Goal: Transaction & Acquisition: Purchase product/service

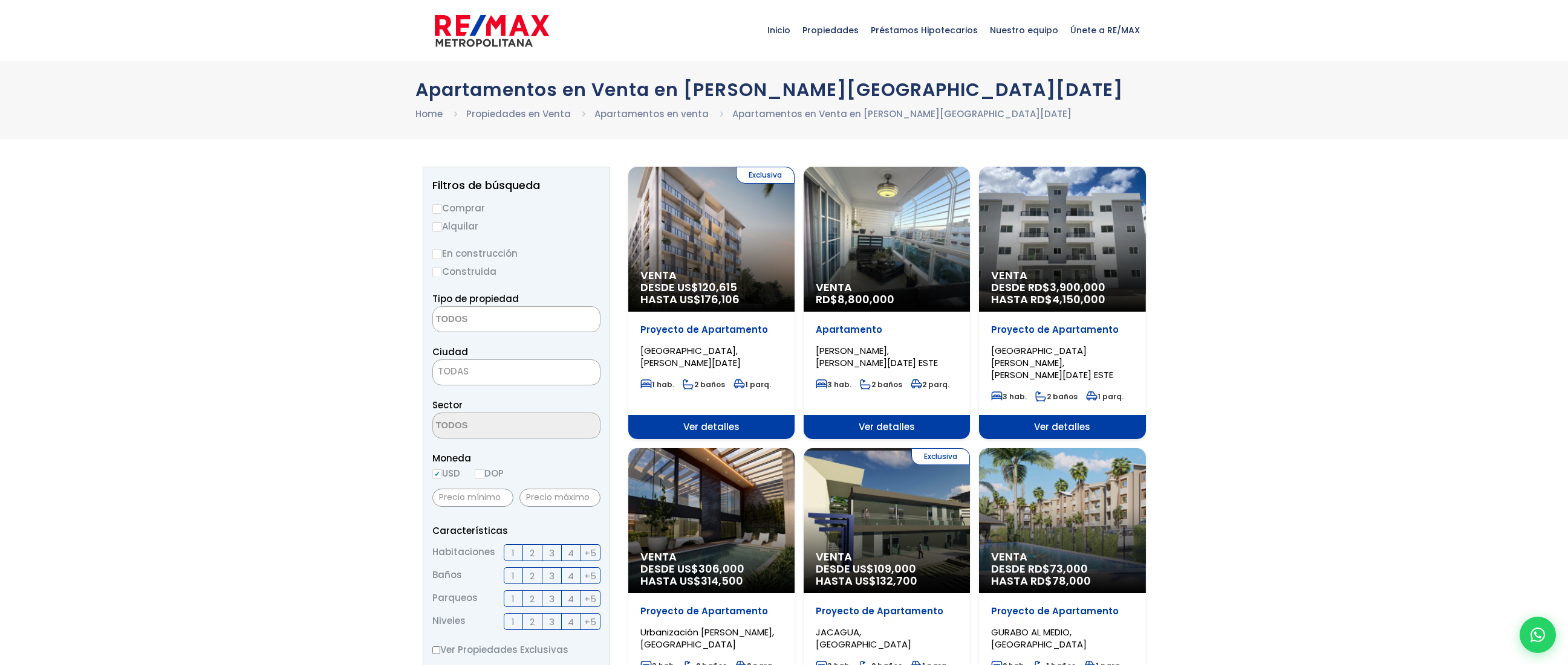
select select
click at [435, 209] on input "Comprar" at bounding box center [437, 209] width 10 height 10
radio input "true"
click at [440, 252] on input "En construcción" at bounding box center [437, 254] width 10 height 10
radio input "true"
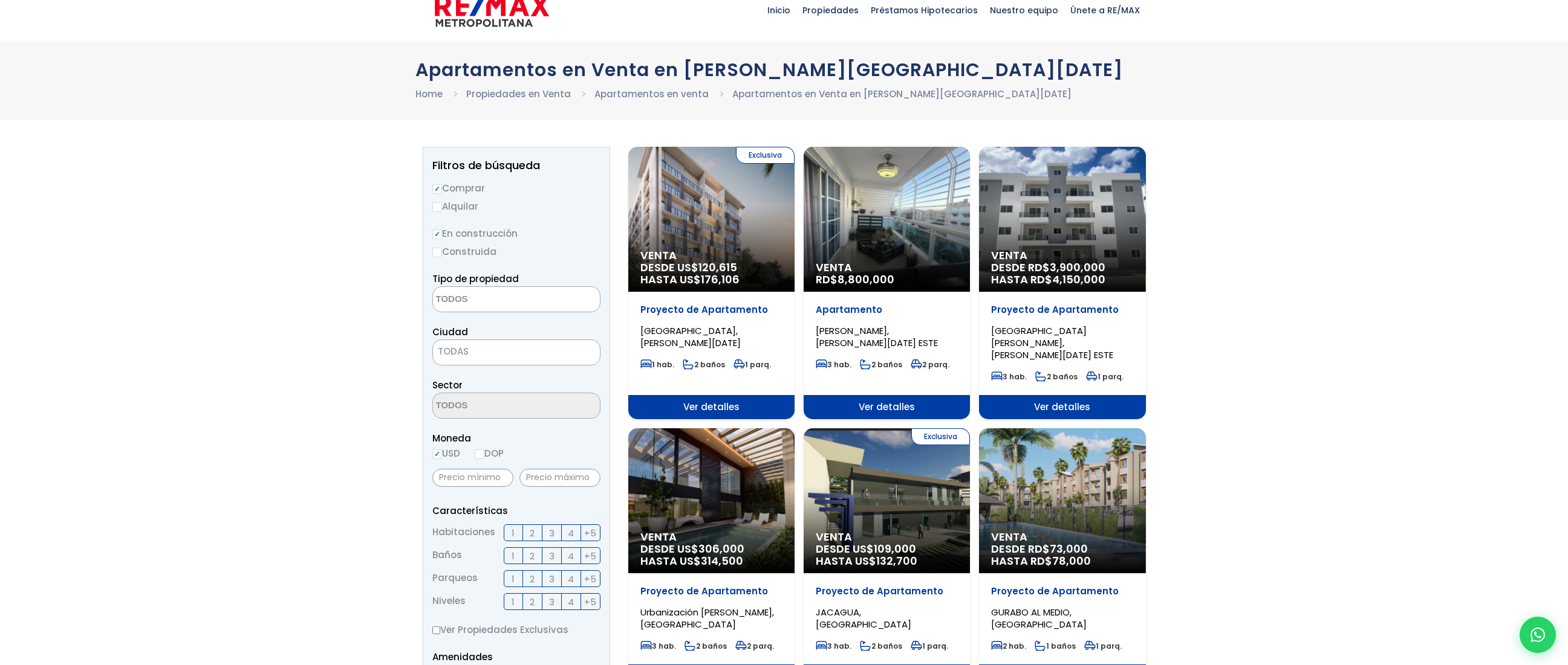
scroll to position [27, 0]
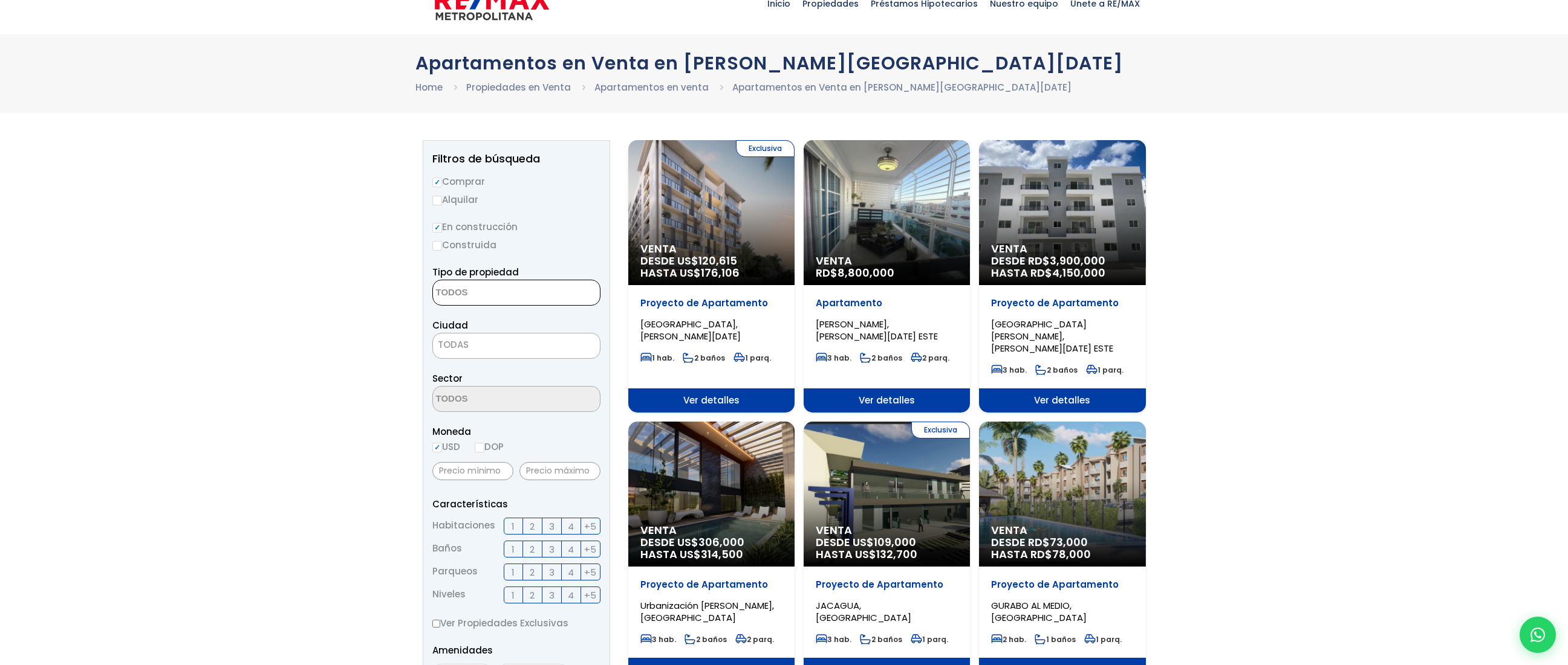
click at [474, 283] on textarea "Search" at bounding box center [492, 293] width 117 height 26
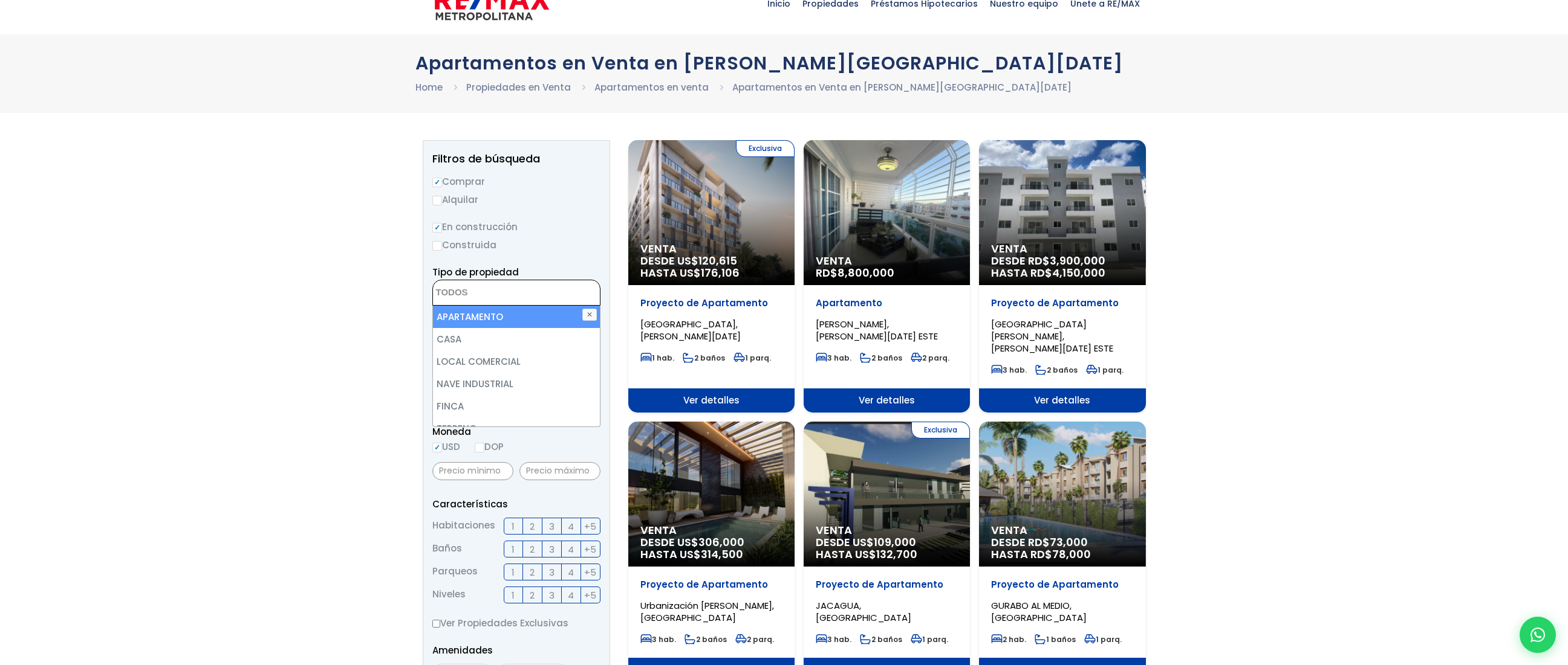
click at [502, 316] on li "APARTAMENTO" at bounding box center [516, 317] width 167 height 23
select select "apartment"
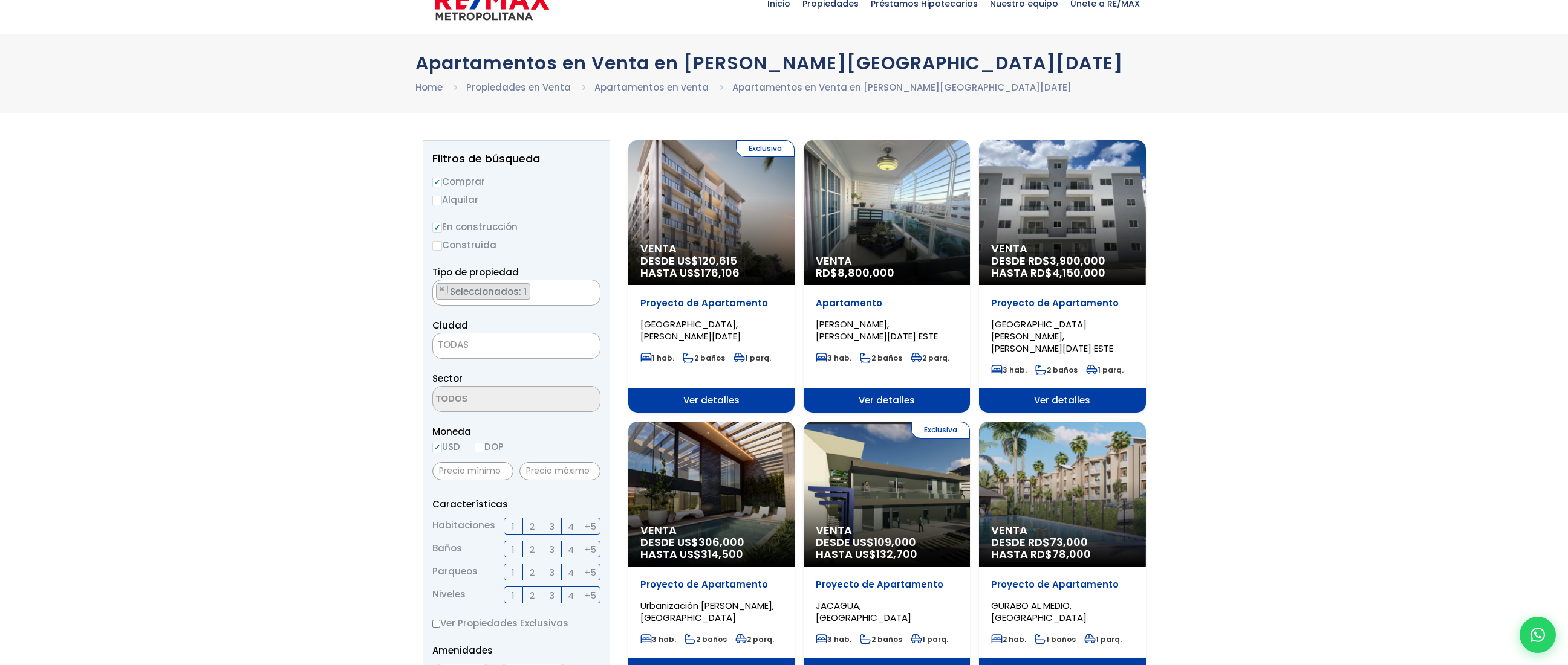
click at [601, 236] on aside "Filtros de búsqueda Comprar Alquilar En construcción Construida Tipo de propied…" at bounding box center [516, 551] width 188 height 823
click at [513, 348] on span "TODAS" at bounding box center [516, 344] width 167 height 17
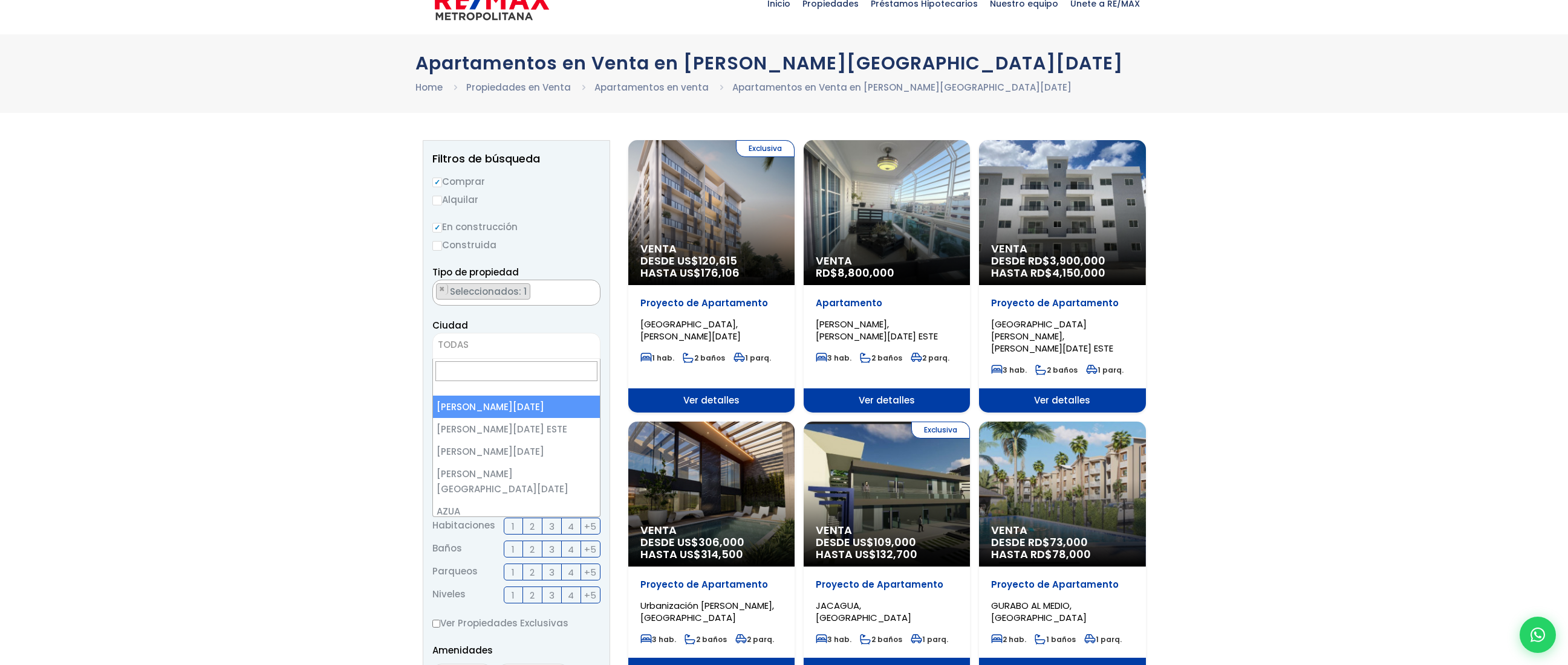
select select "1"
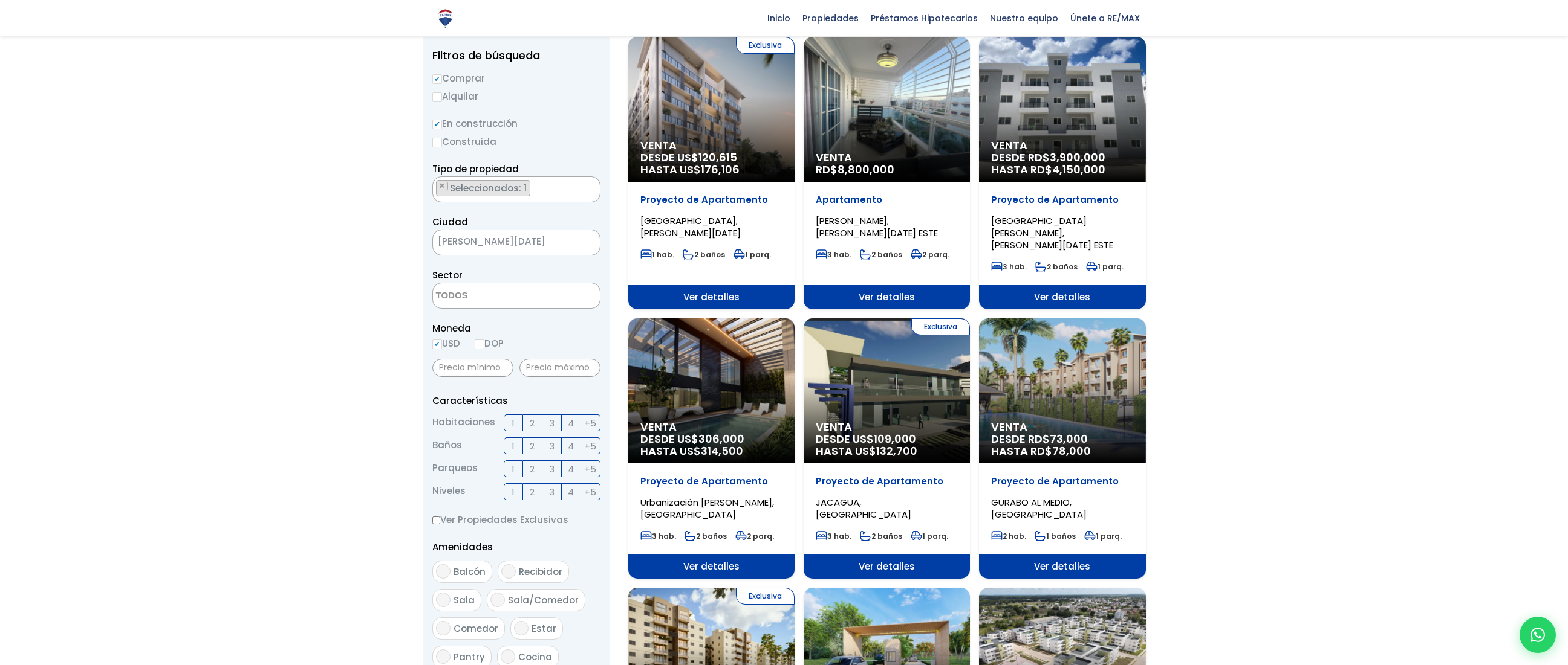
scroll to position [133, 0]
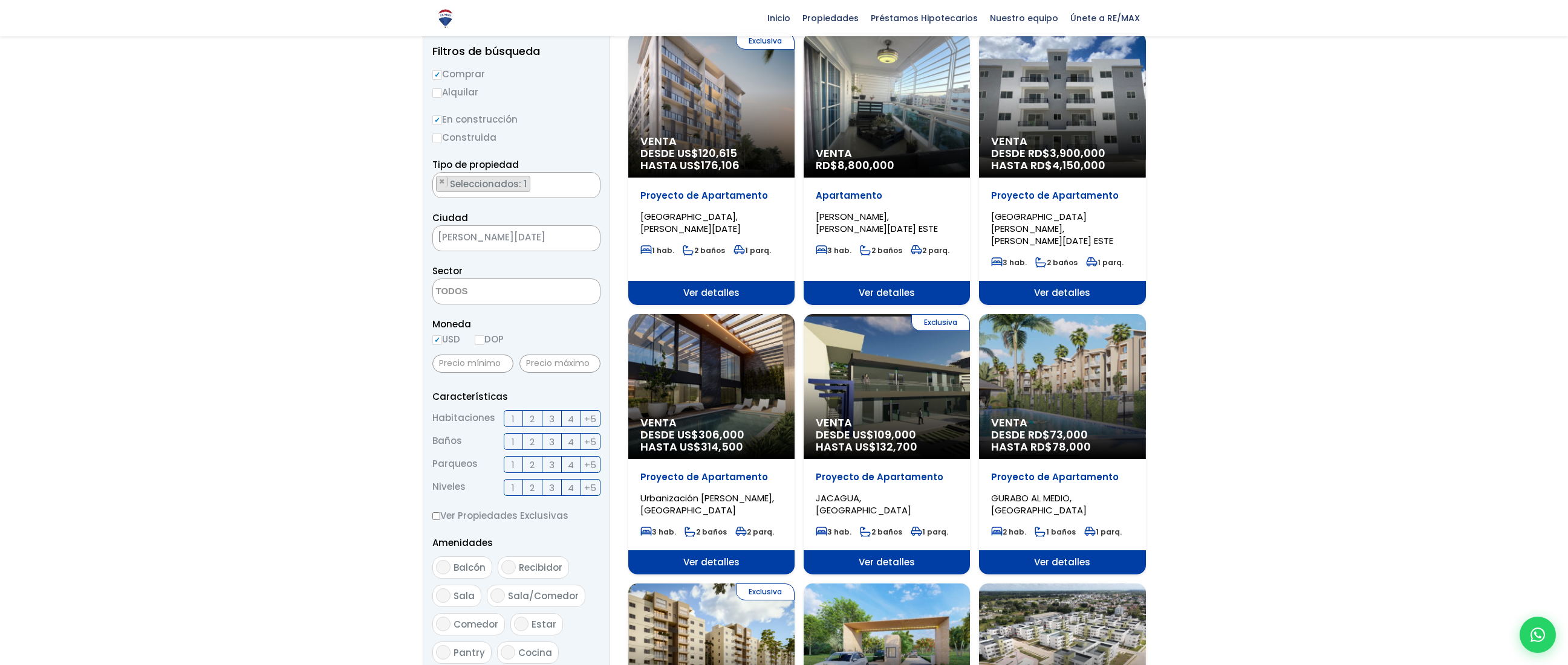
click at [516, 420] on label "1" at bounding box center [513, 418] width 19 height 17
click at [0, 0] on input "1" at bounding box center [0, 0] width 0 height 0
click at [516, 444] on label "1" at bounding box center [513, 442] width 19 height 17
click at [0, 0] on input "1" at bounding box center [0, 0] width 0 height 0
click at [512, 466] on span "1" at bounding box center [513, 464] width 3 height 15
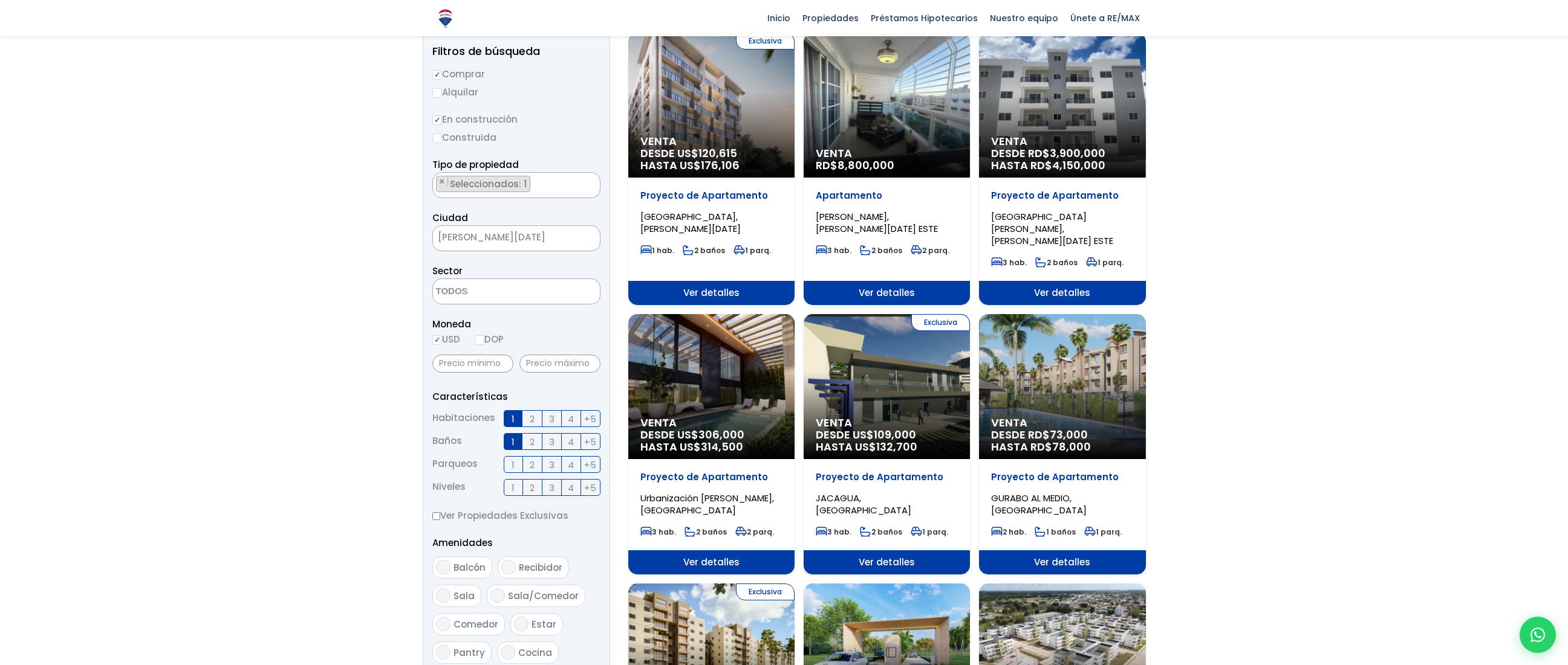
click at [0, 0] on input "1" at bounding box center [0, 0] width 0 height 0
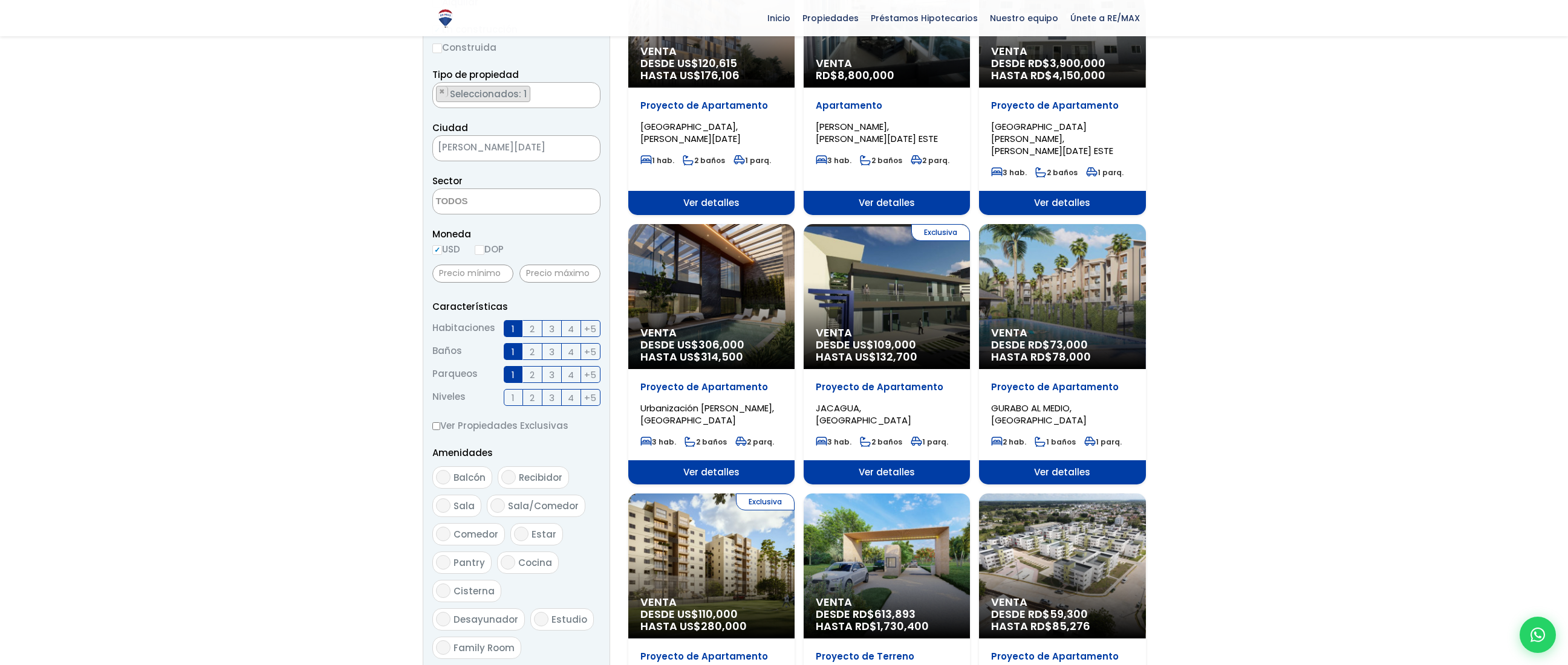
scroll to position [225, 0]
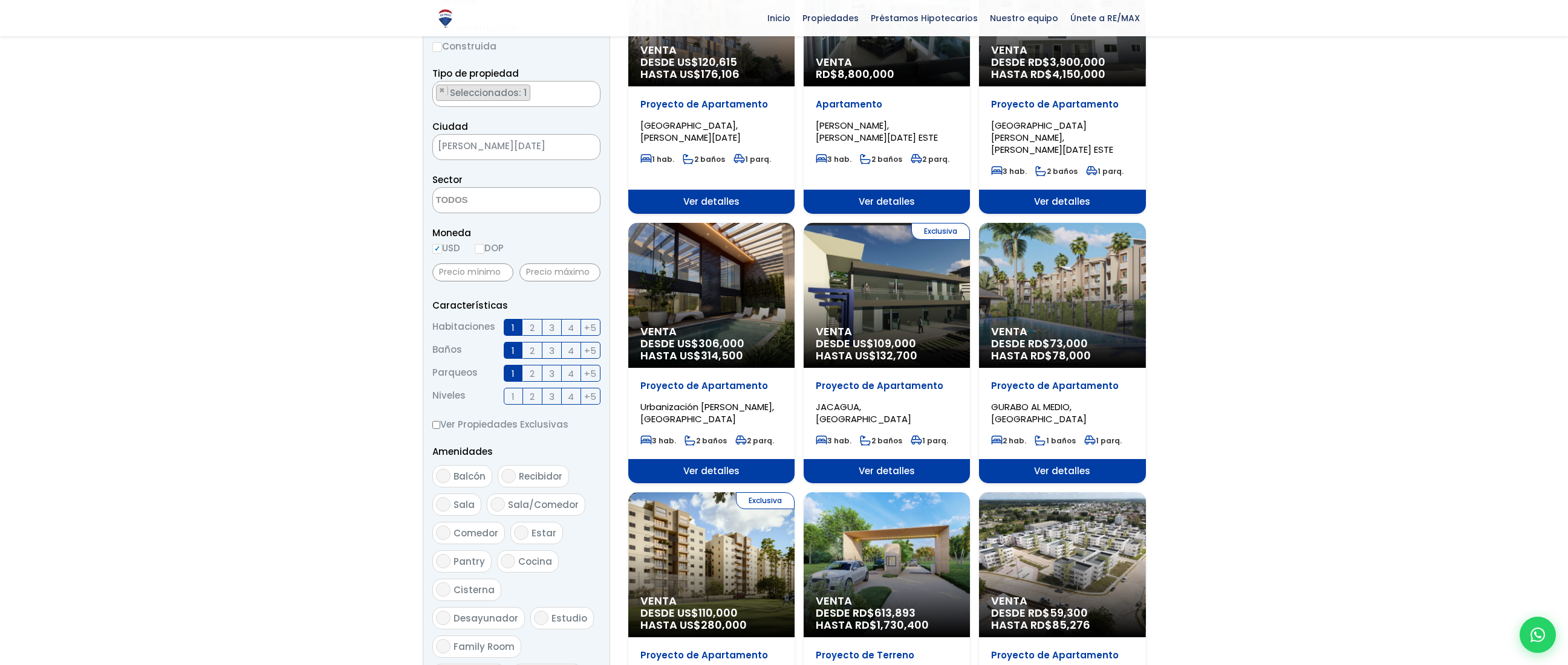
click at [458, 477] on span "Balcón" at bounding box center [469, 477] width 32 height 13
click at [450, 477] on input "Balcón" at bounding box center [444, 476] width 15 height 15
checkbox input "true"
click at [522, 502] on span "Sala/Comedor" at bounding box center [543, 505] width 71 height 13
click at [505, 502] on input "Sala/Comedor" at bounding box center [497, 504] width 15 height 15
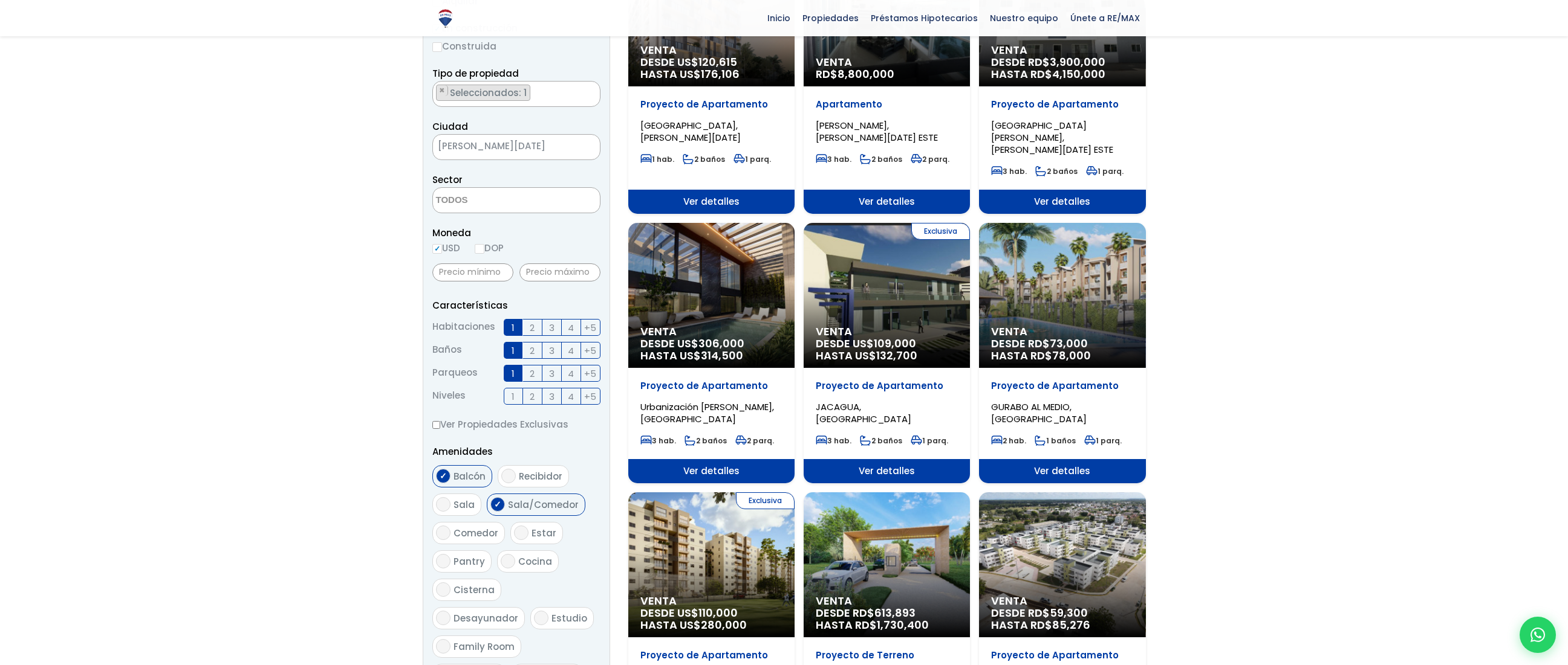
click at [495, 503] on input "Sala/Comedor" at bounding box center [497, 504] width 15 height 15
checkbox input "false"
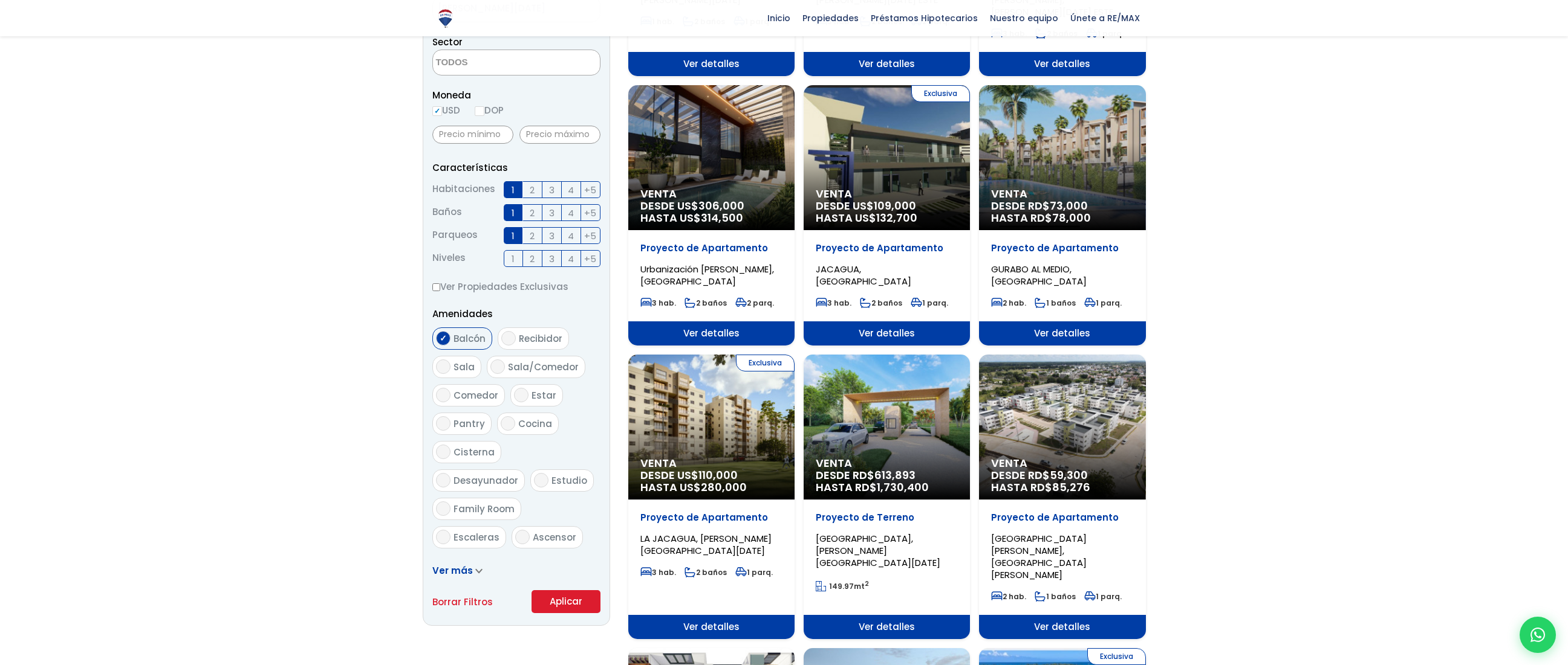
scroll to position [363, 0]
click at [567, 600] on button "Aplicar" at bounding box center [565, 601] width 69 height 23
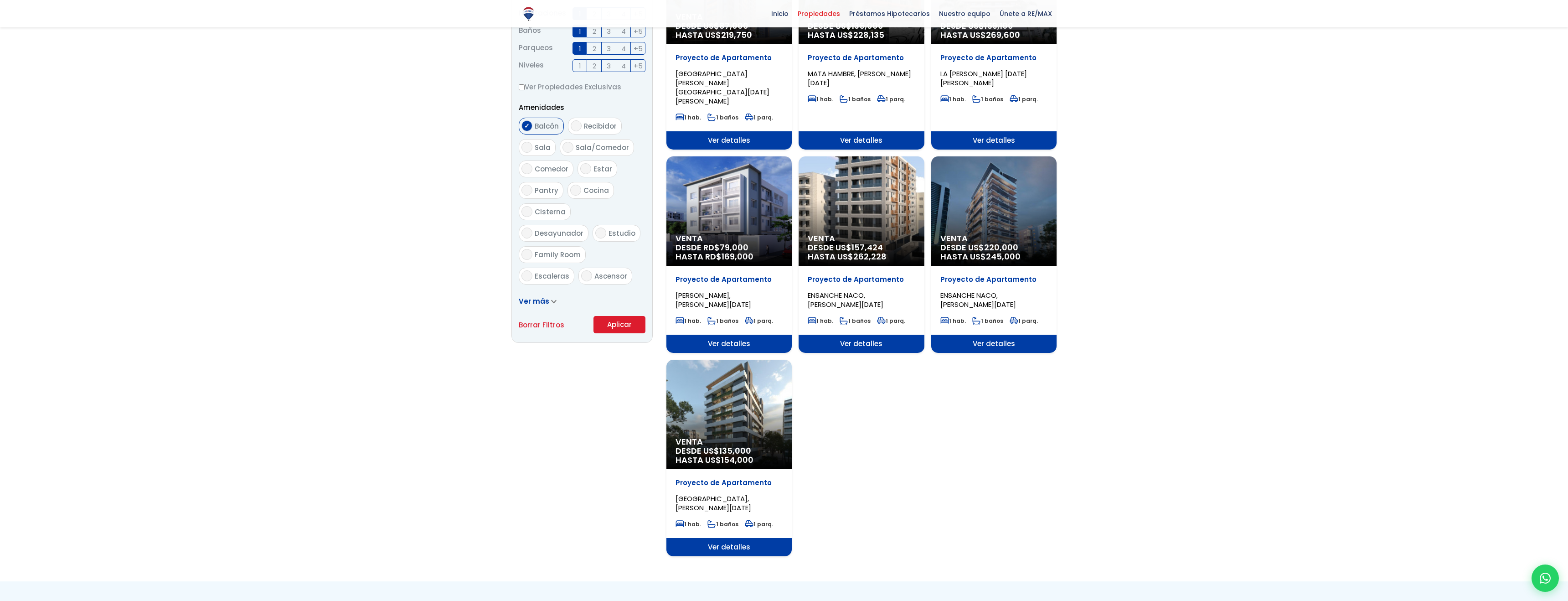
scroll to position [405, 0]
click at [546, 303] on span "Ver más" at bounding box center [534, 301] width 31 height 10
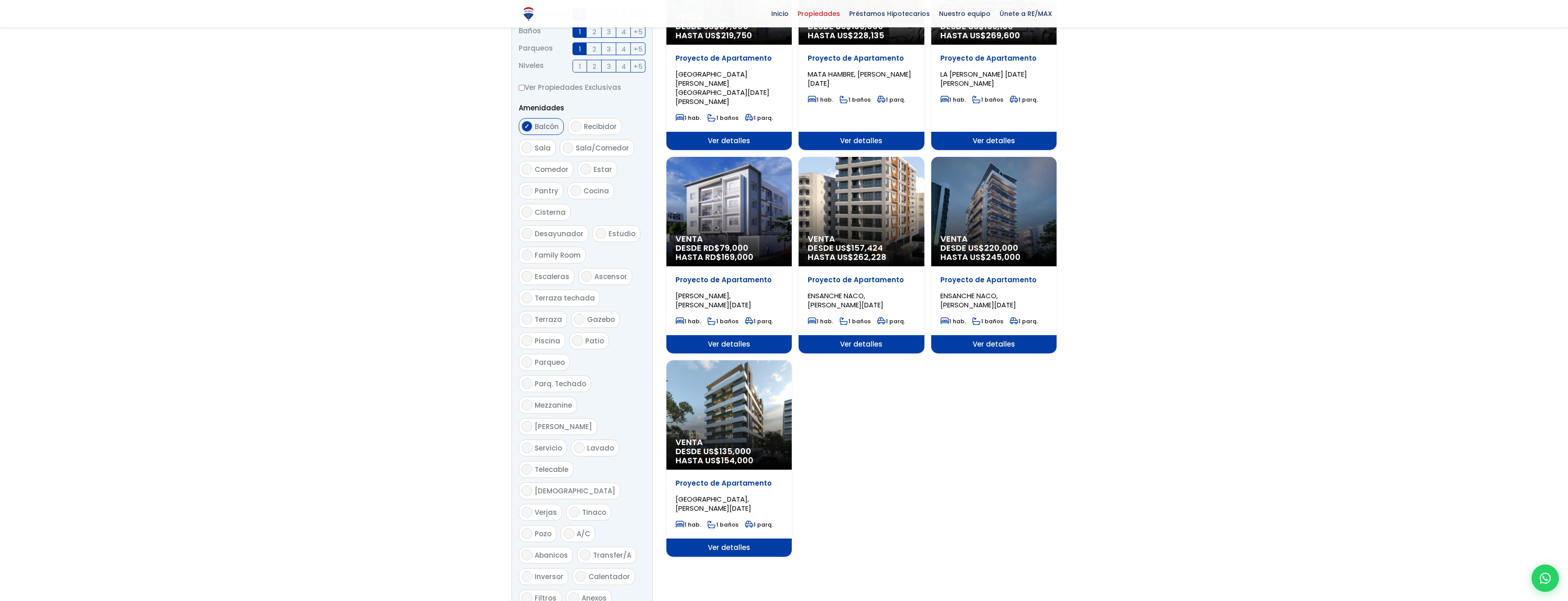
click at [532, 332] on label "Piscina" at bounding box center [542, 341] width 47 height 17
click at [526, 335] on input "Piscina" at bounding box center [527, 341] width 11 height 11
checkbox input "true"
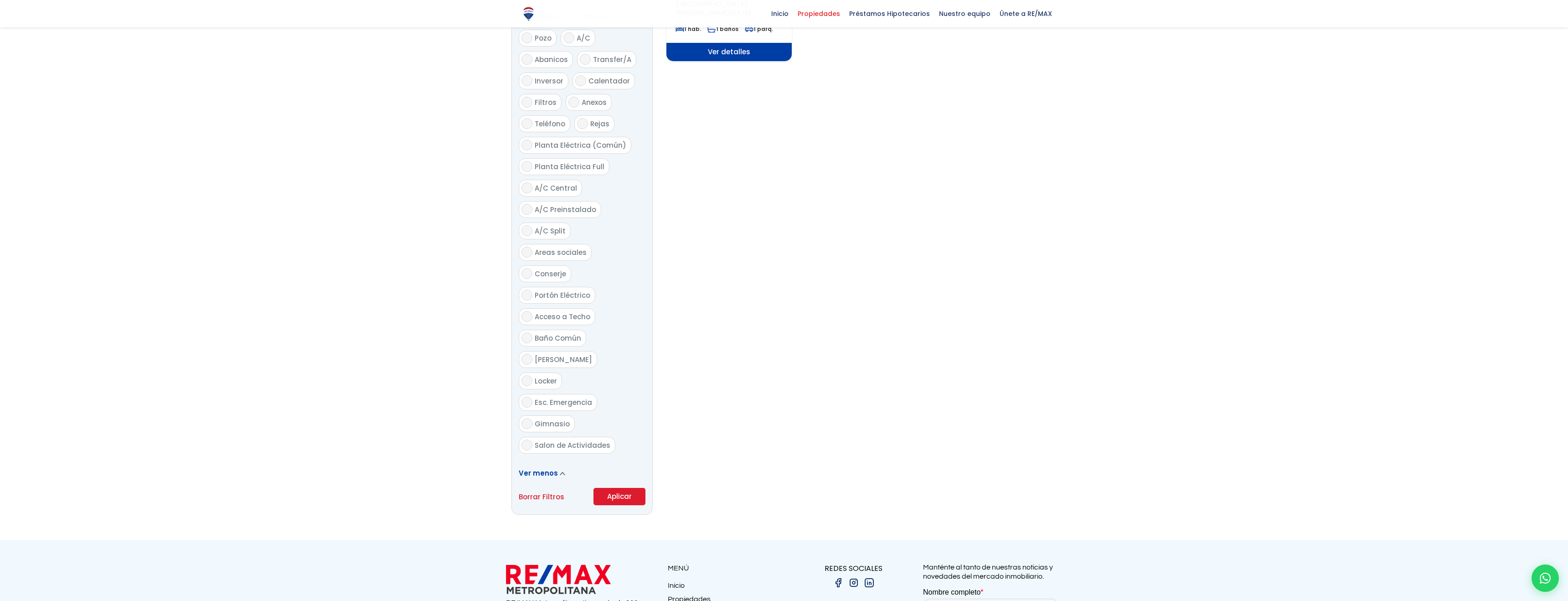
click at [628, 488] on button "Aplicar" at bounding box center [619, 496] width 52 height 17
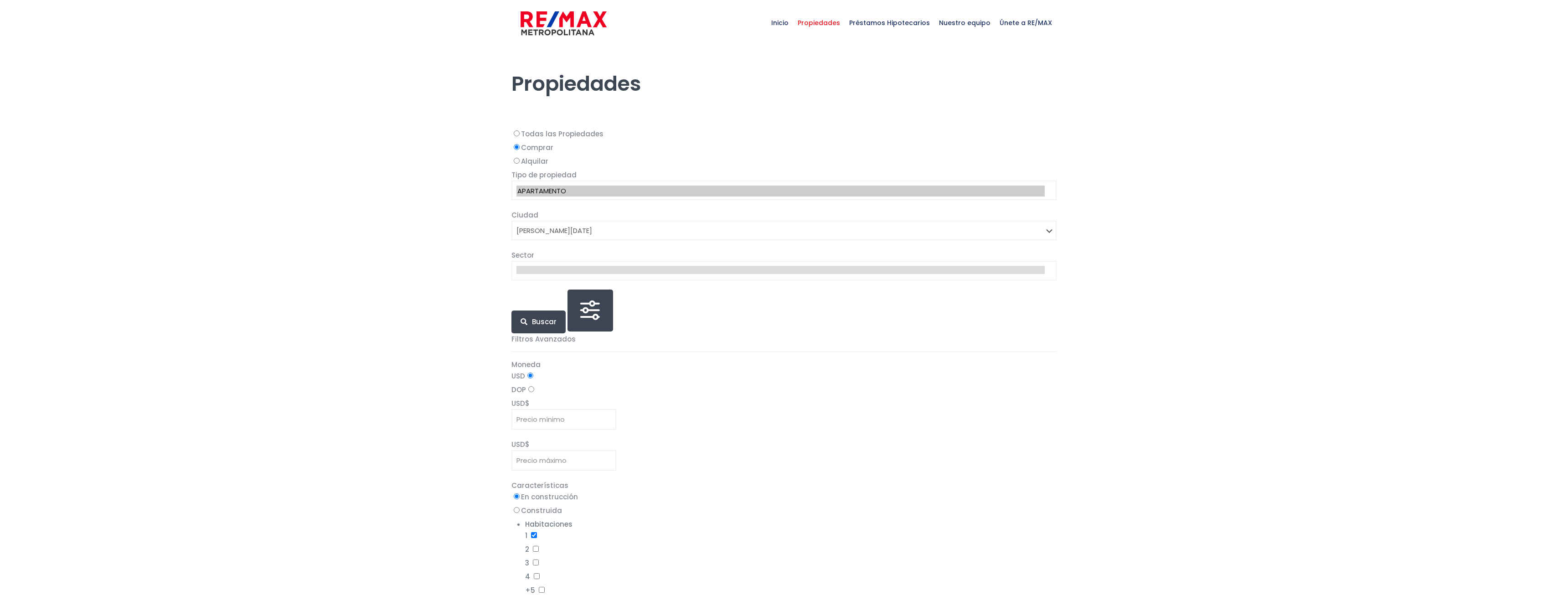
select select "1"
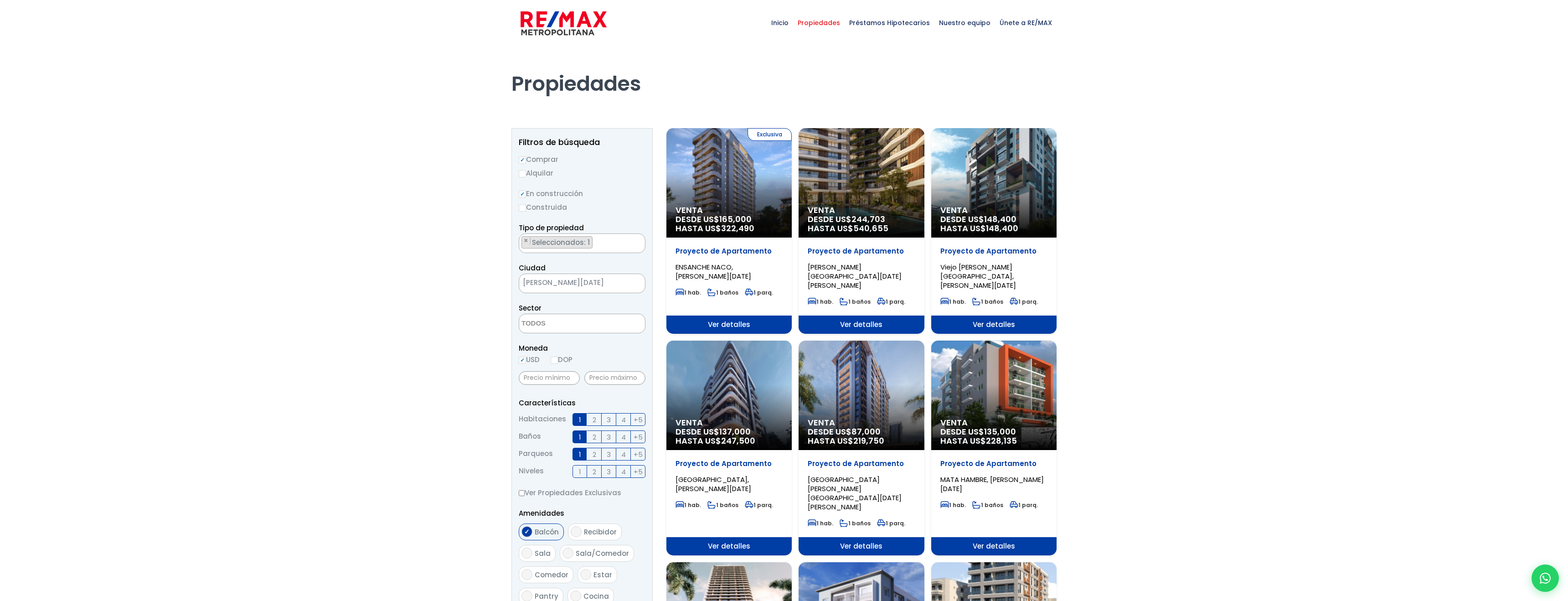
click at [581, 284] on span "[PERSON_NAME][DATE]" at bounding box center [571, 282] width 103 height 13
click at [633, 265] on div "Ciudad [PERSON_NAME][GEOGRAPHIC_DATA][DATE][PERSON_NAME][DATE] ESTE [GEOGRAPHIC…" at bounding box center [582, 278] width 127 height 31
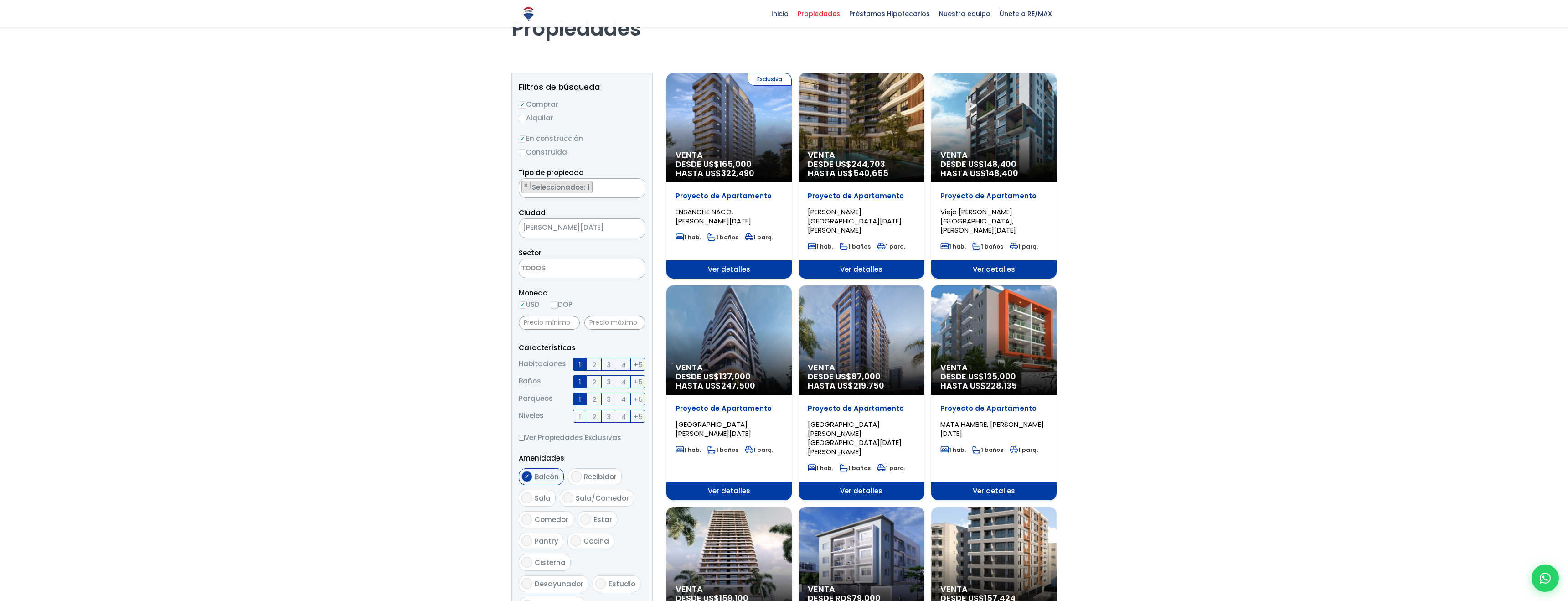
scroll to position [56, 0]
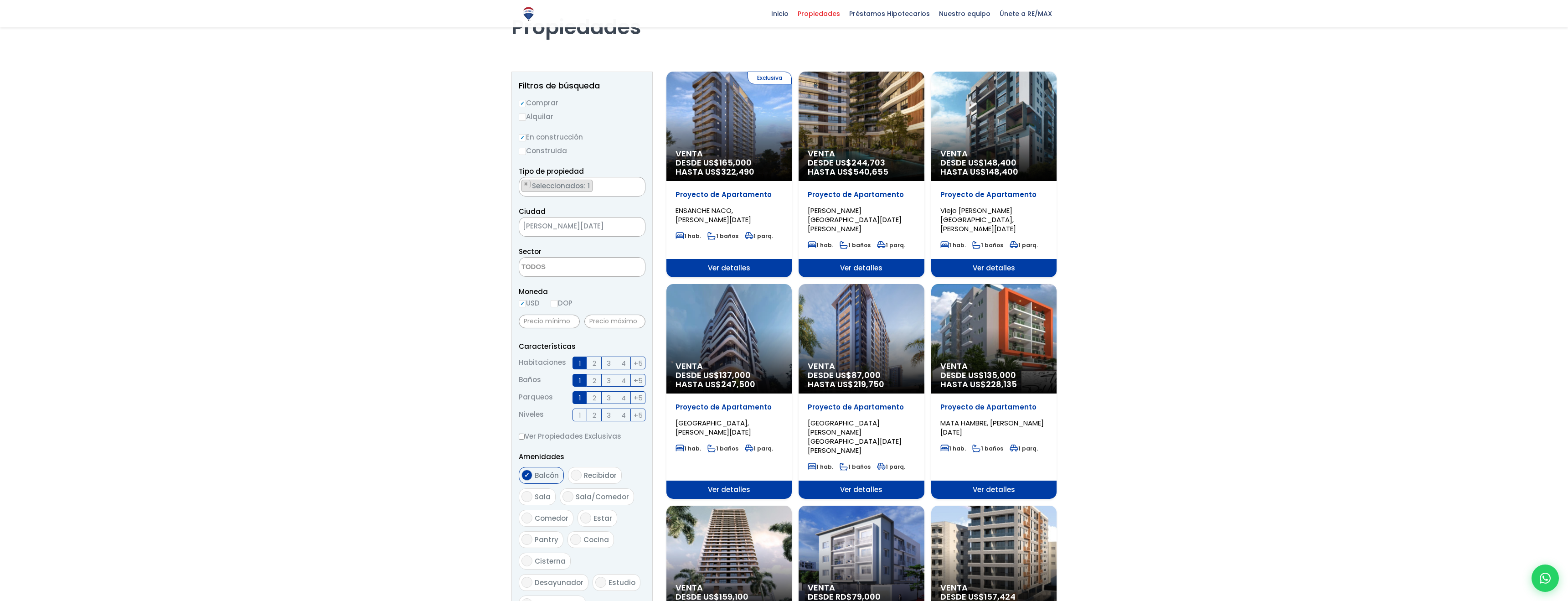
click at [1282, 224] on div at bounding box center [784, 460] width 1568 height 941
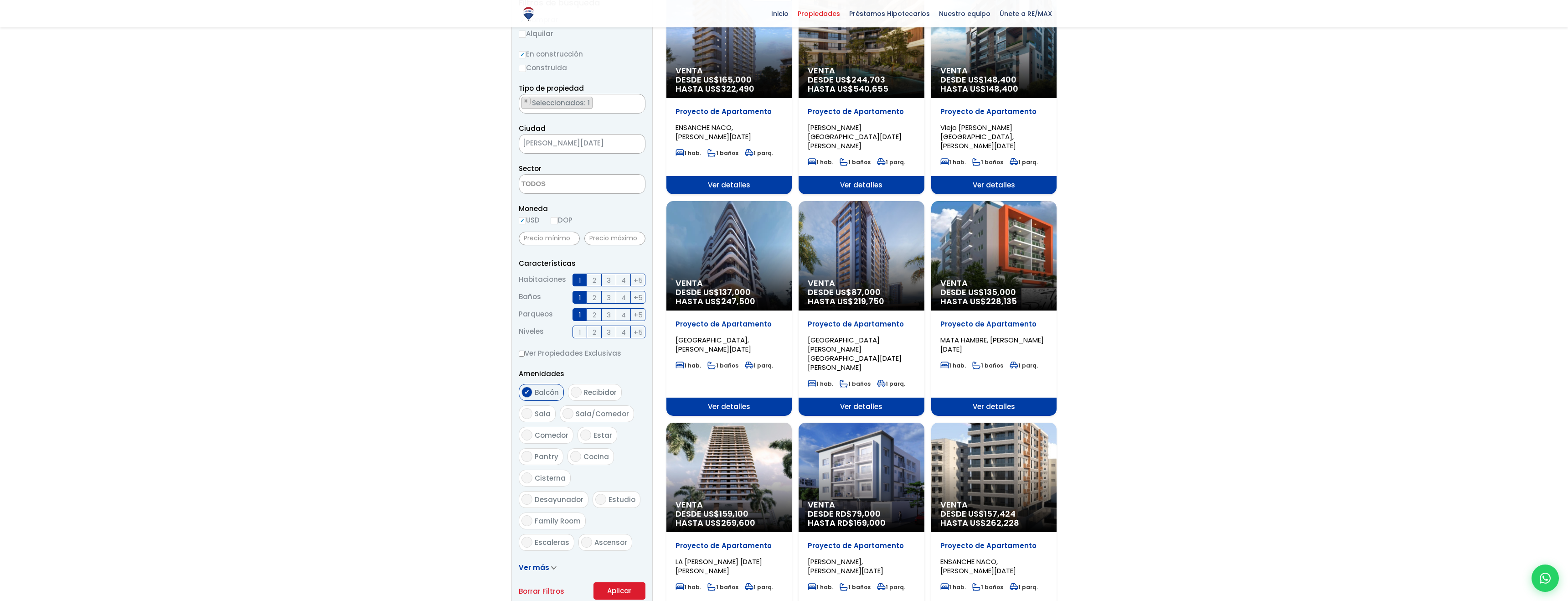
scroll to position [0, 0]
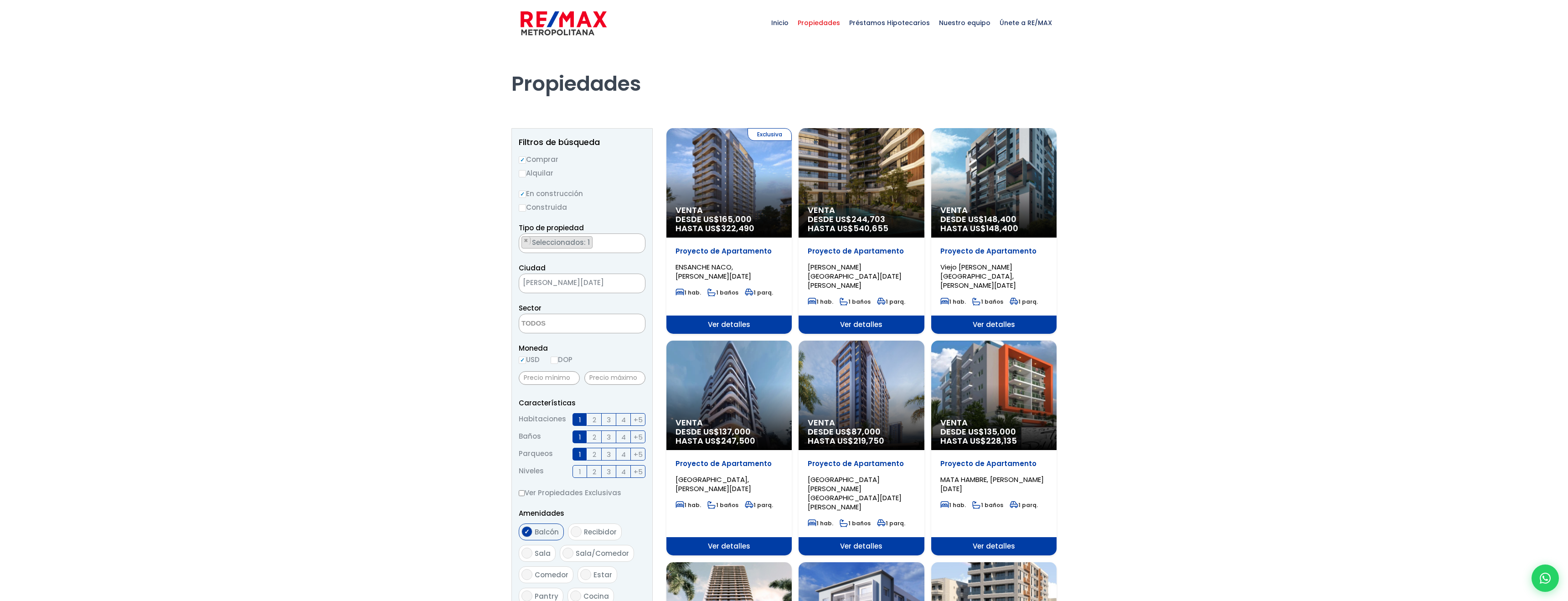
click at [583, 289] on span "[PERSON_NAME][DATE]" at bounding box center [571, 282] width 103 height 13
select select "149"
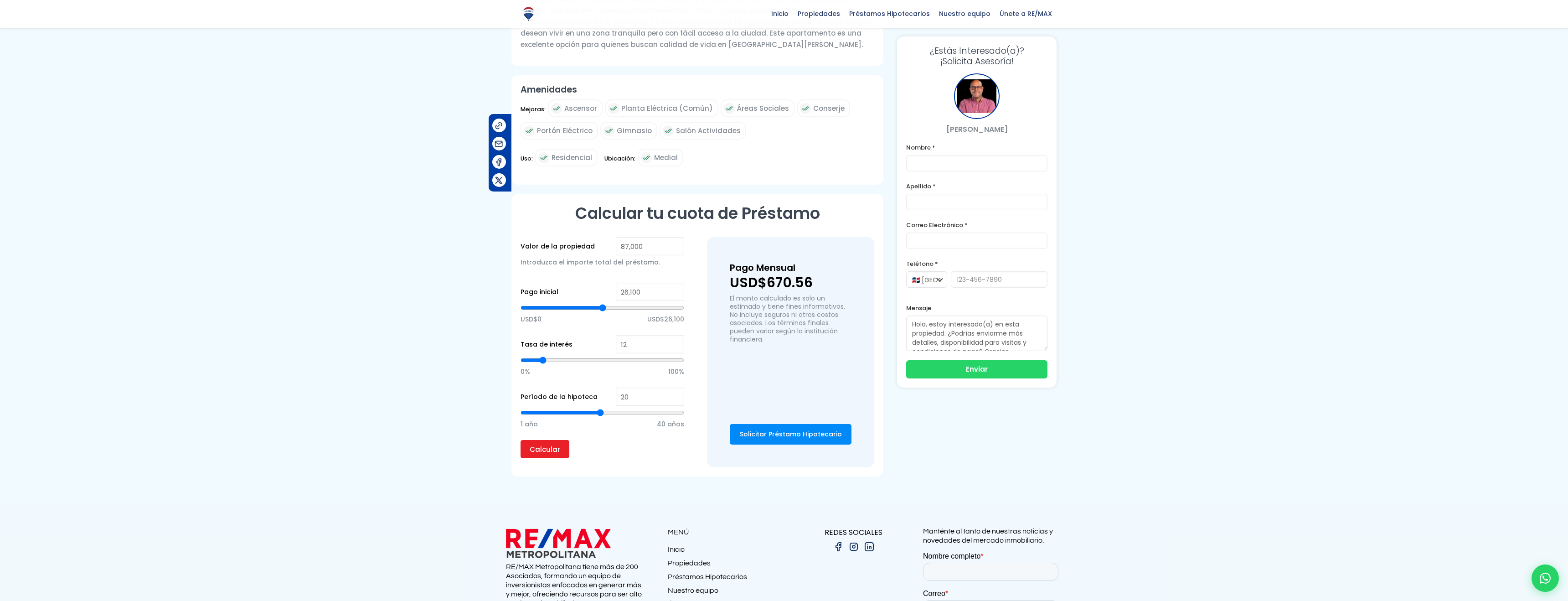
scroll to position [397, 0]
type input "43,839"
type input "43839"
type input "43,862"
type input "43862"
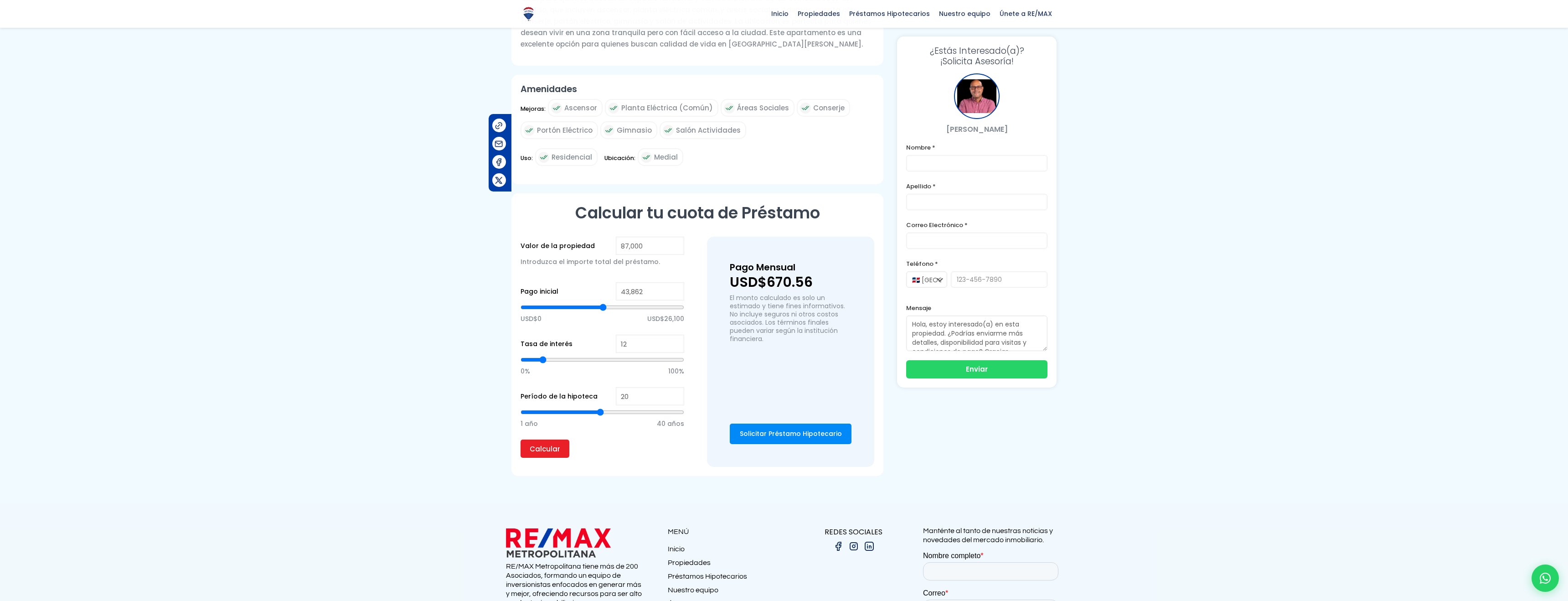
type input "43,870"
type input "43870"
type input "44,009"
type input "44009"
type input "44,290"
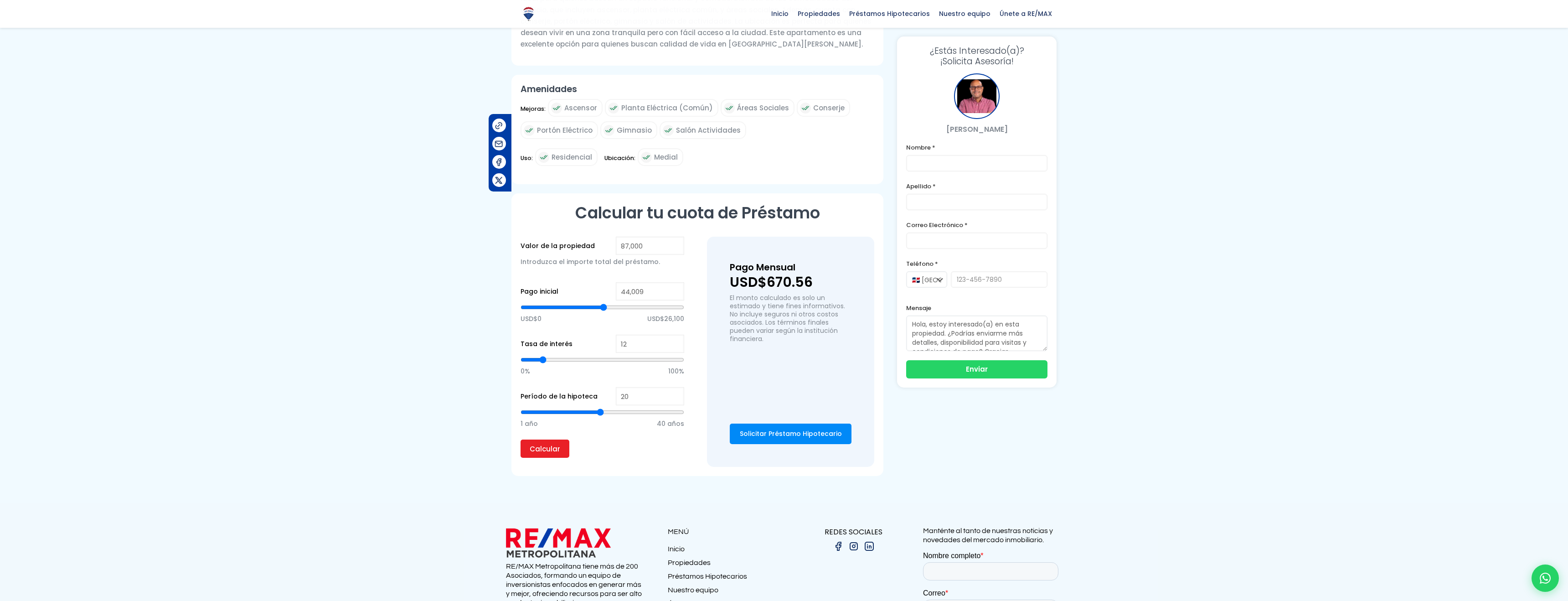
type input "44290"
type input "44,615"
type input "44615"
type input "45,292"
type input "45292"
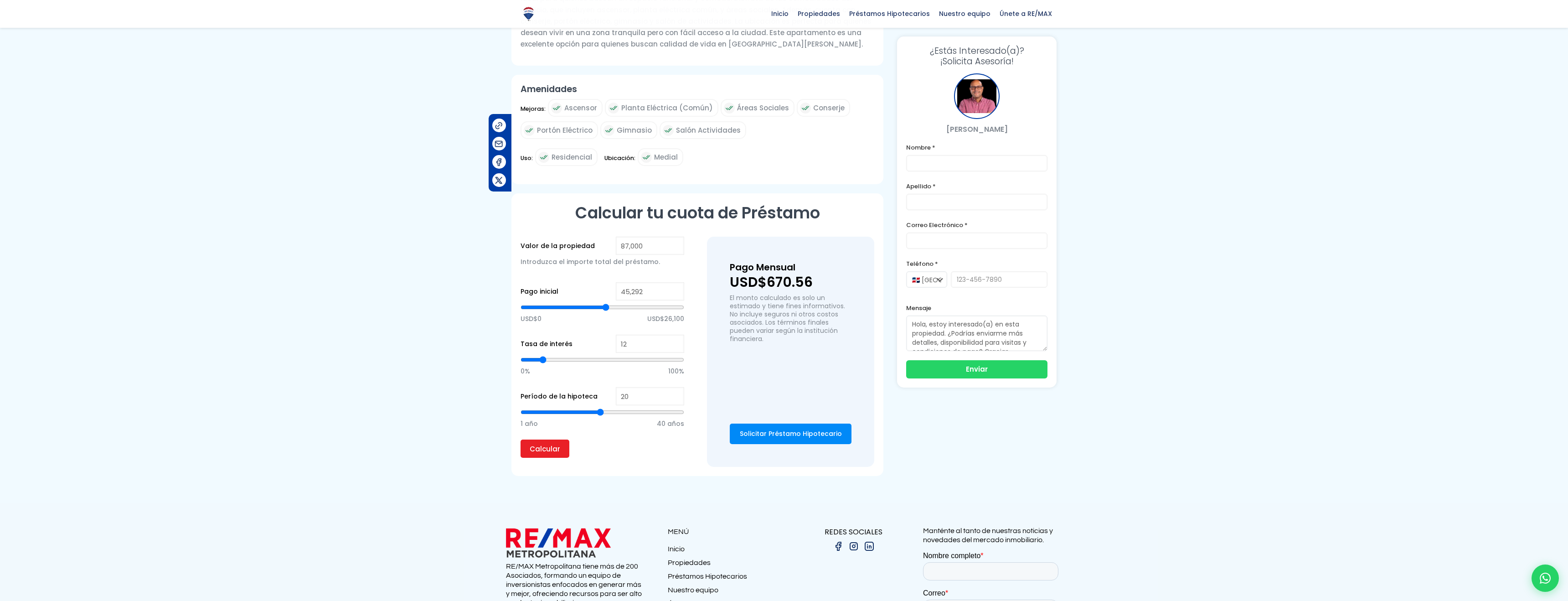
type input "46,076"
type input "46076"
type input "47,058"
type input "47058"
type input "47,771"
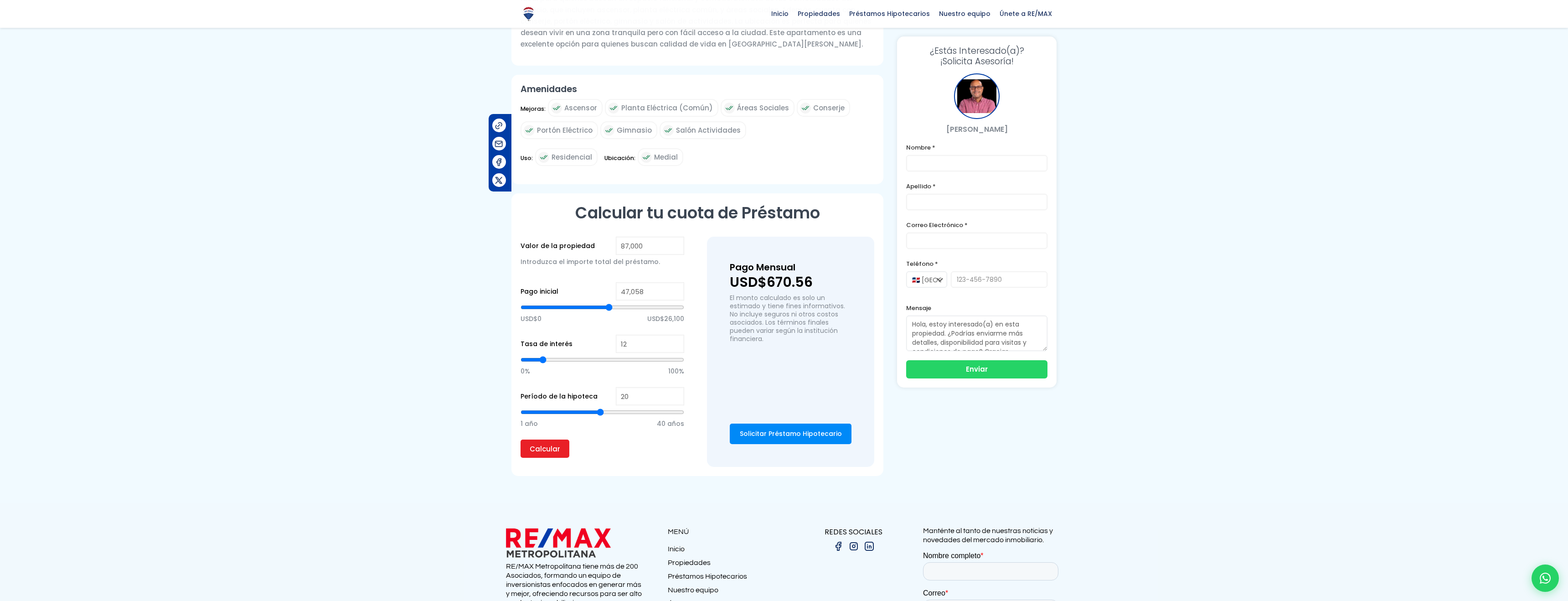
type input "47771"
type input "48,448"
type input "48448"
type input "49,232"
type input "49232"
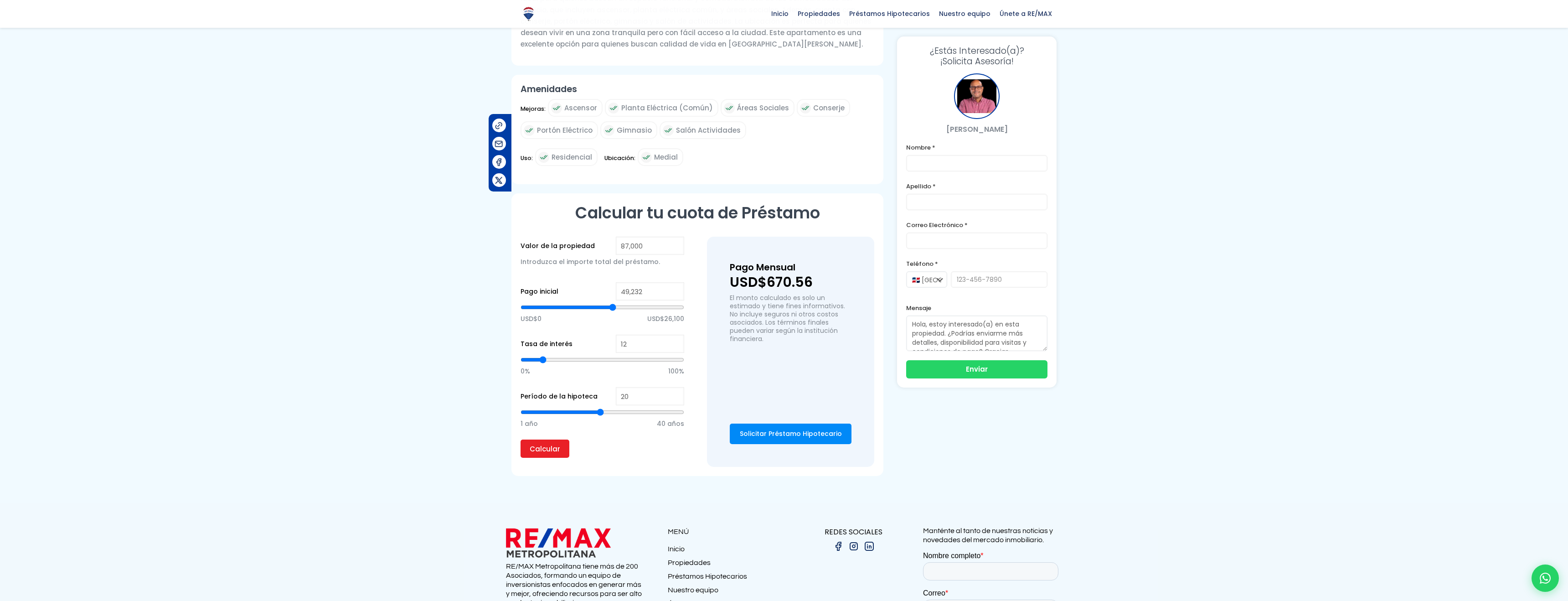
type input "50,016"
type input "50016"
type input "50,483"
type input "50483"
type input "51,101"
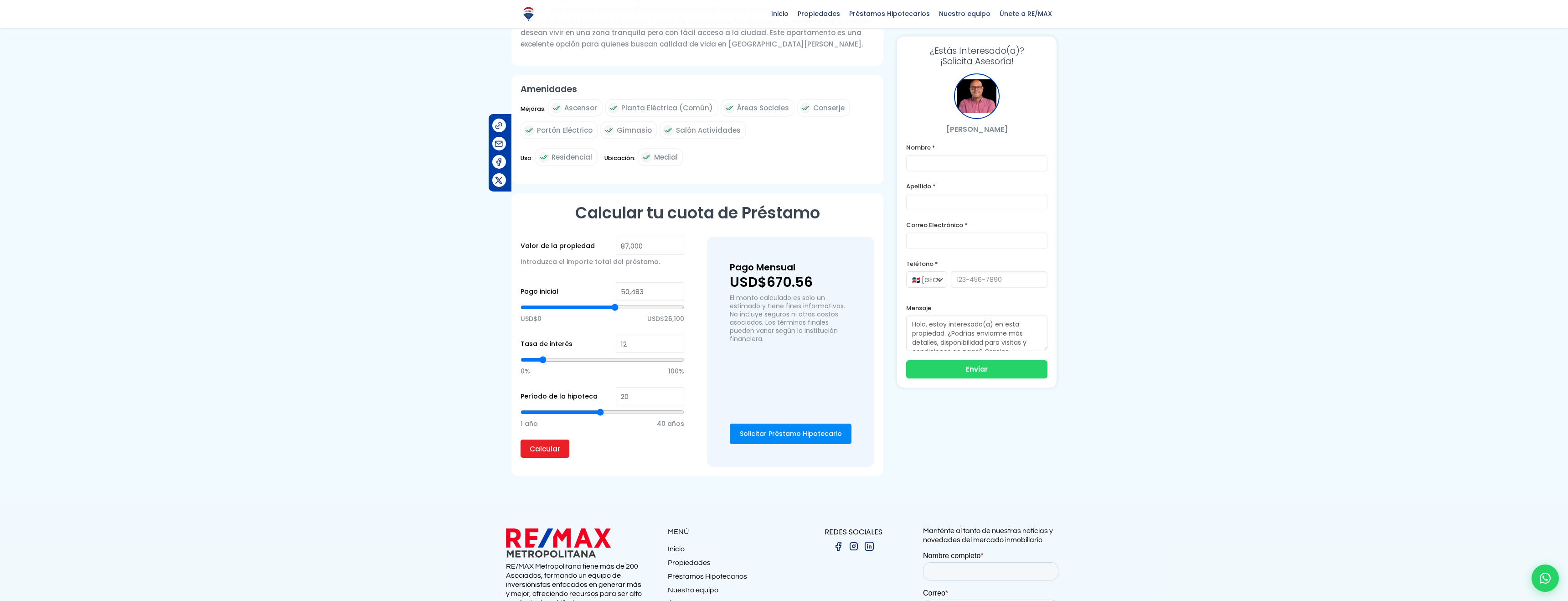
type input "51101"
type input "51,734"
type input "51734"
type input "52,807"
type input "52807"
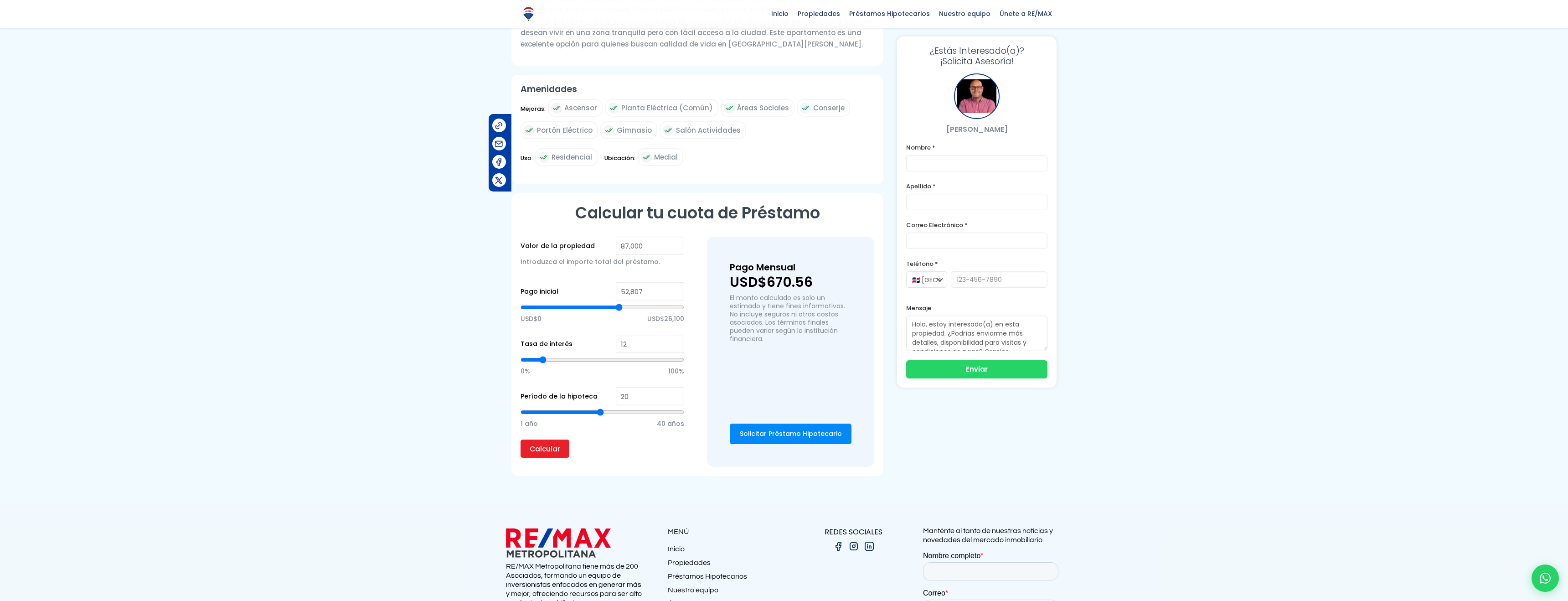
type input "53,833"
type input "53833"
type input "54,490"
type input "54490"
type input "55,096"
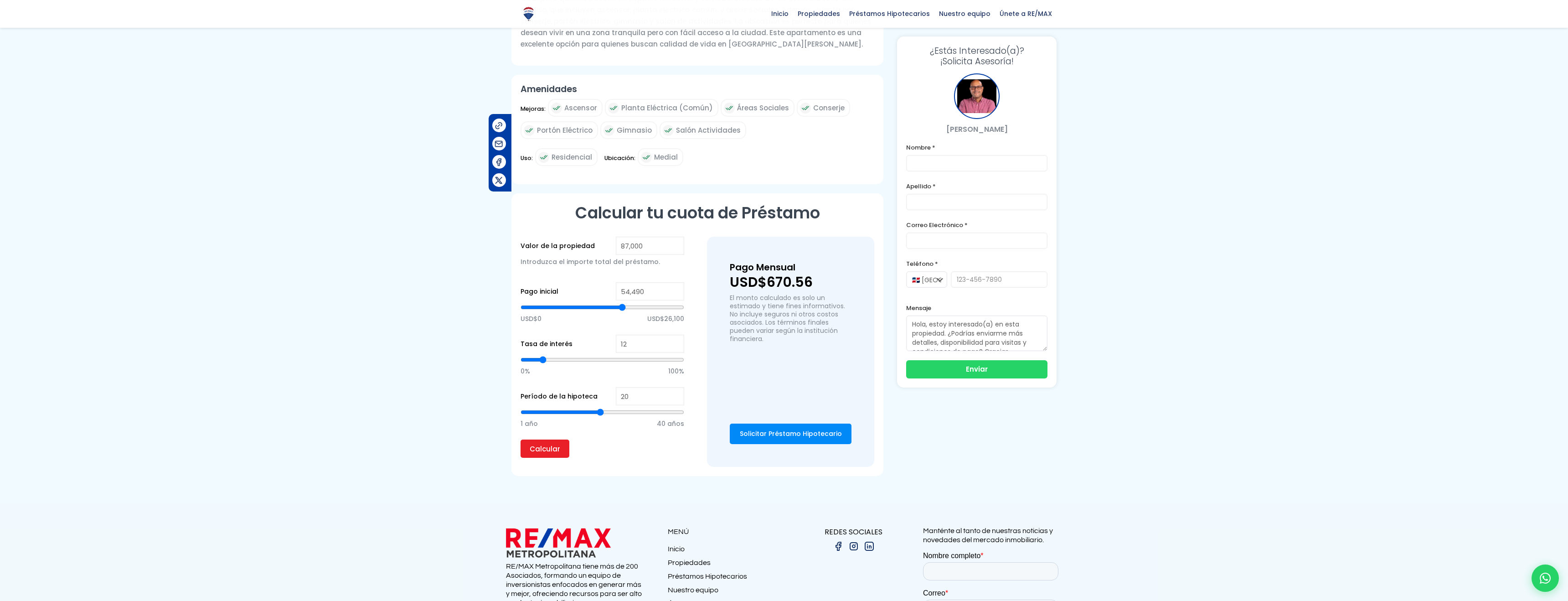
type input "55096"
type input "55,504"
type input "55504"
type input "55,880"
type input "55880"
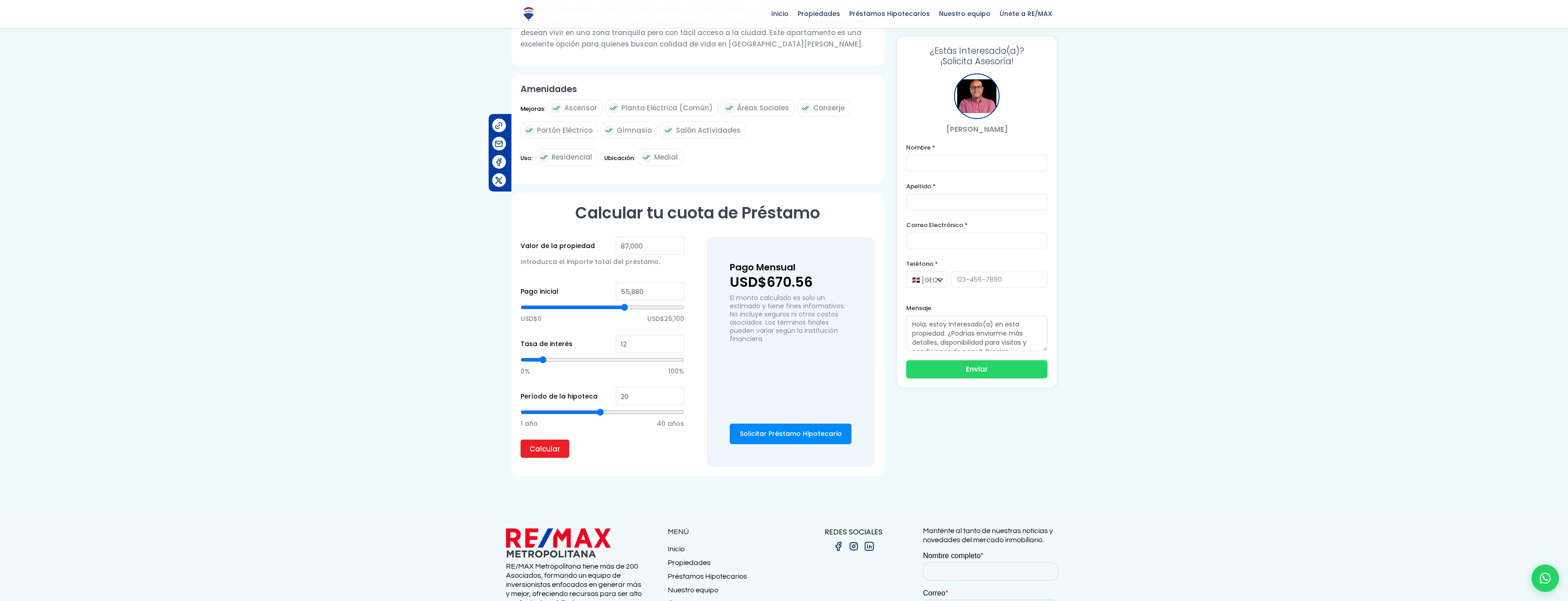
type input "56,407"
type input "56407"
type input "57,167"
type input "57167"
type input "58,018"
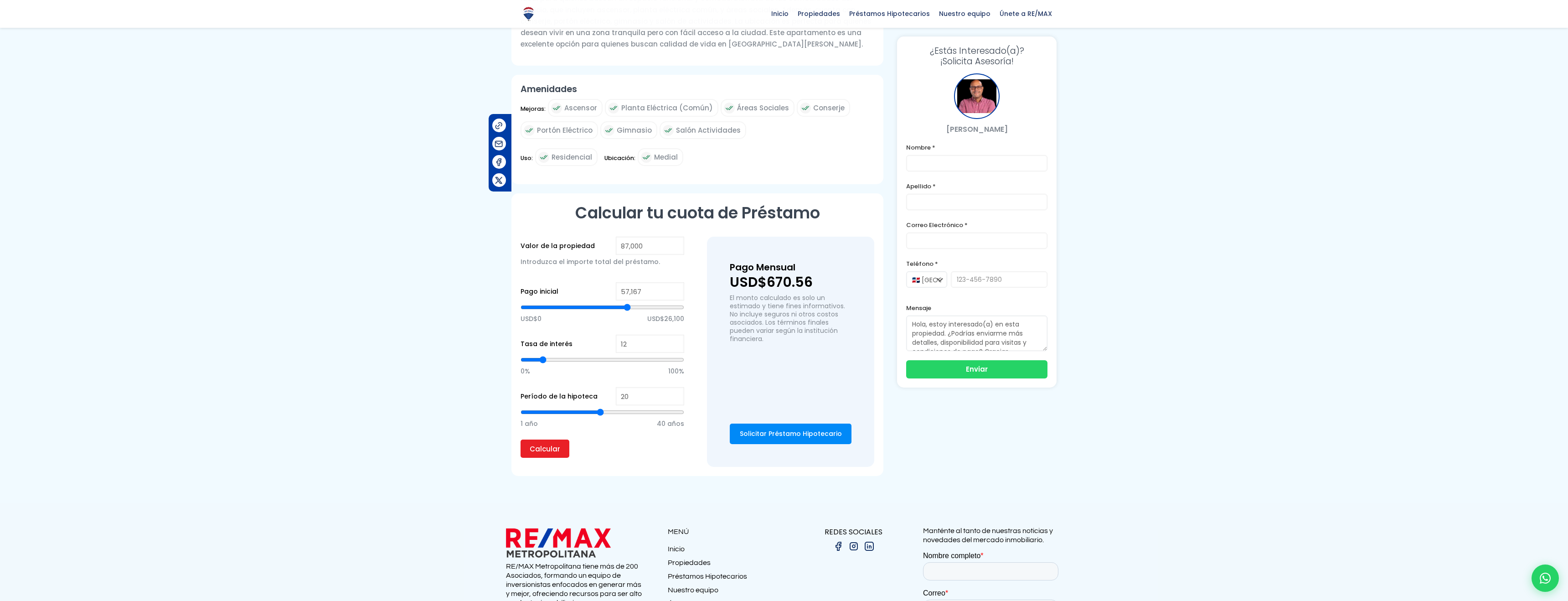
type input "58018"
type input "59,020"
type input "59020"
type input "60,050"
type input "60050"
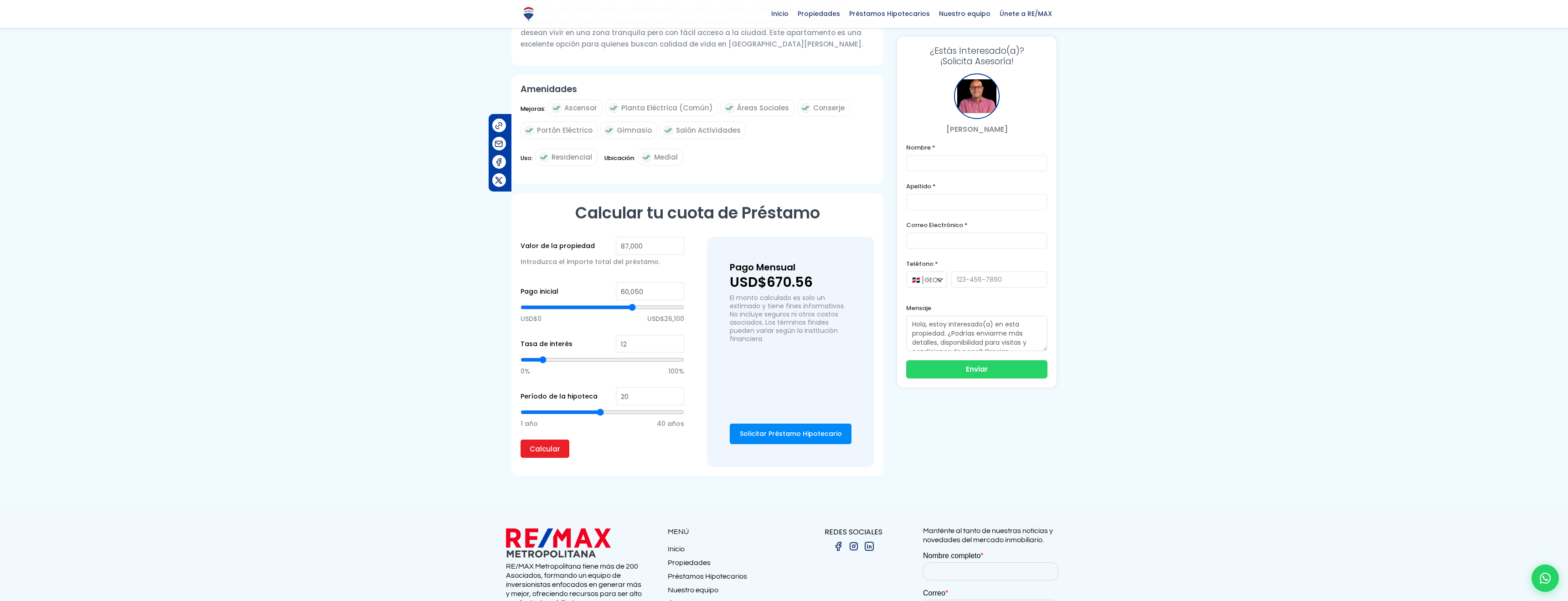
type input "60,972"
type input "60972"
type input "61,614"
type input "61614"
type input "61,737"
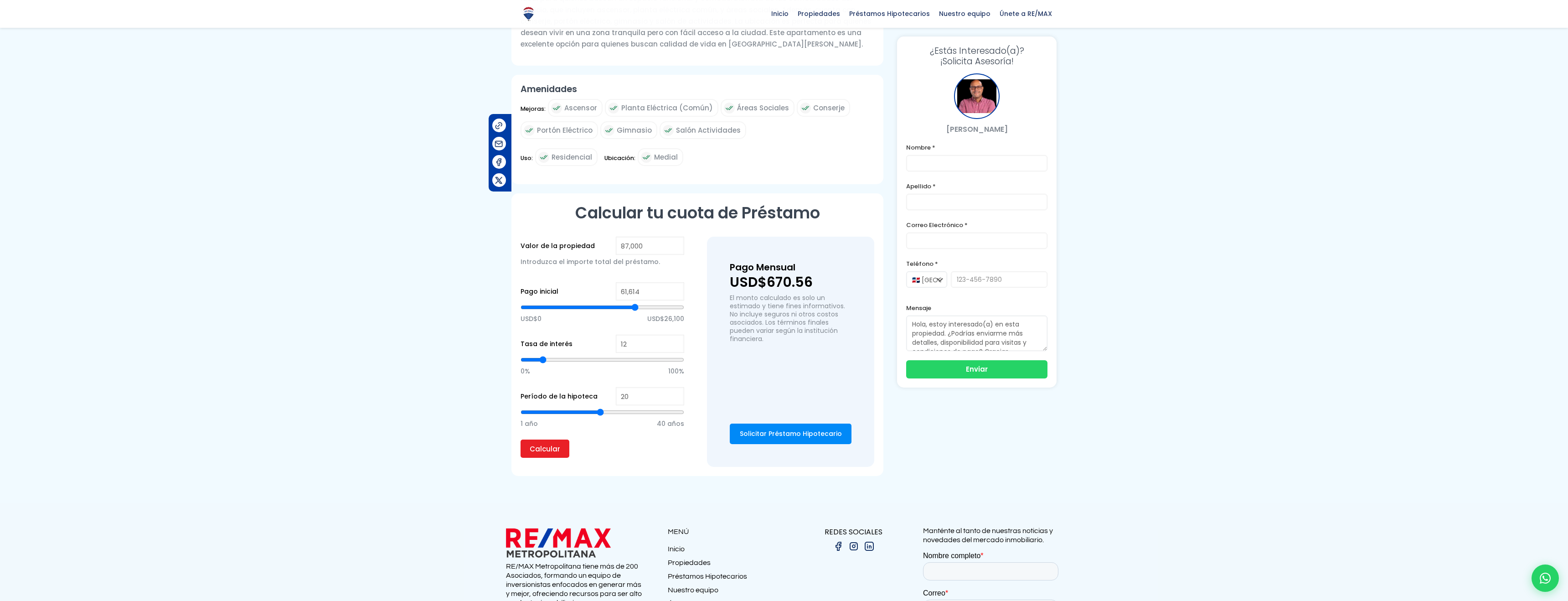
type input "61737"
type input "61,954"
type input "61954"
type input "62,196"
type input "62196"
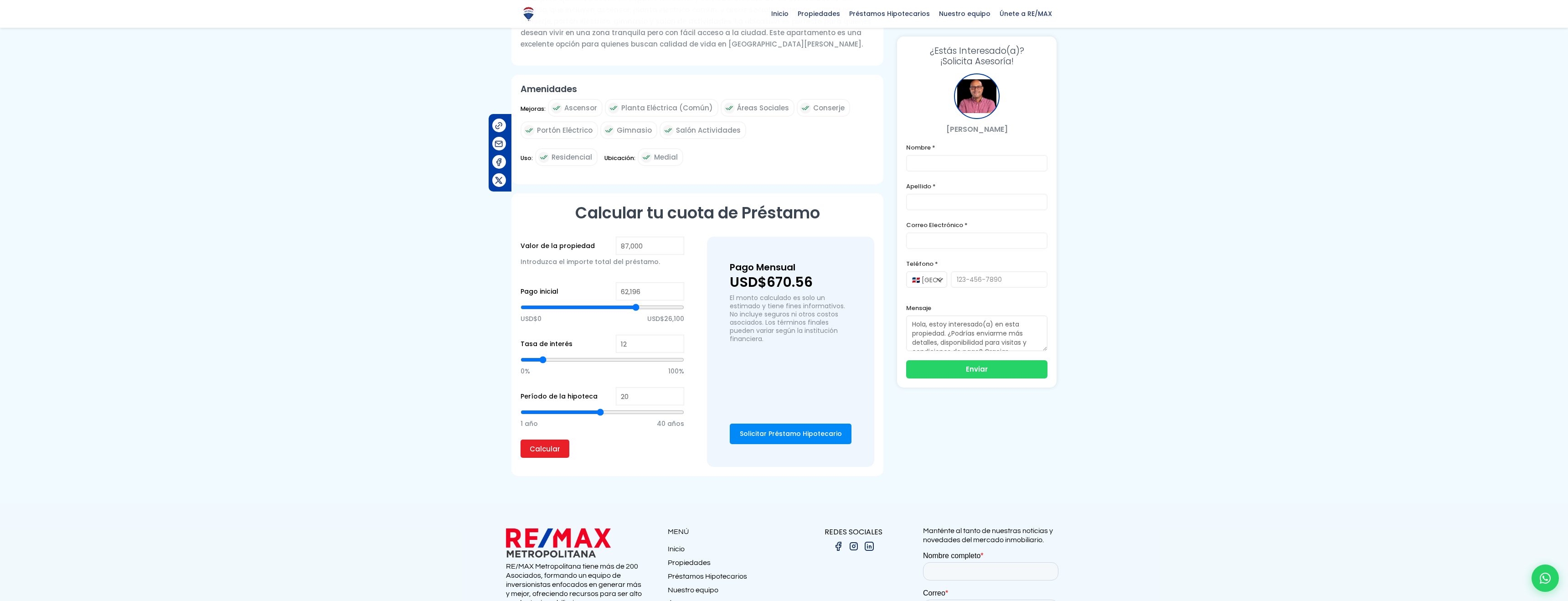
type input "62,442"
type input "62442"
type input "62,735"
type input "62735"
type input "63,103"
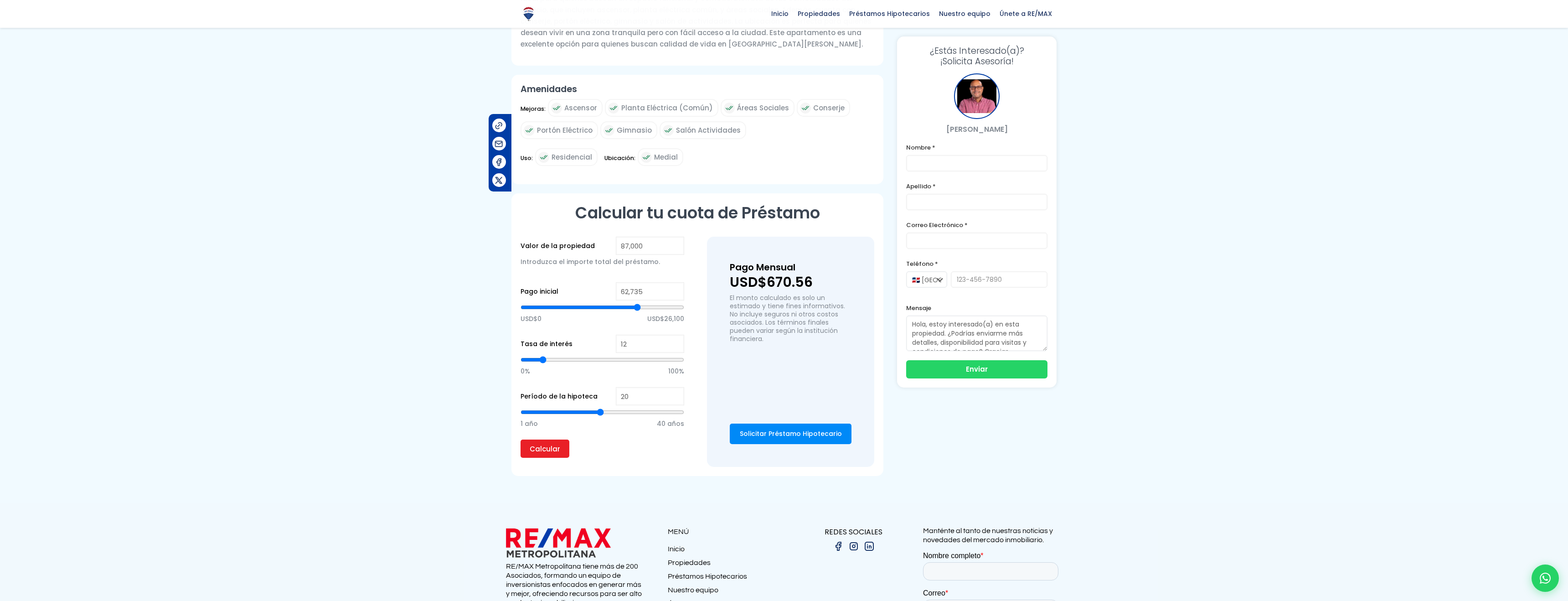
type input "63103"
type input "63,519"
type input "63519"
type input "63,986"
type input "63986"
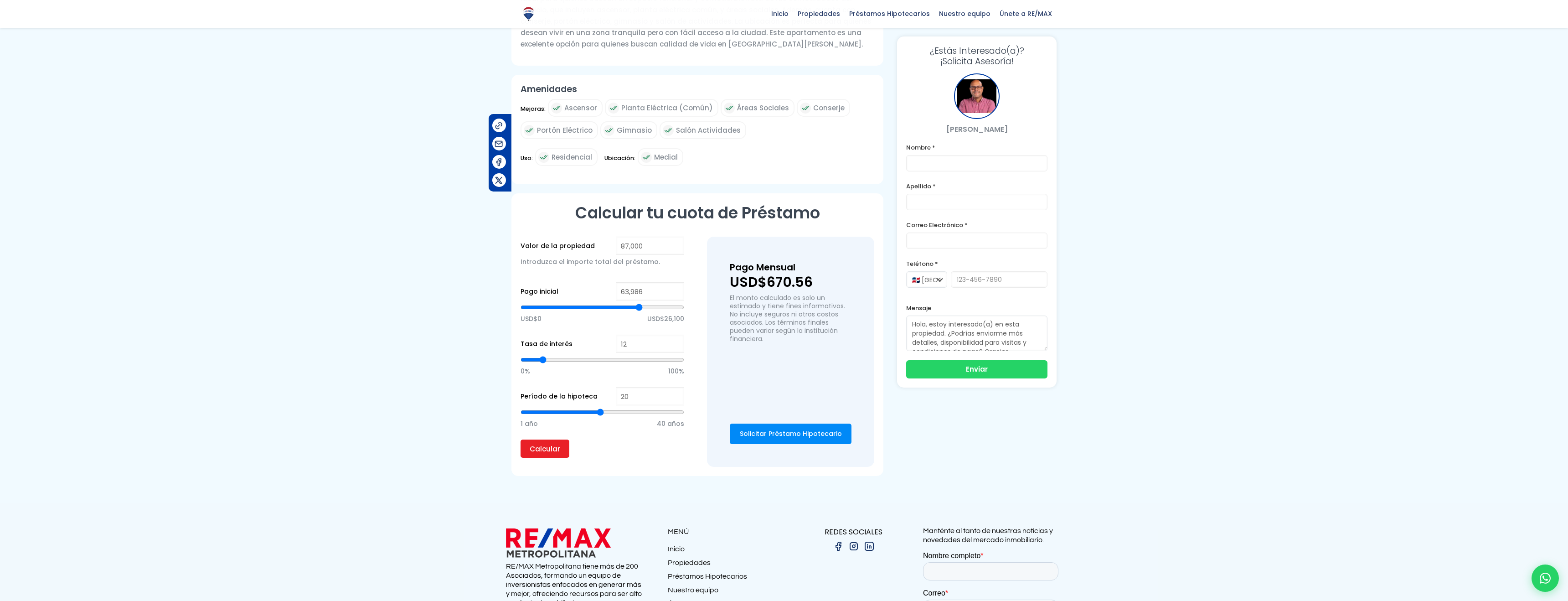
type input "64,588"
type input "64588"
type input "64,869"
type input "64869"
type input "64,956"
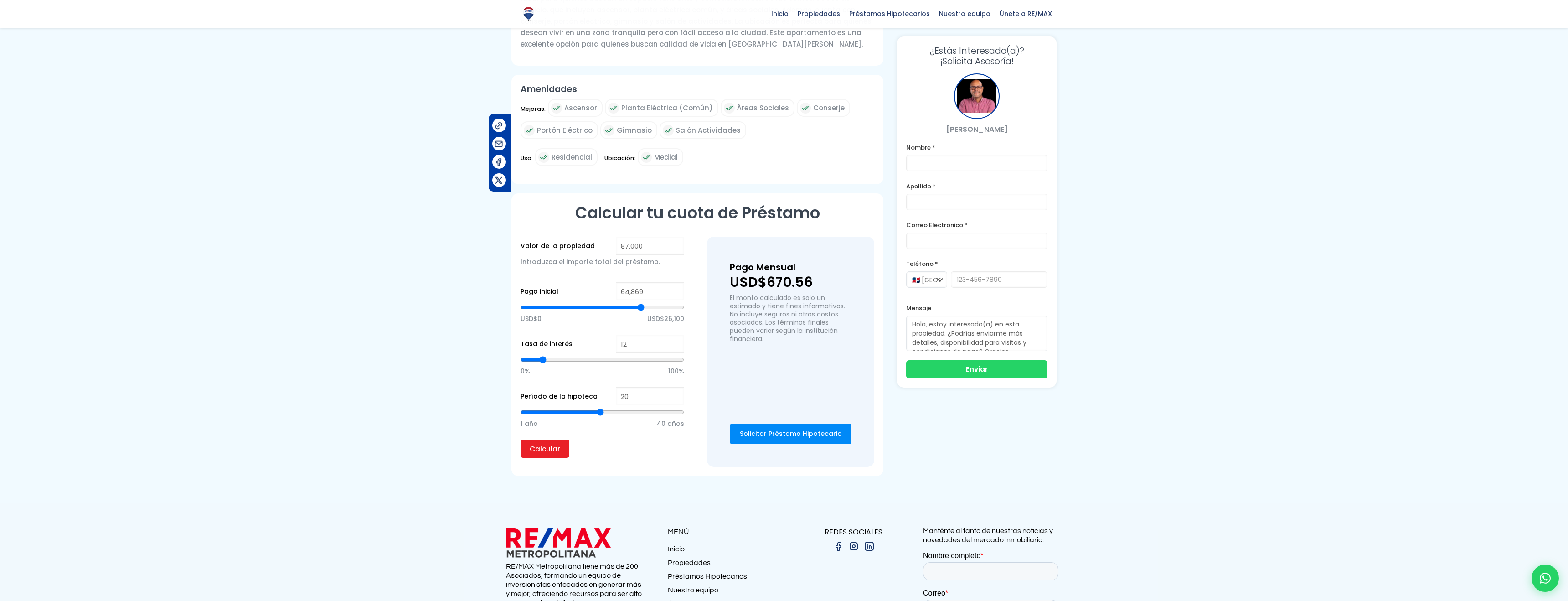
type input "64956"
type input "65,035"
type input "65035"
type input "65,102"
type input "65102"
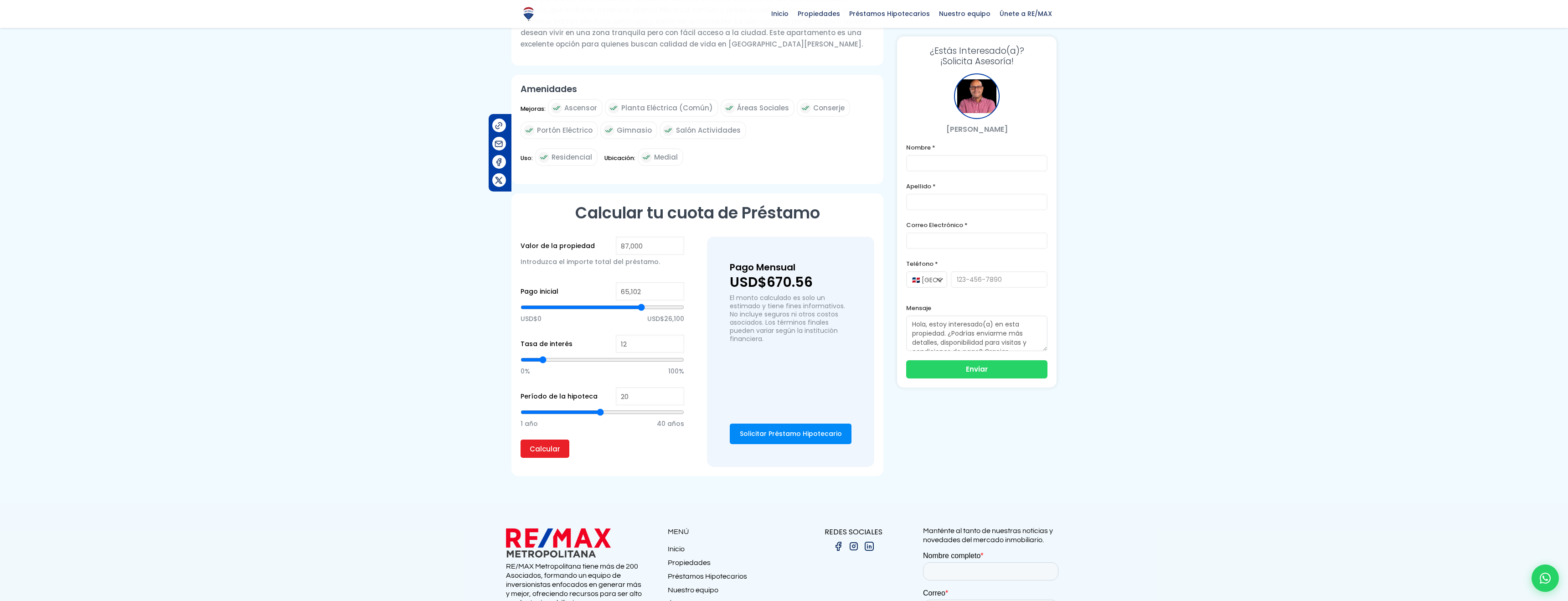
type input "65,158"
type input "65158"
type input "65,205"
type input "65205"
type input "65,297"
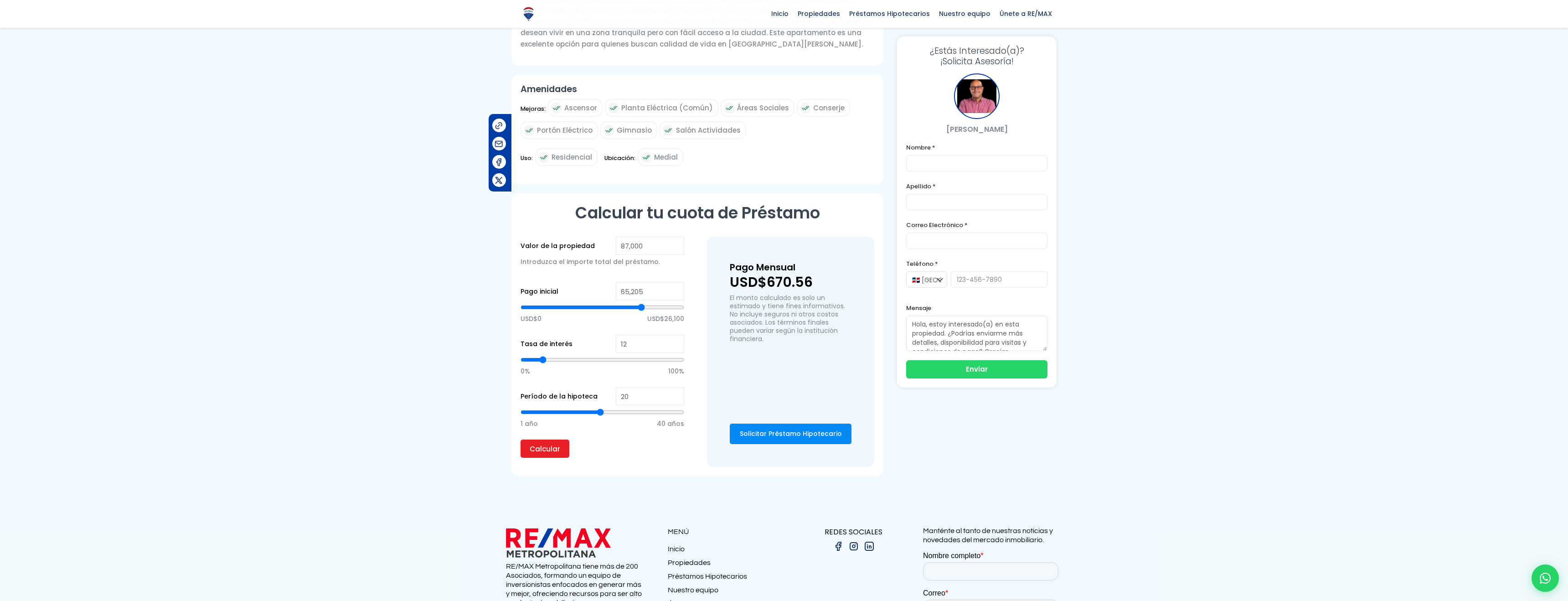
type input "65297"
type input "65,423"
type input "65423"
type input "65,582"
type input "65582"
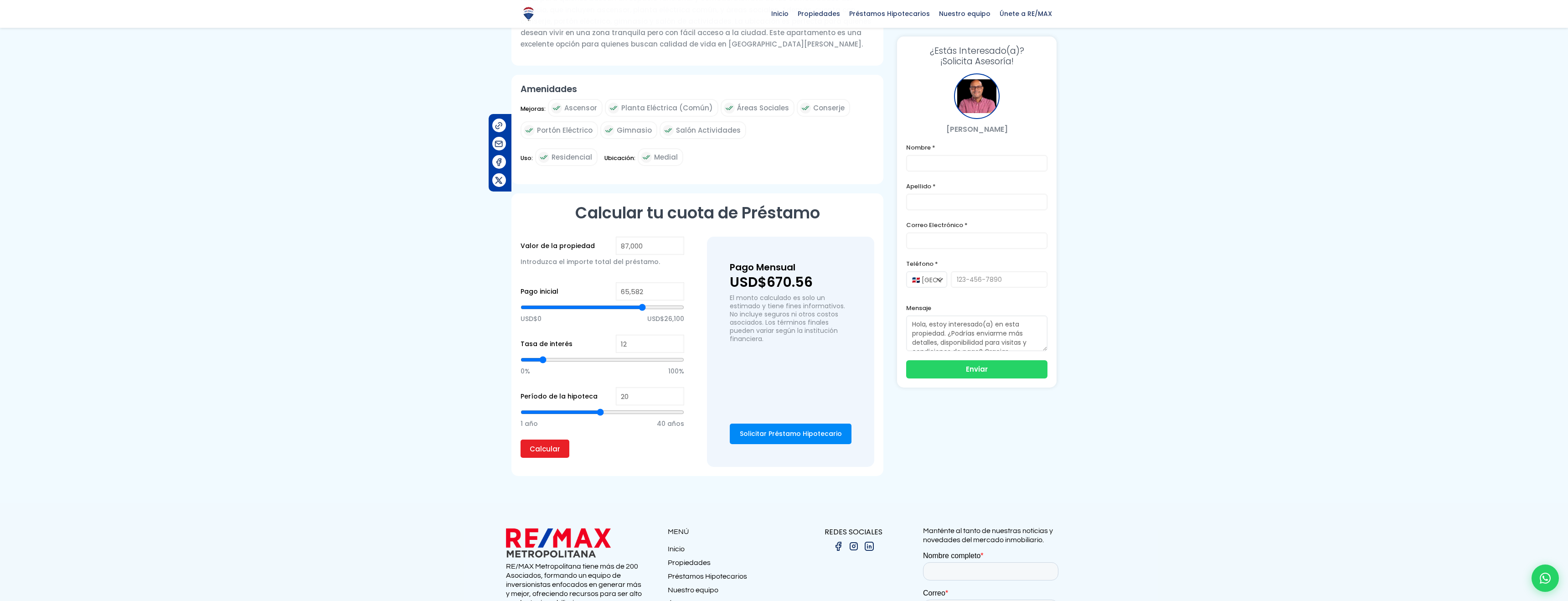
type input "65,791"
type input "65791"
type input "66,021"
type input "66021"
type input "66,176"
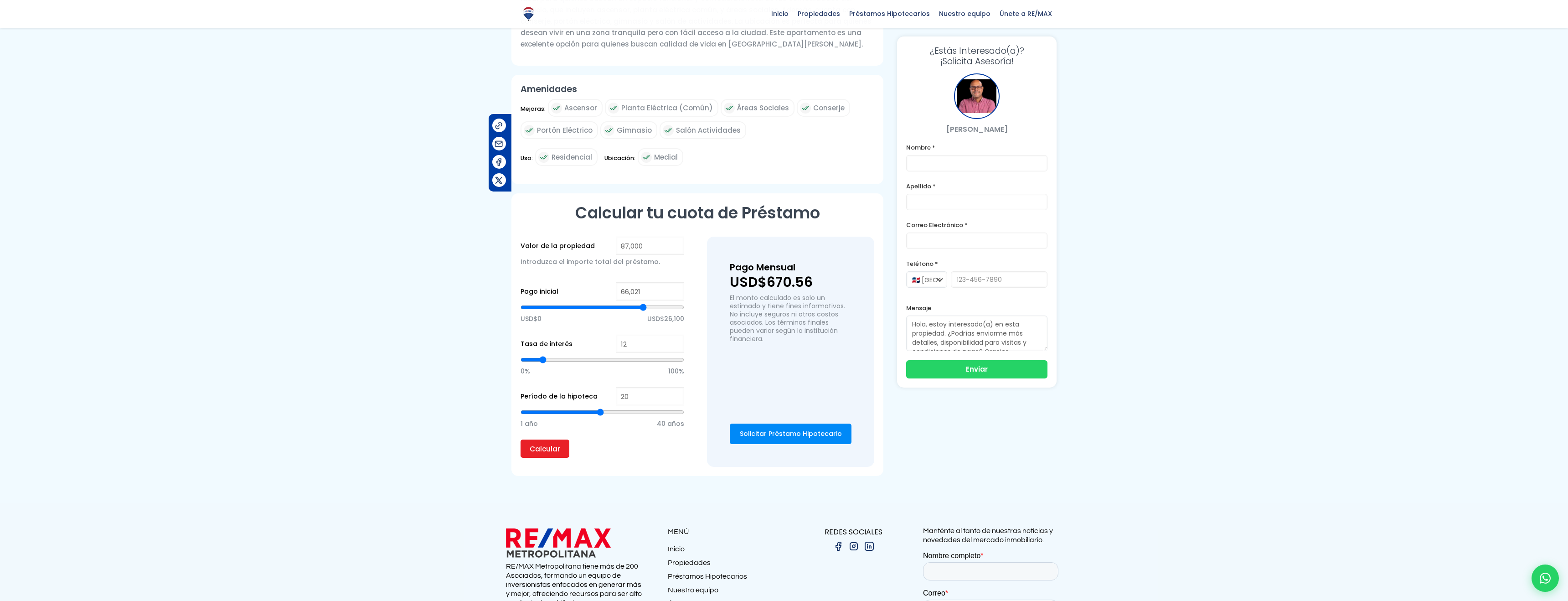
type input "66176"
type input "66,306"
type input "66306"
type input "66,484"
type input "66484"
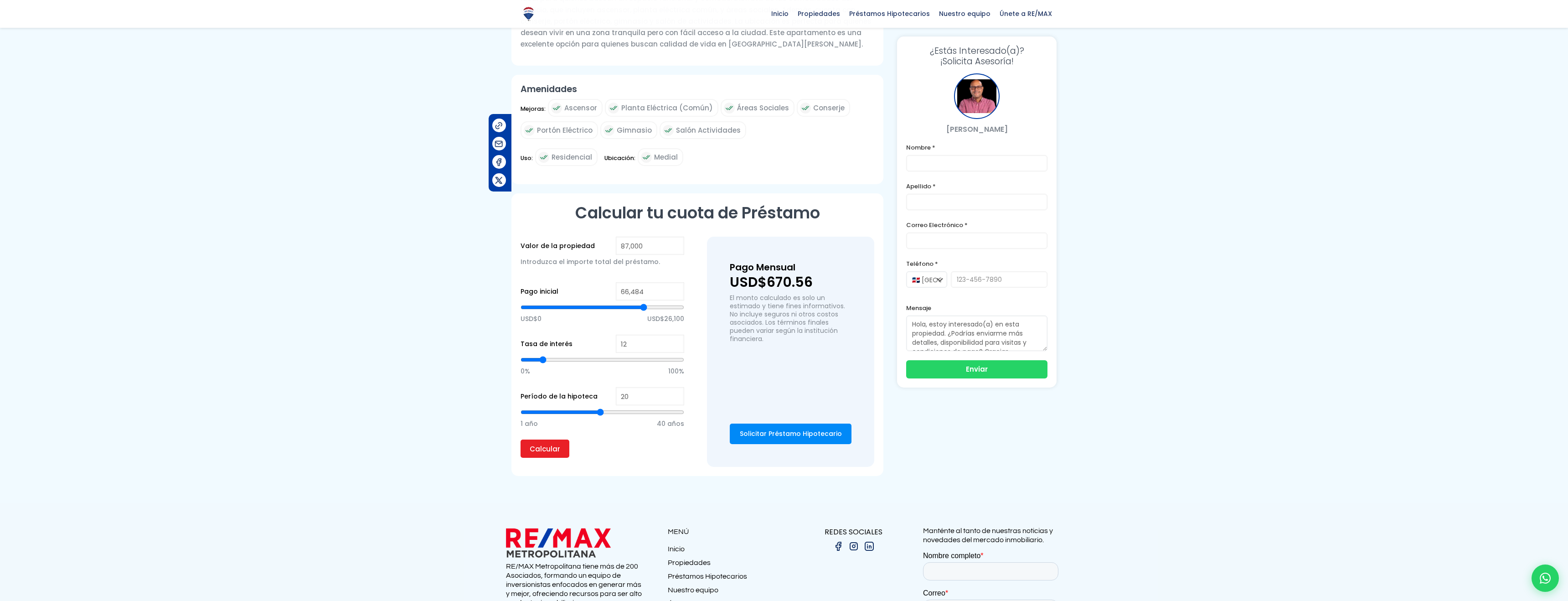
type input "66,635"
type input "66635"
type input "66,758"
type input "66758"
type input "66,932"
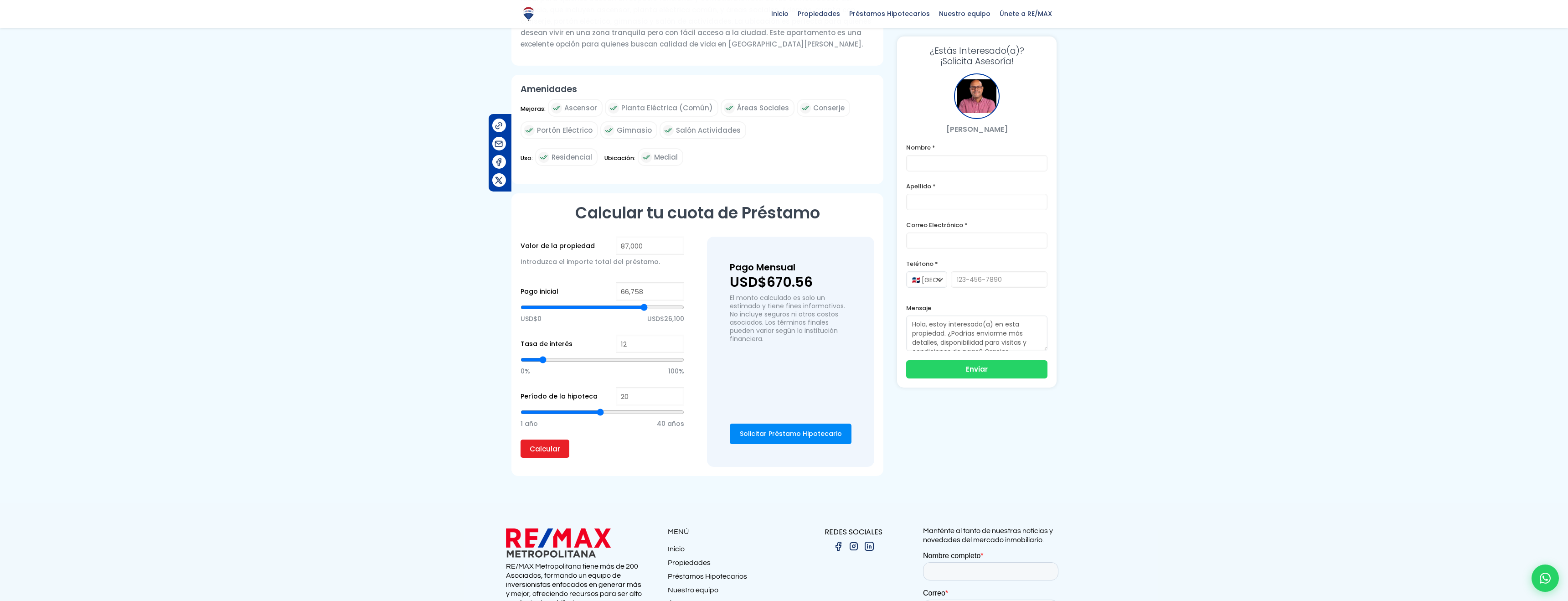
type input "66932"
type input "67,082"
type input "67082"
type input "67,098"
type input "67098"
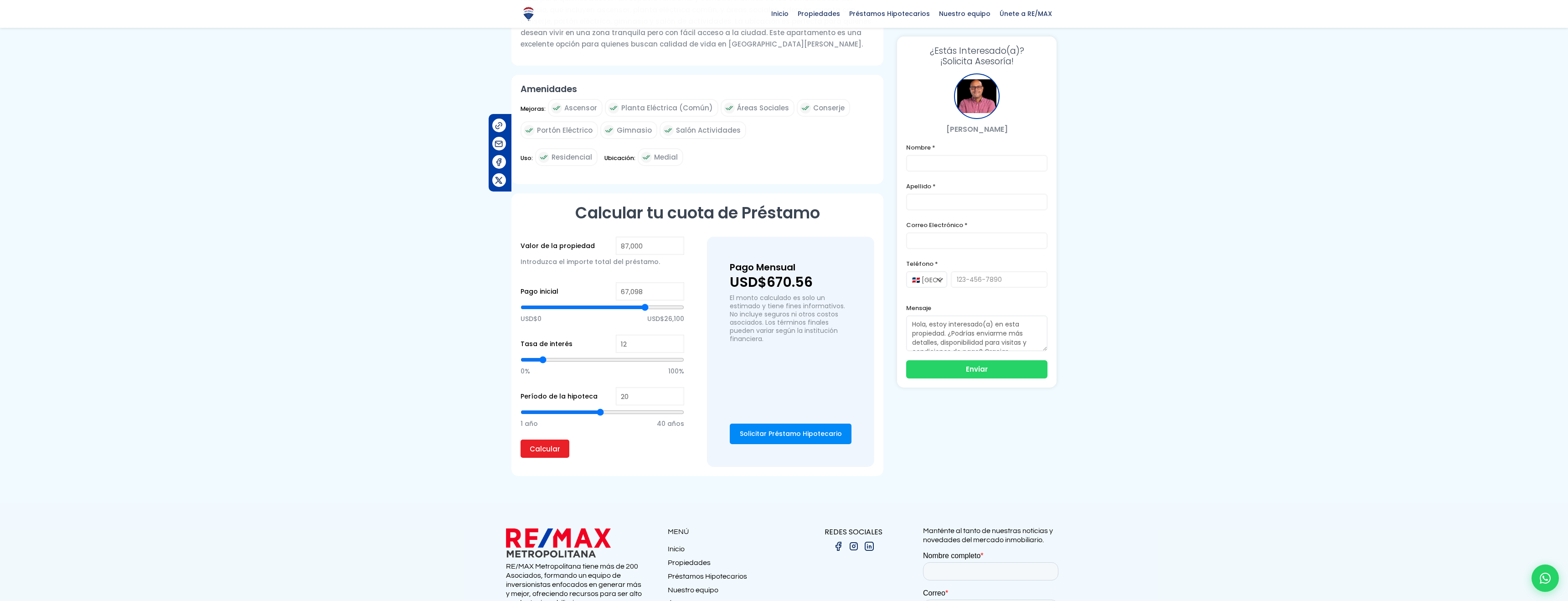
type input "67,118"
type input "67118"
type input "67,122"
type input "67122"
type input "67,110"
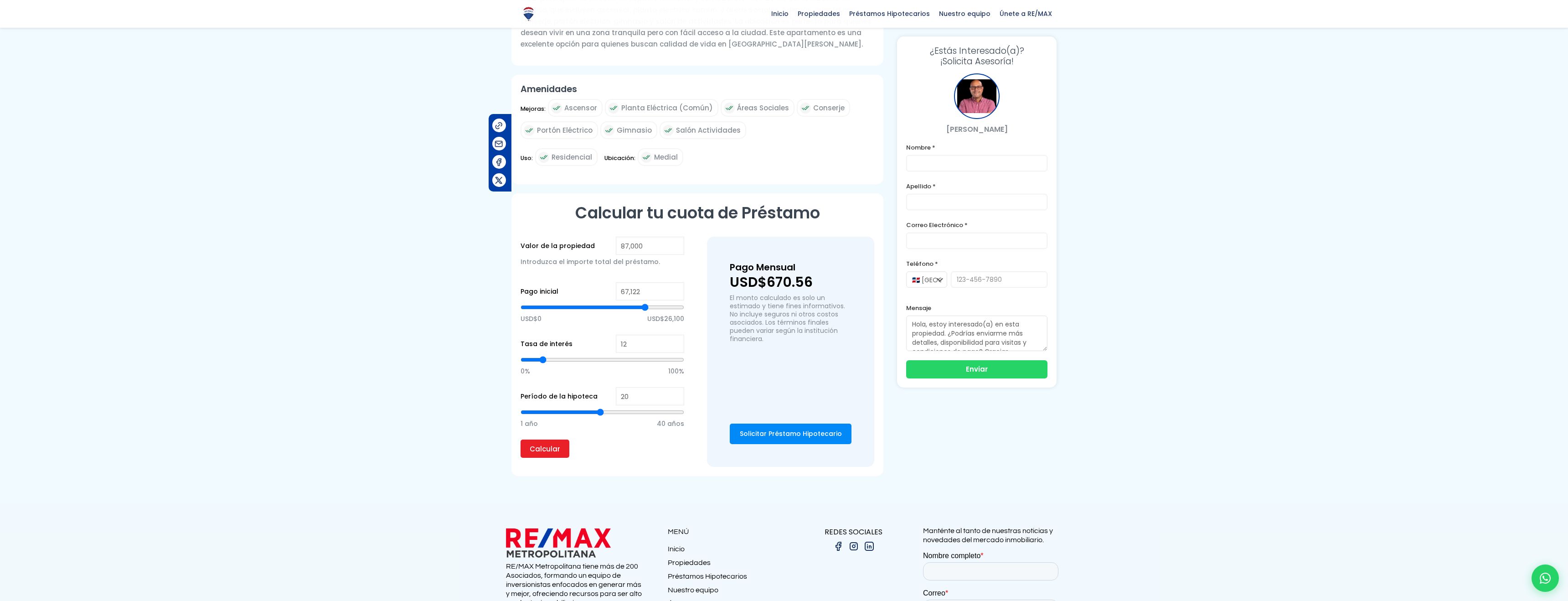
type input "67110"
type input "67,082"
type input "67082"
type input "67,150"
type input "67150"
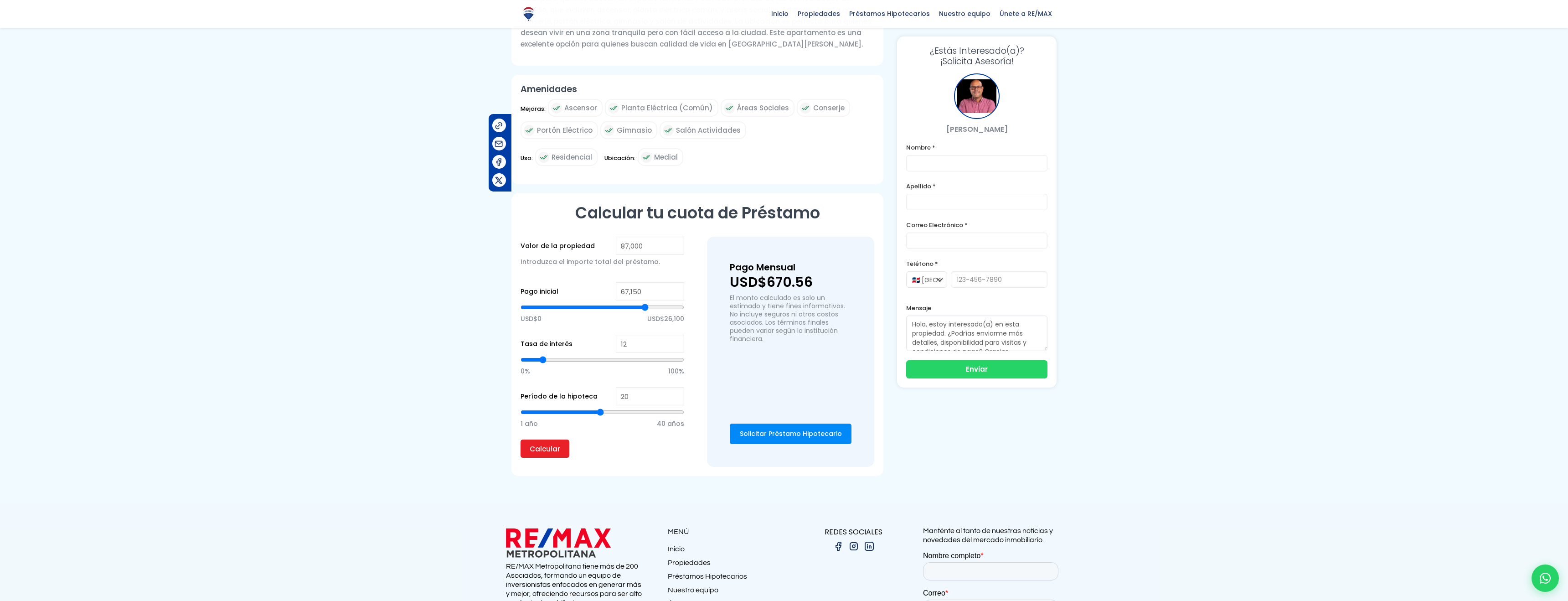
type input "67,304"
type input "67304"
type input "67,415"
type input "67415"
type input "67,550"
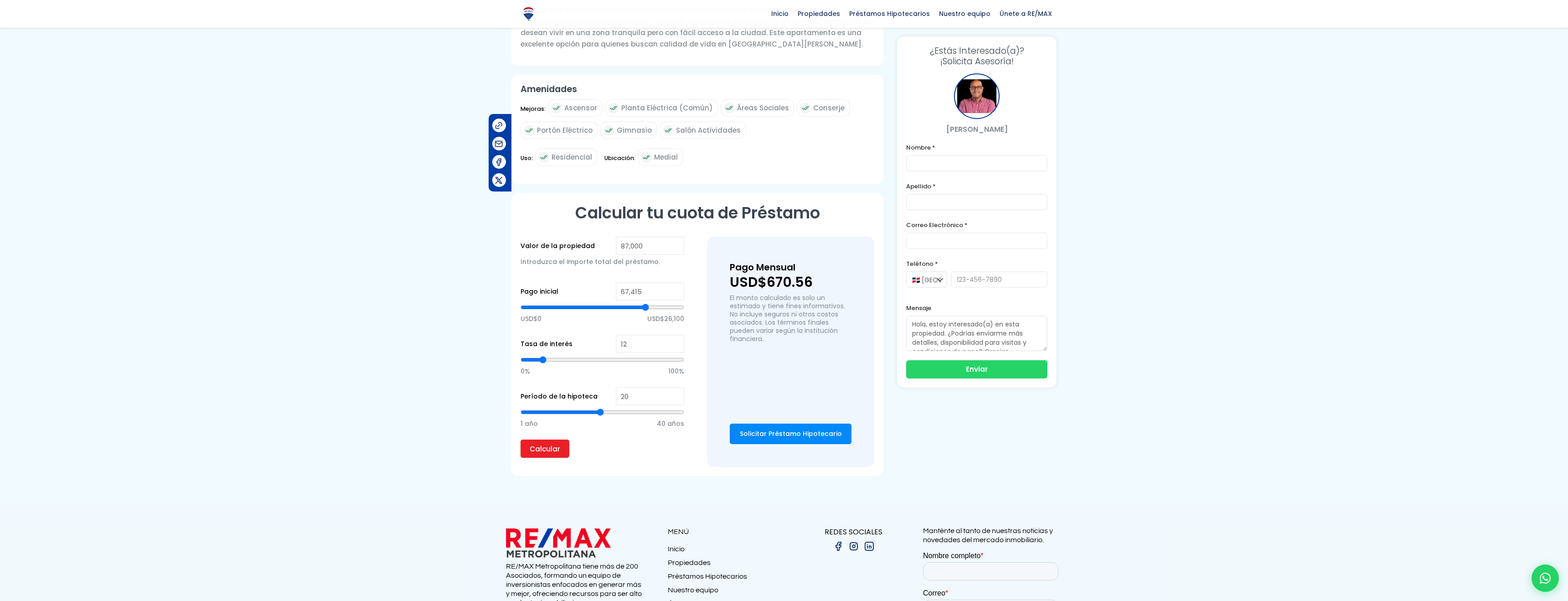
type input "67550"
type input "67,680"
type input "67680"
type input "67,799"
type input "67799"
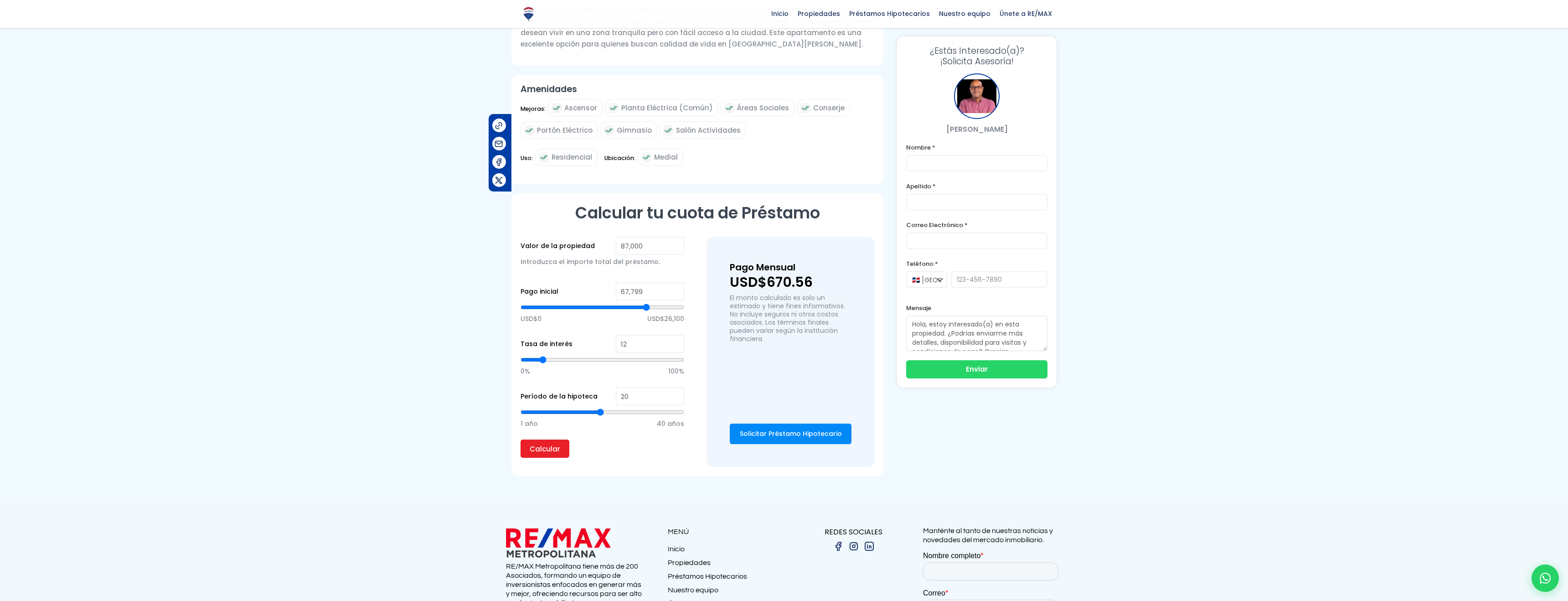
type input "67,898"
type input "67898"
type input "67,954"
type input "67954"
type input "67,965"
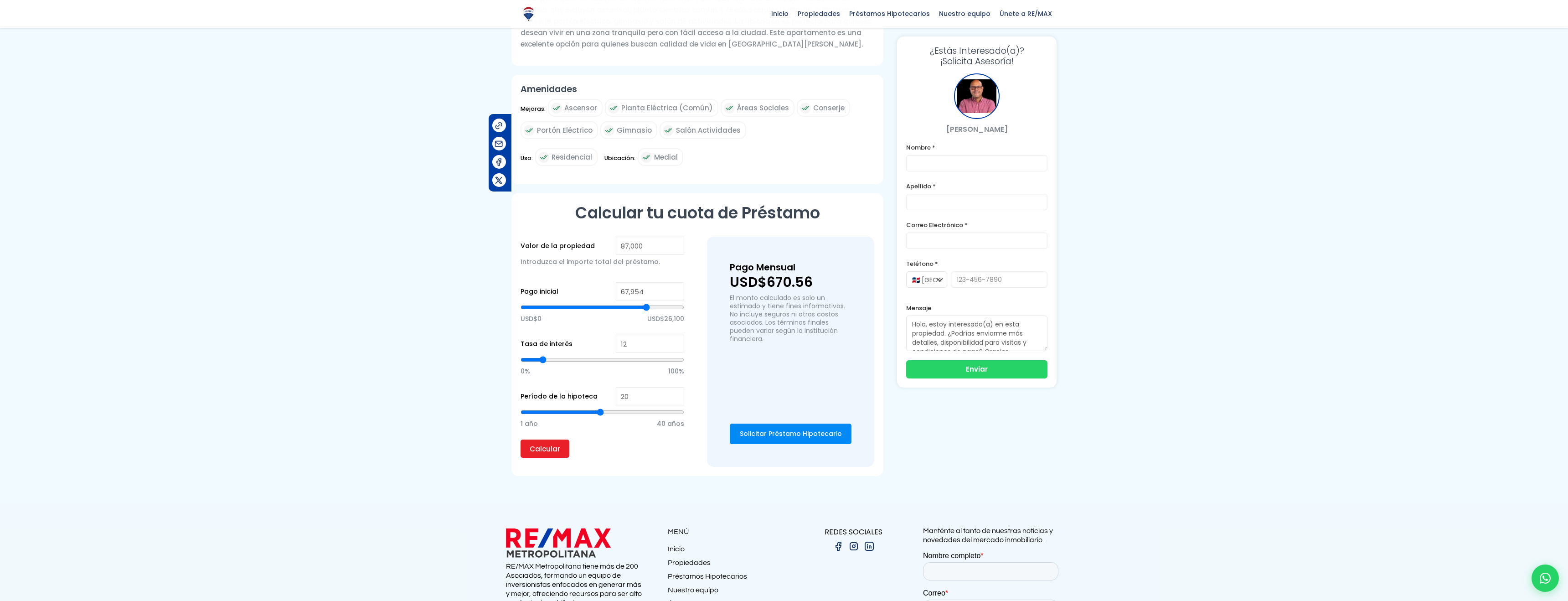
type input "67965"
type input "67,997"
type input "67997"
type input "68,025"
type input "68025"
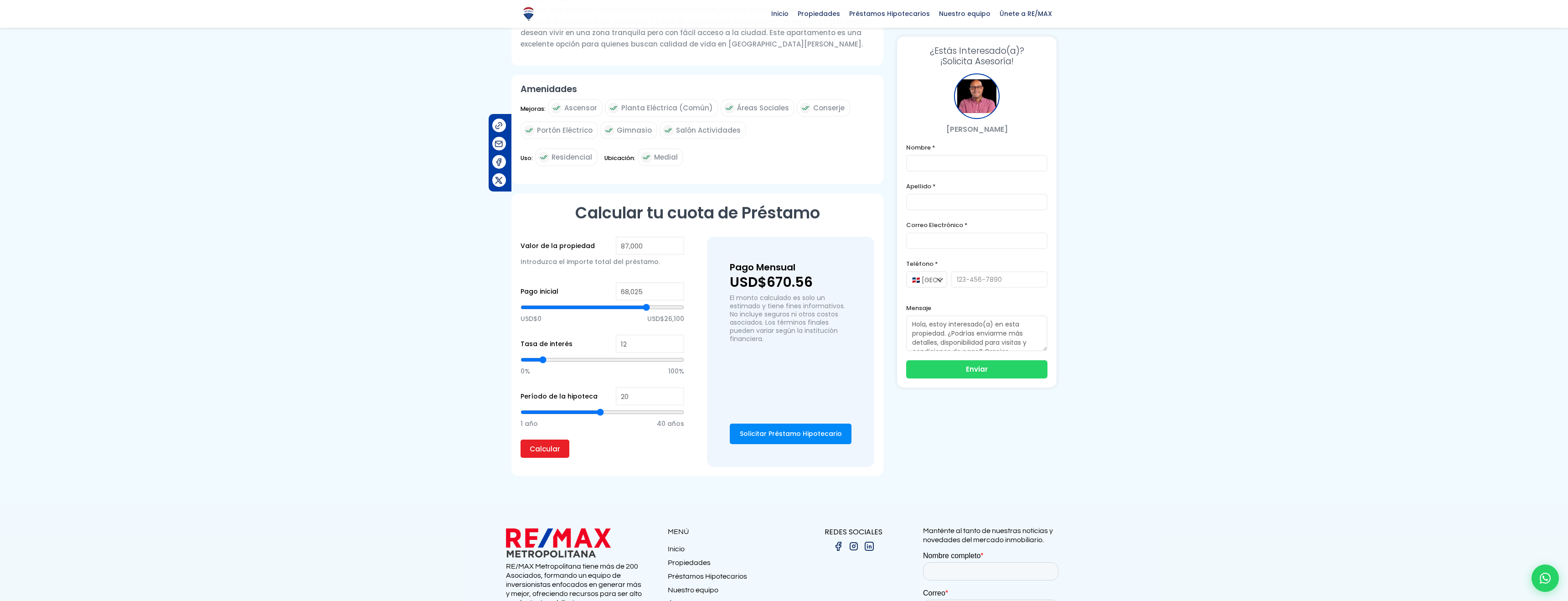
type input "68,005"
type input "68005"
type input "67,866"
type input "67866"
type input "67,364"
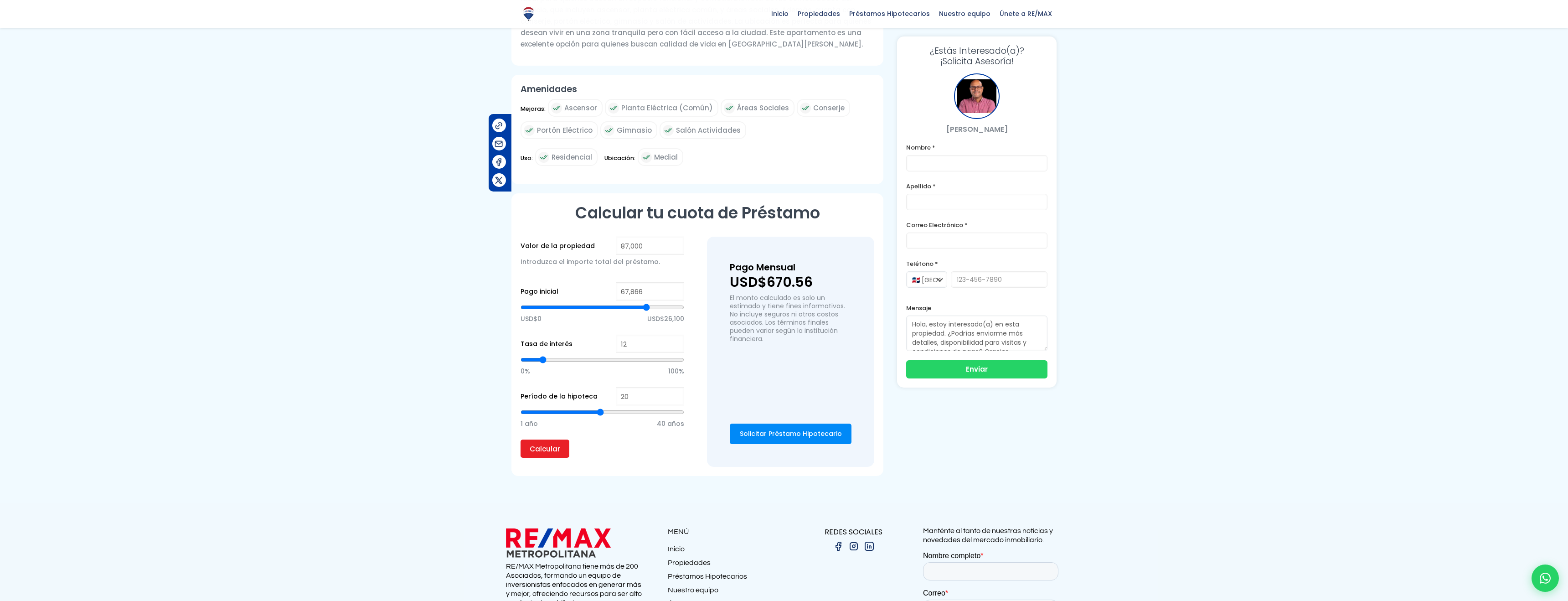
type input "67364"
type input "66,837"
type input "66837"
type input "66,124"
type input "66124"
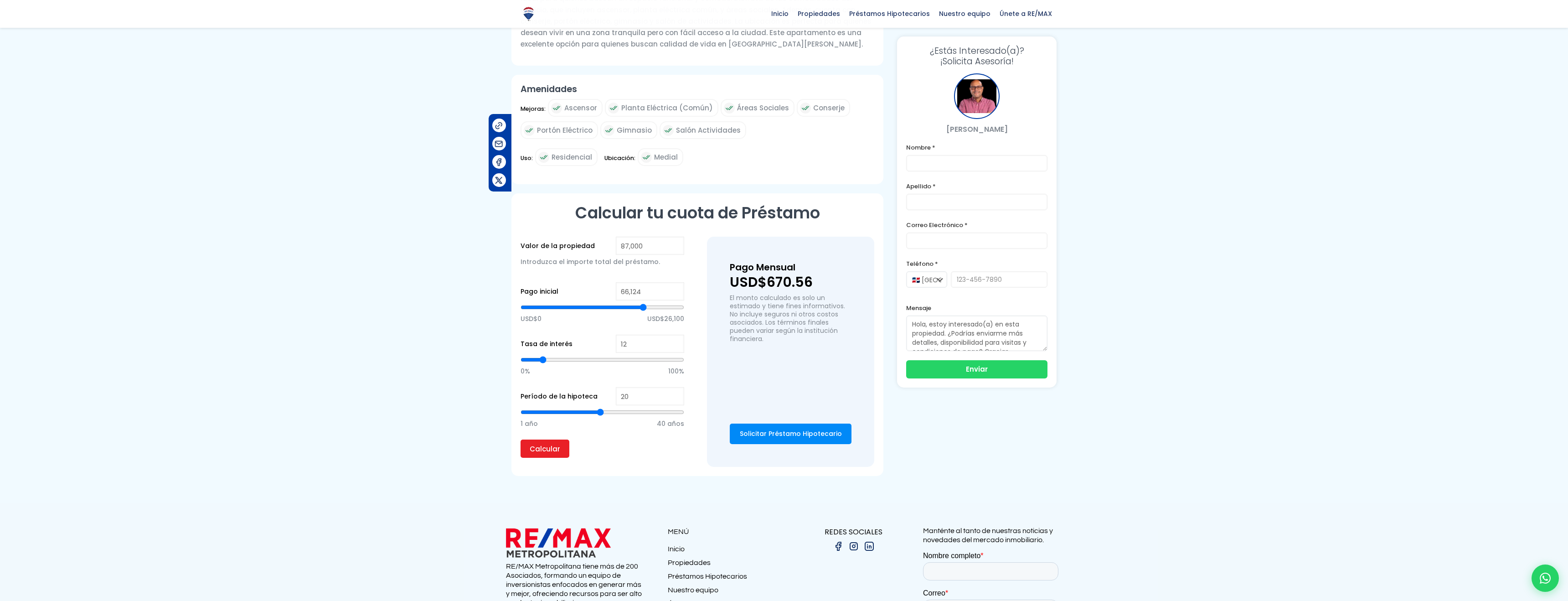
type input "64,944"
type input "64944"
type input "63,633"
type input "63633"
type input "62,453"
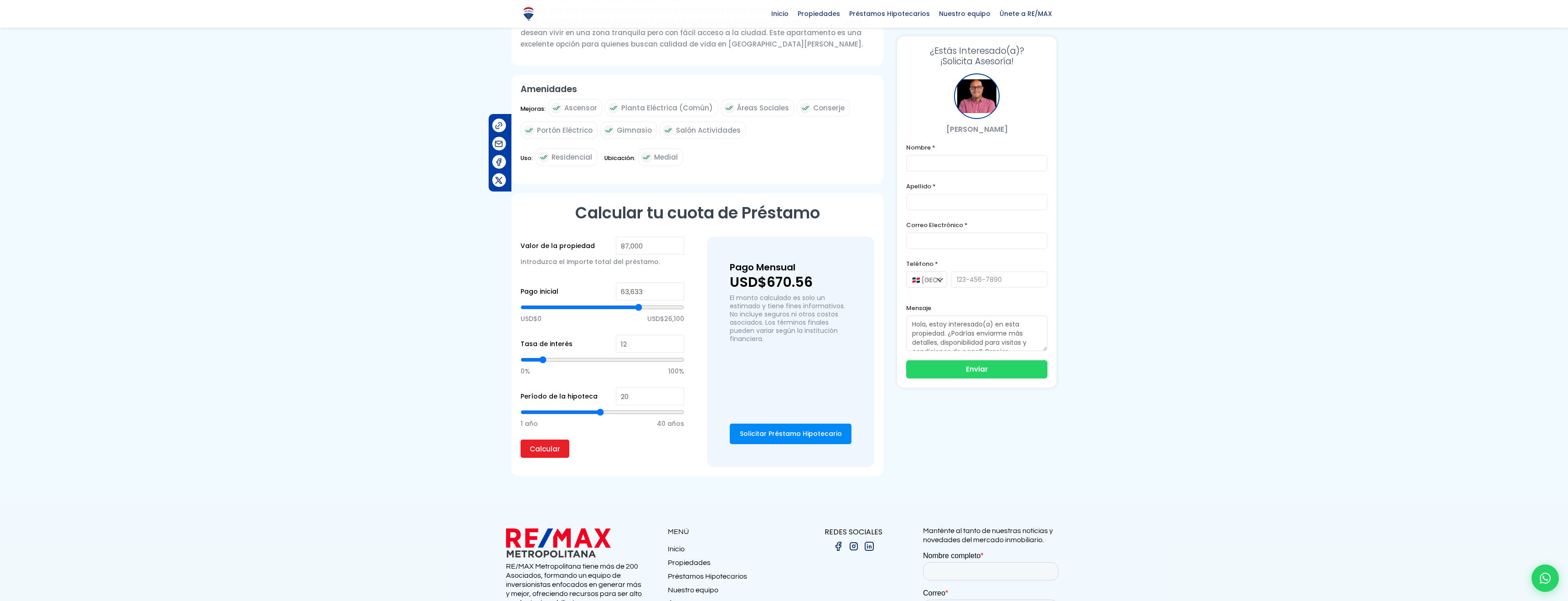
type input "62453"
type input "60,675"
type input "60675"
type input "58,470"
type input "58470"
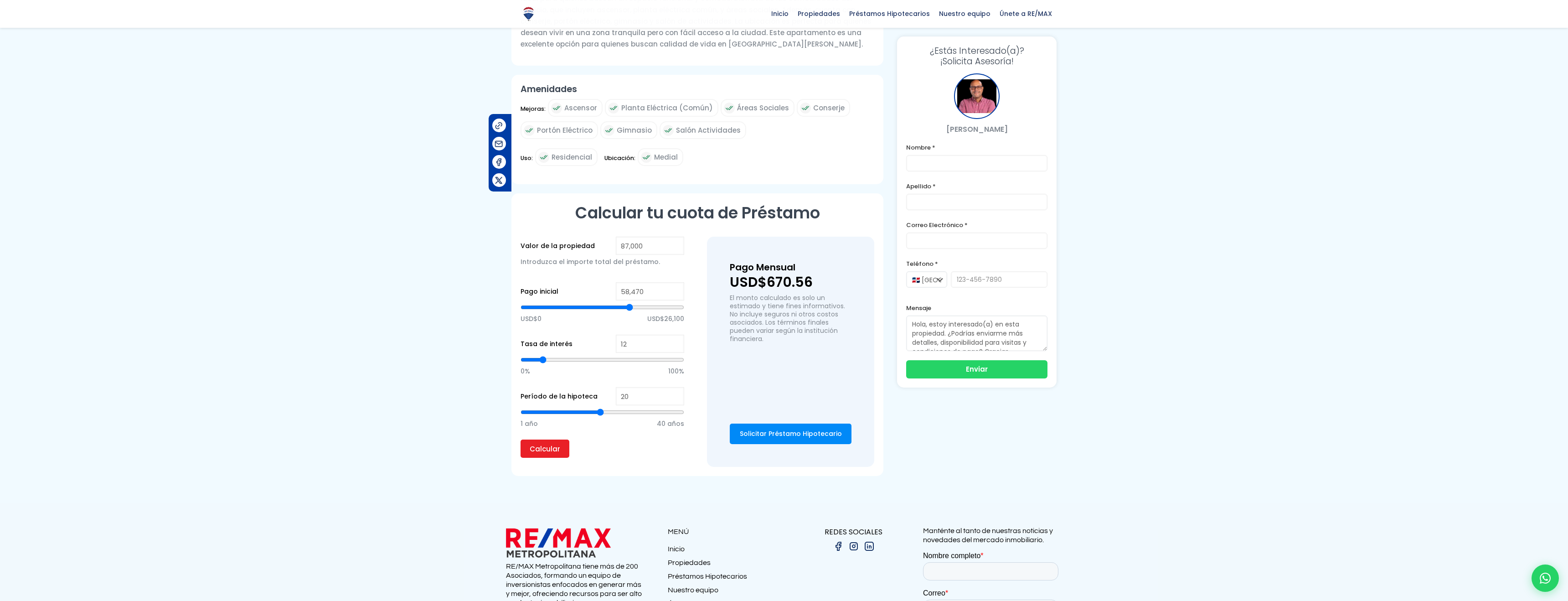
type input "57,480"
type input "57480"
type input "56,300"
type input "56300"
type input "55,334"
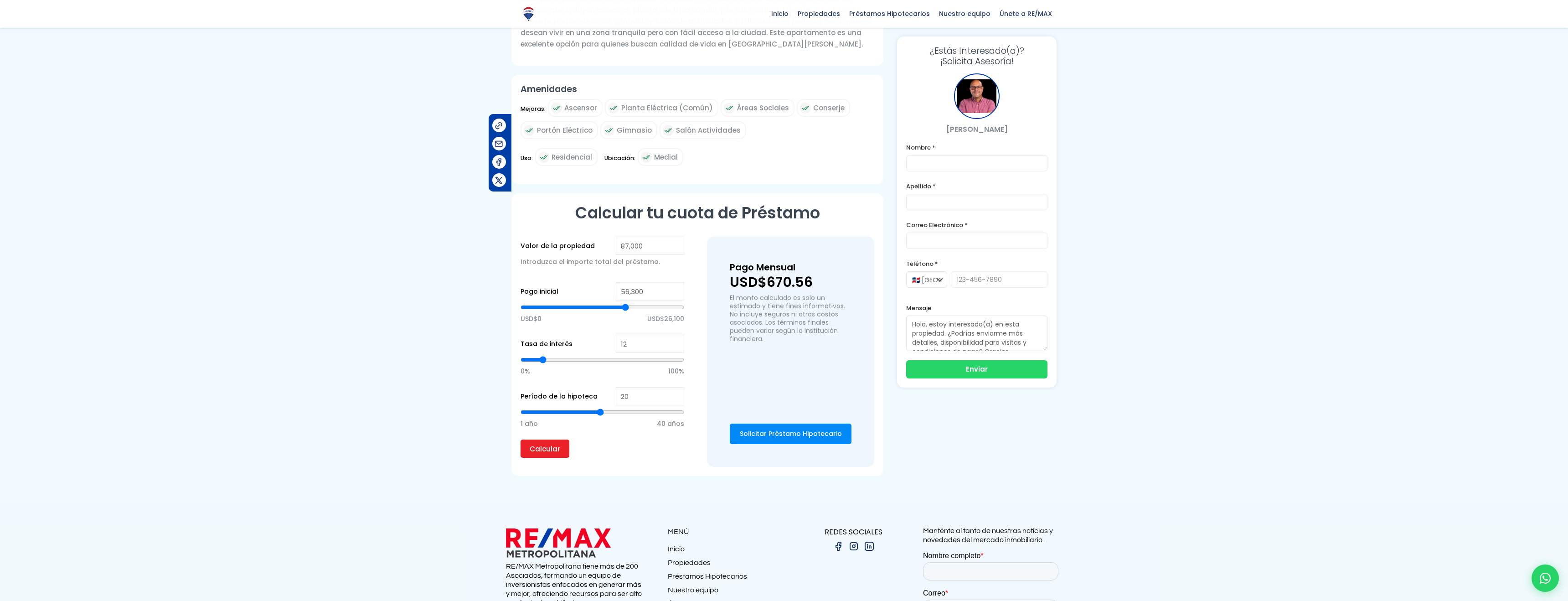
type input "55334"
type input "54,649"
type input "54649"
type input "54,241"
type input "54241"
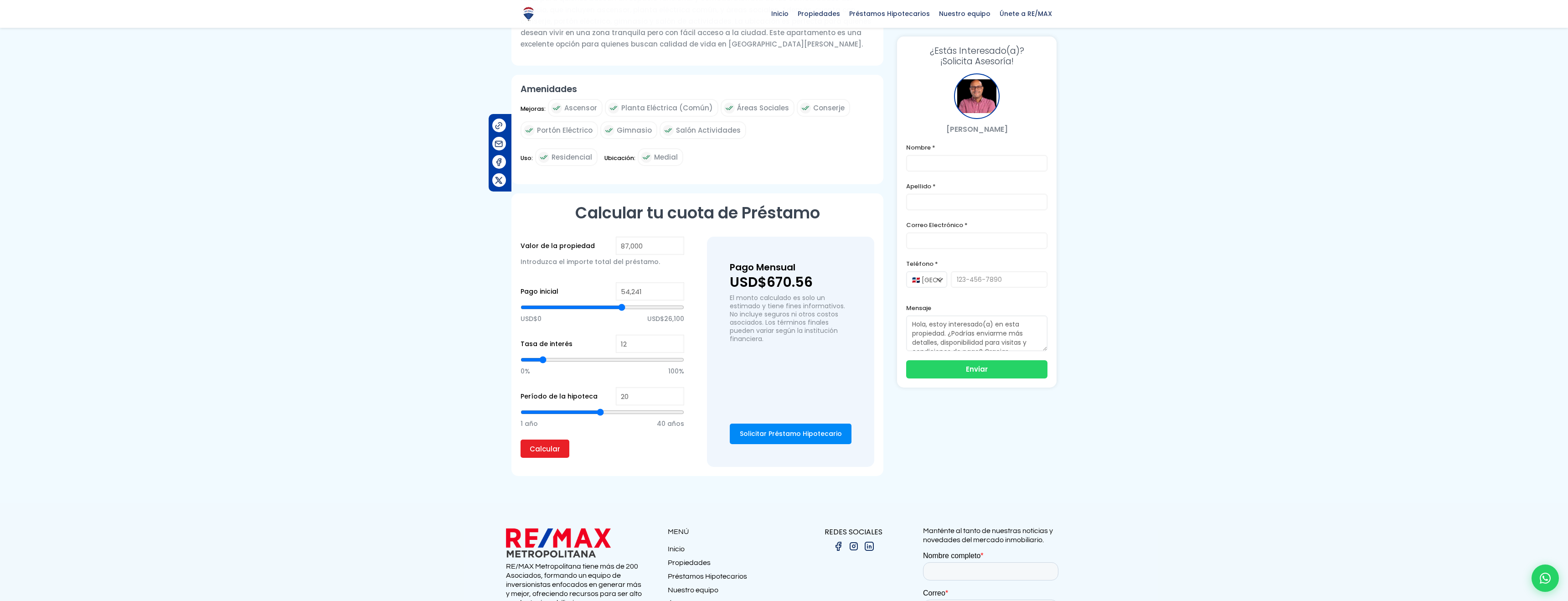
type input "53,920"
type input "53920"
type input "53,485"
type input "53485"
type input "52,827"
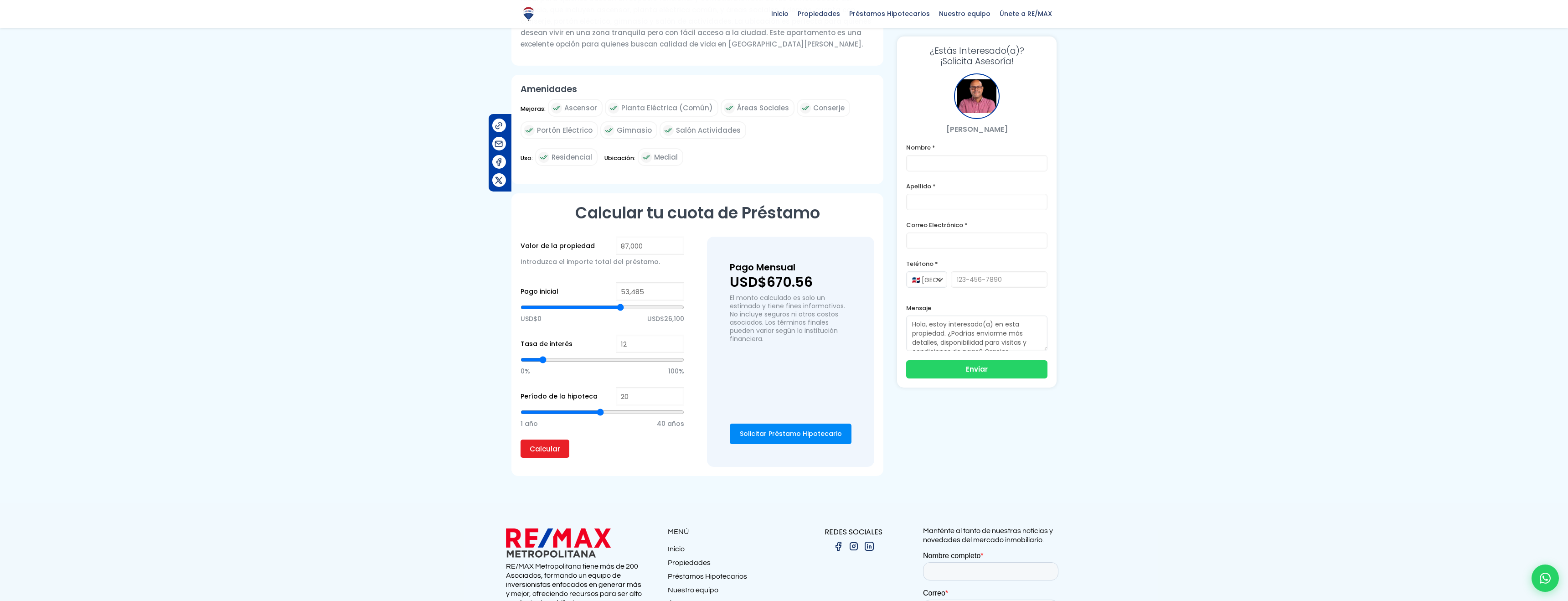
type input "52827"
type input "51,881"
type input "51881"
type input "50,641"
type input "50641"
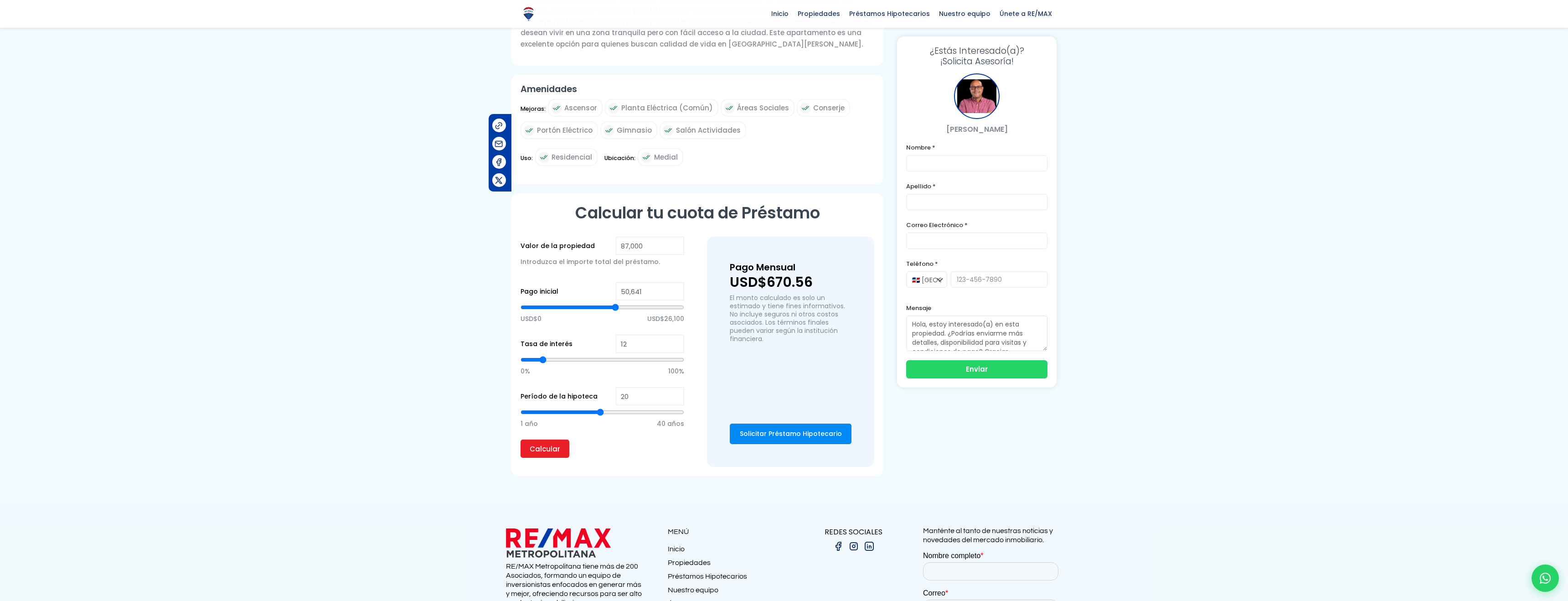
type input "49,560"
type input "49560"
type input "48,238"
type input "48238"
type input "46,951"
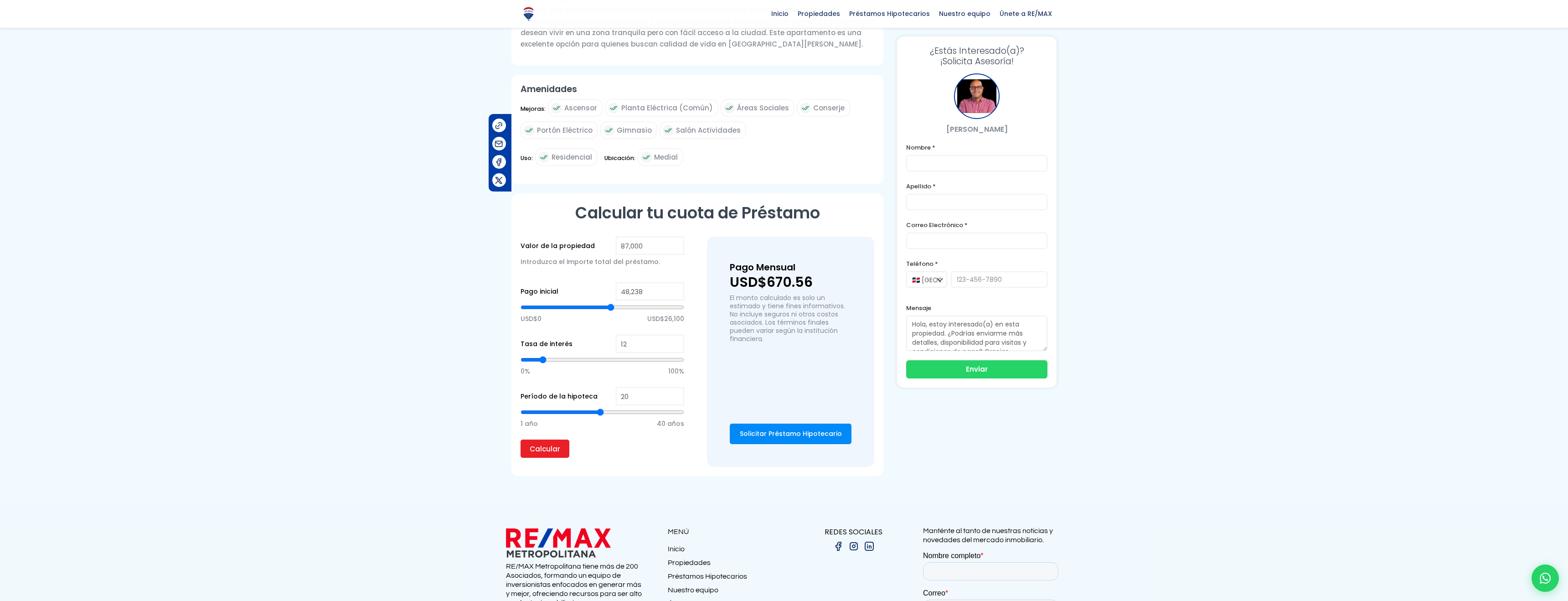
type input "46951"
type input "45,953"
type input "45953"
type input "44,860"
type input "44860"
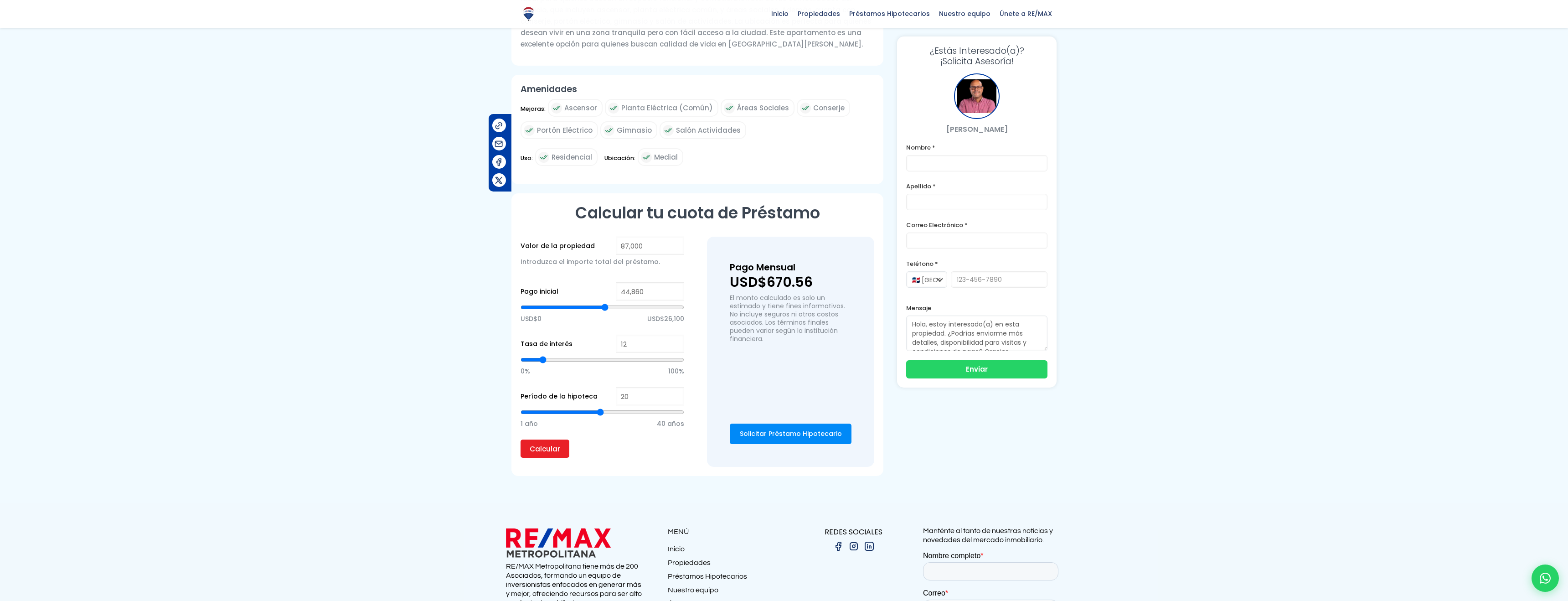
type input "43,684"
type input "43684"
type input "42,409"
type input "42409"
type input "40,615"
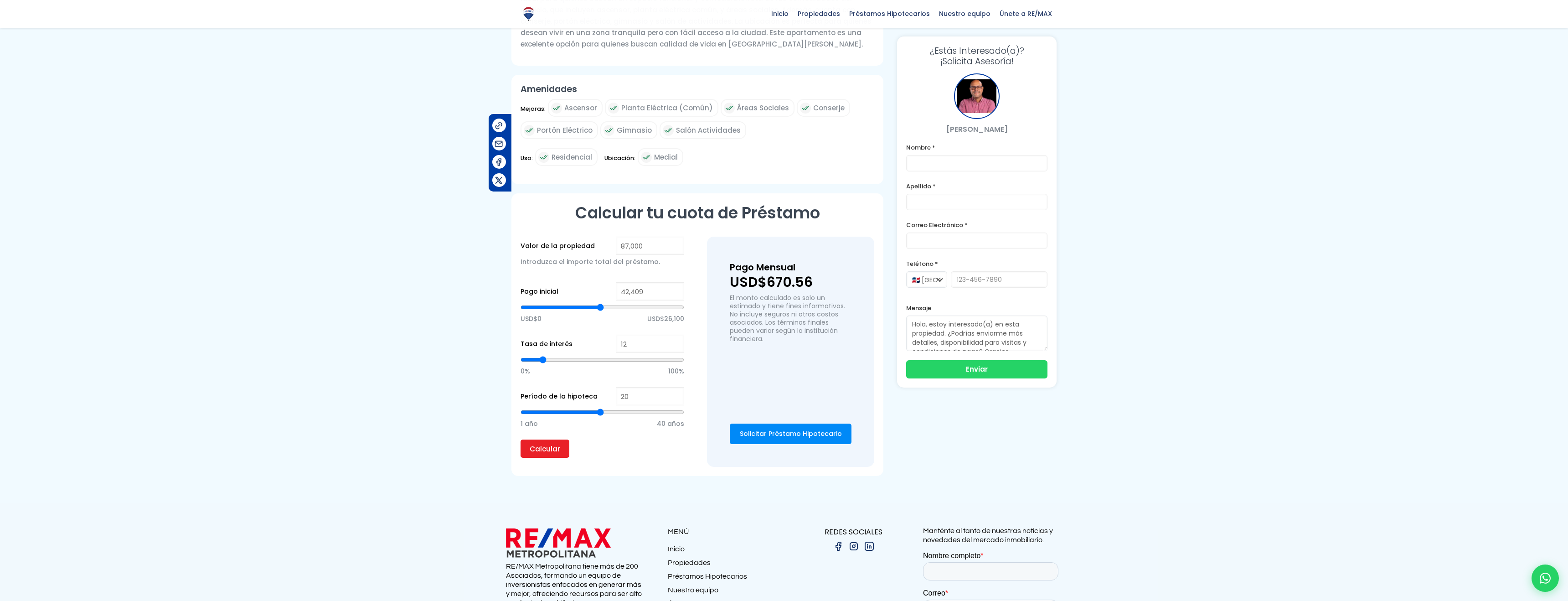
type input "40615"
drag, startPoint x: 603, startPoint y: 288, endPoint x: 596, endPoint y: 288, distance: 7.0
click at [596, 303] on input "range" at bounding box center [602, 307] width 164 height 9
drag, startPoint x: 538, startPoint y: 343, endPoint x: 532, endPoint y: 342, distance: 6.1
click at [533, 355] on input "range" at bounding box center [602, 360] width 164 height 9
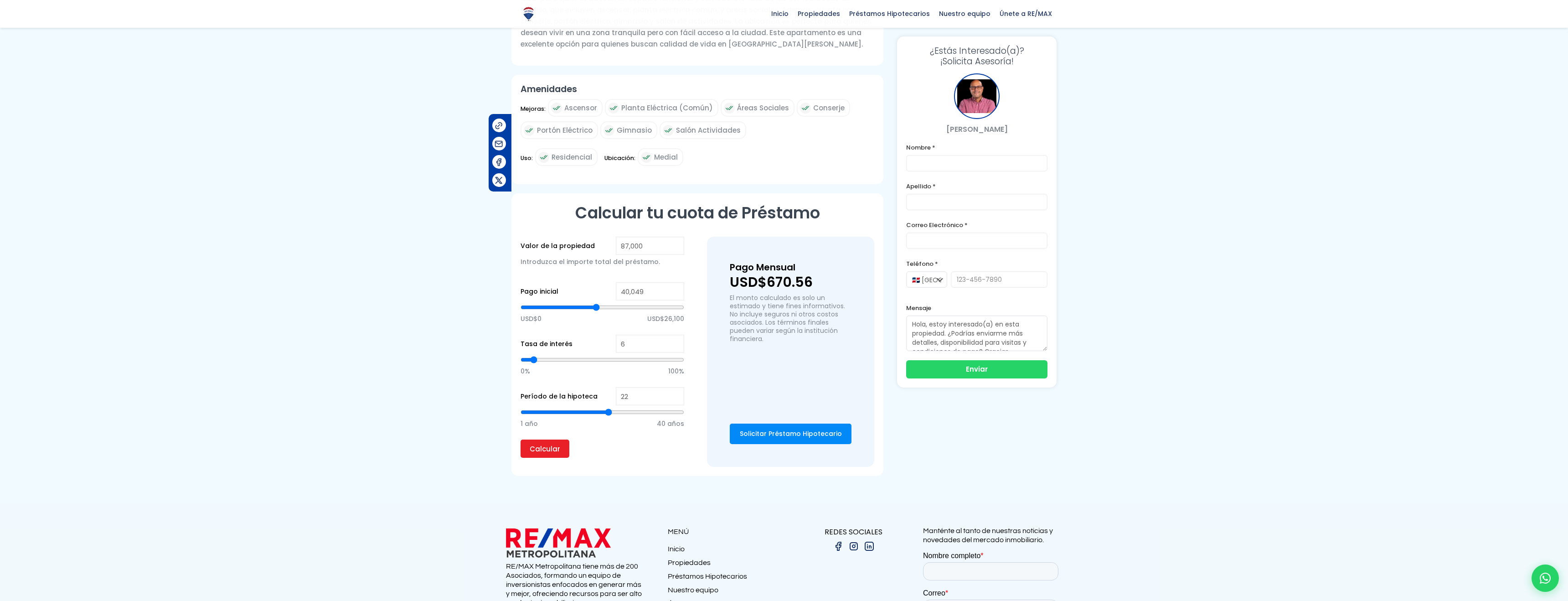
drag, startPoint x: 601, startPoint y: 395, endPoint x: 607, endPoint y: 395, distance: 6.0
click at [607, 407] on input "range" at bounding box center [602, 412] width 164 height 9
click at [642, 282] on input "40,049" at bounding box center [650, 292] width 69 height 18
drag, startPoint x: 597, startPoint y: 289, endPoint x: 573, endPoint y: 289, distance: 24.0
click at [573, 303] on input "range" at bounding box center [602, 307] width 164 height 9
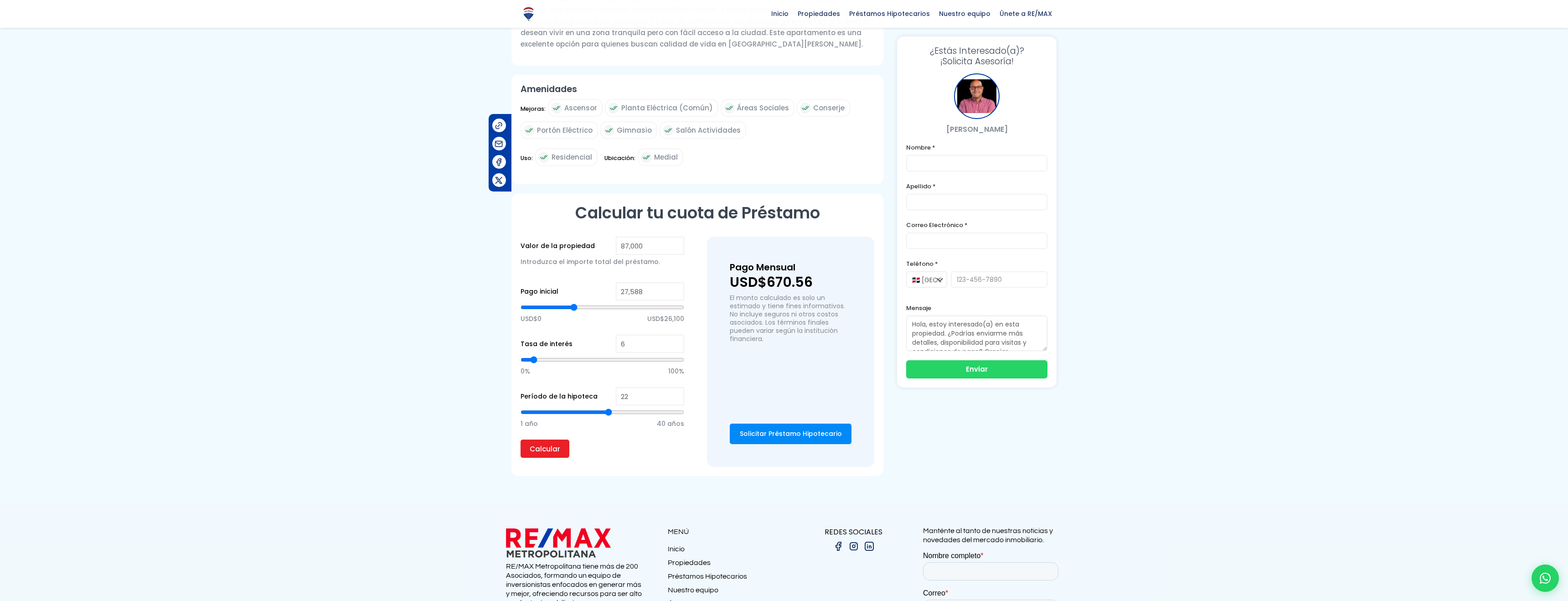
click at [565, 419] on div "1 año 40 años" at bounding box center [602, 423] width 164 height 34
click at [551, 439] on input "Calcular" at bounding box center [545, 448] width 49 height 18
drag, startPoint x: 578, startPoint y: 289, endPoint x: 610, endPoint y: 292, distance: 32.1
click at [612, 303] on input "range" at bounding box center [602, 307] width 164 height 9
click at [544, 439] on input "Calcular" at bounding box center [545, 448] width 49 height 18
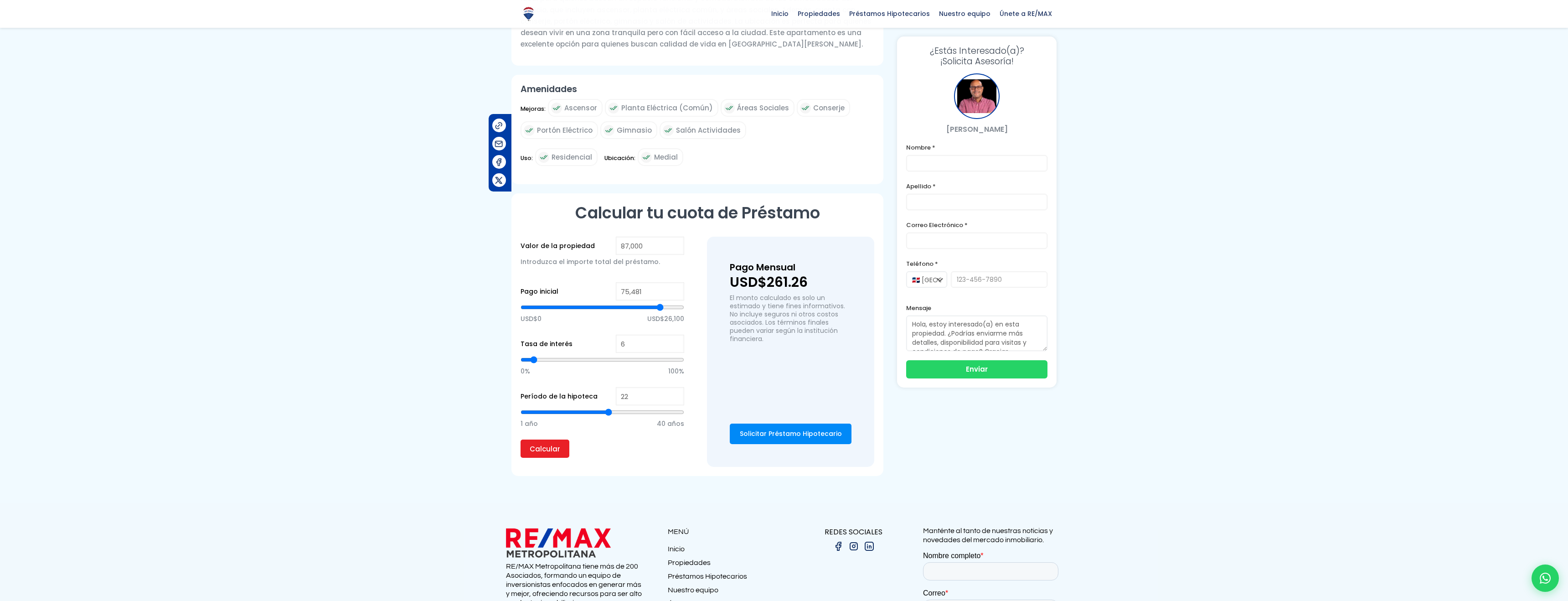
drag, startPoint x: 616, startPoint y: 290, endPoint x: 658, endPoint y: 290, distance: 42.0
click at [660, 303] on input "range" at bounding box center [602, 307] width 164 height 9
click at [546, 439] on input "Calcular" at bounding box center [545, 448] width 49 height 18
drag, startPoint x: 662, startPoint y: 289, endPoint x: 491, endPoint y: 285, distance: 171.0
click at [490, 276] on section "Proyecto en Colinas De Los Ríos Colinas De Los Ríos, Santo Domingo De Guzmán Có…" at bounding box center [784, 83] width 1568 height 841
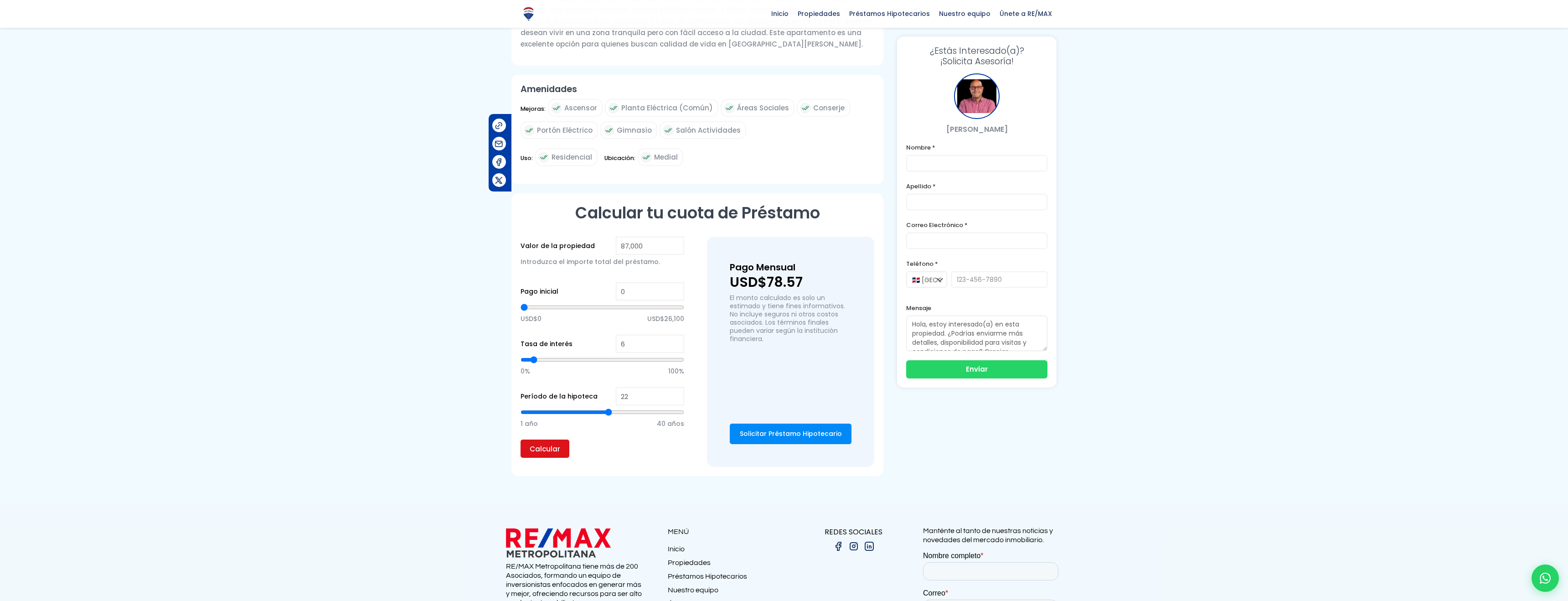
click at [560, 439] on input "Calcular" at bounding box center [545, 448] width 49 height 18
drag, startPoint x: 527, startPoint y: 290, endPoint x: 574, endPoint y: 326, distance: 59.2
click at [576, 303] on input "range" at bounding box center [602, 307] width 164 height 9
click at [558, 439] on input "Calcular" at bounding box center [545, 448] width 49 height 18
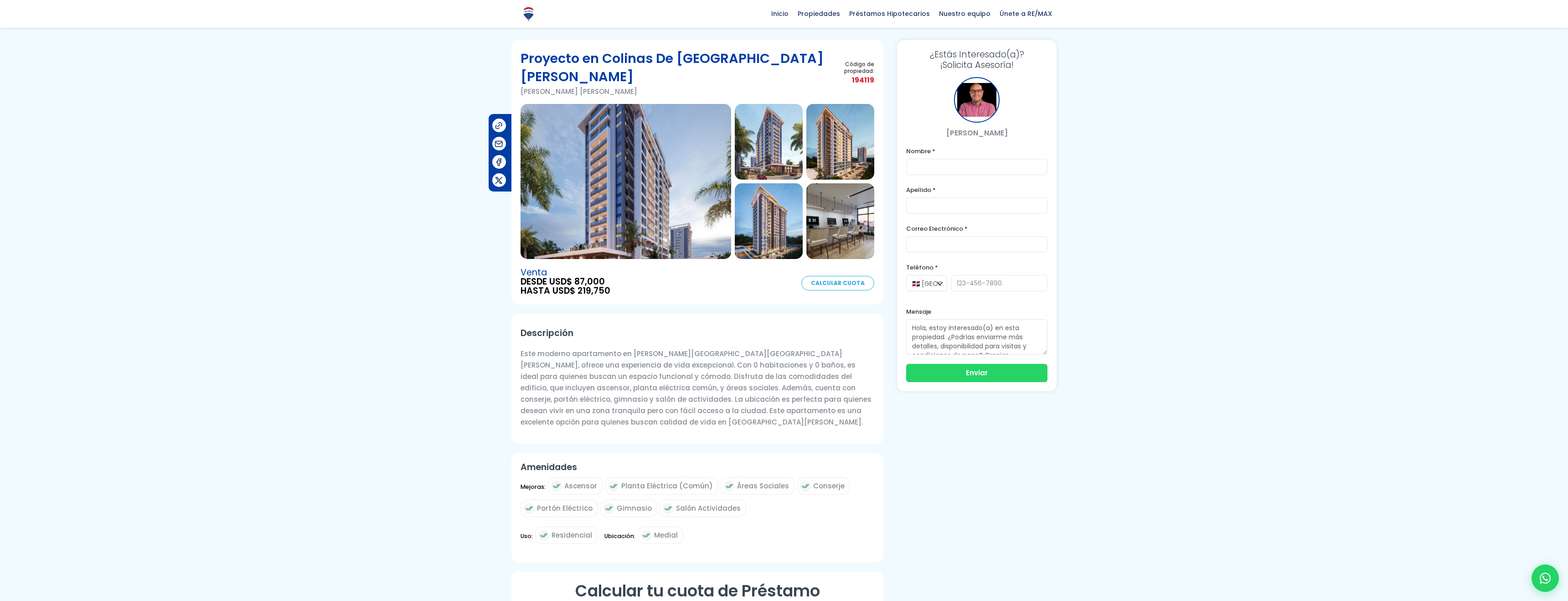
scroll to position [0, 0]
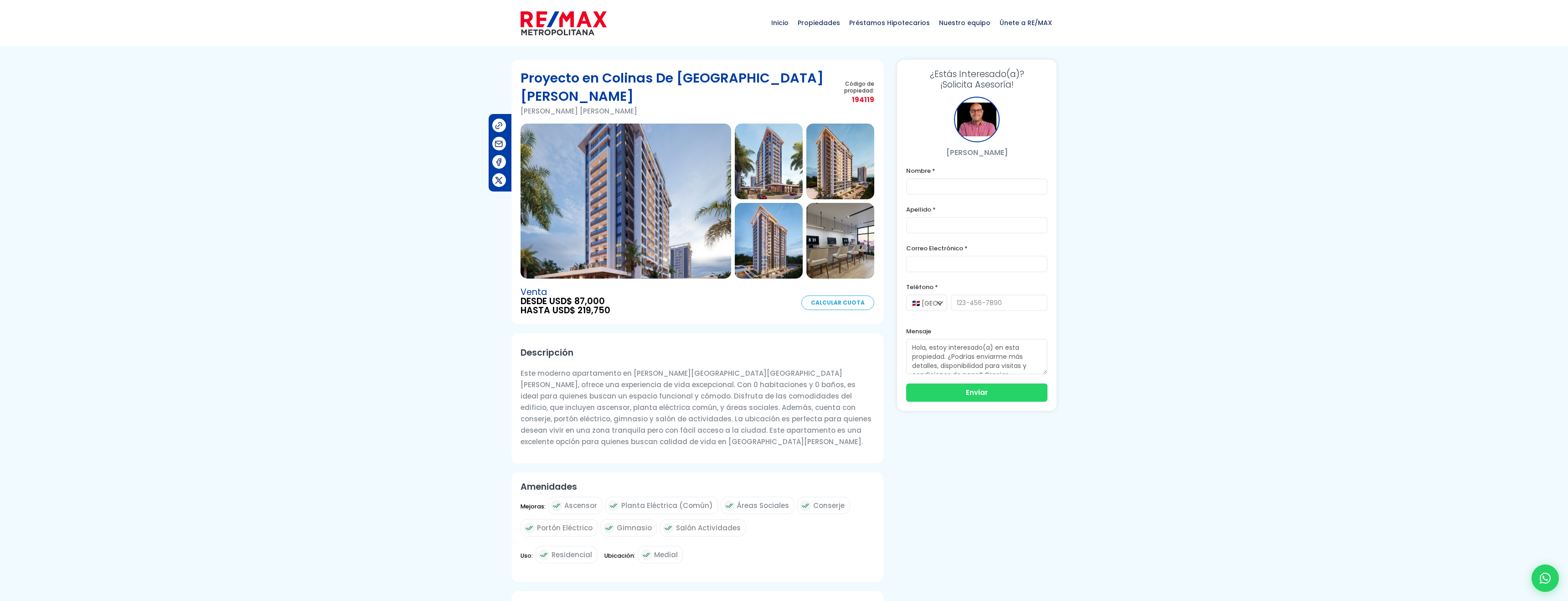
click at [635, 214] on img at bounding box center [626, 201] width 211 height 155
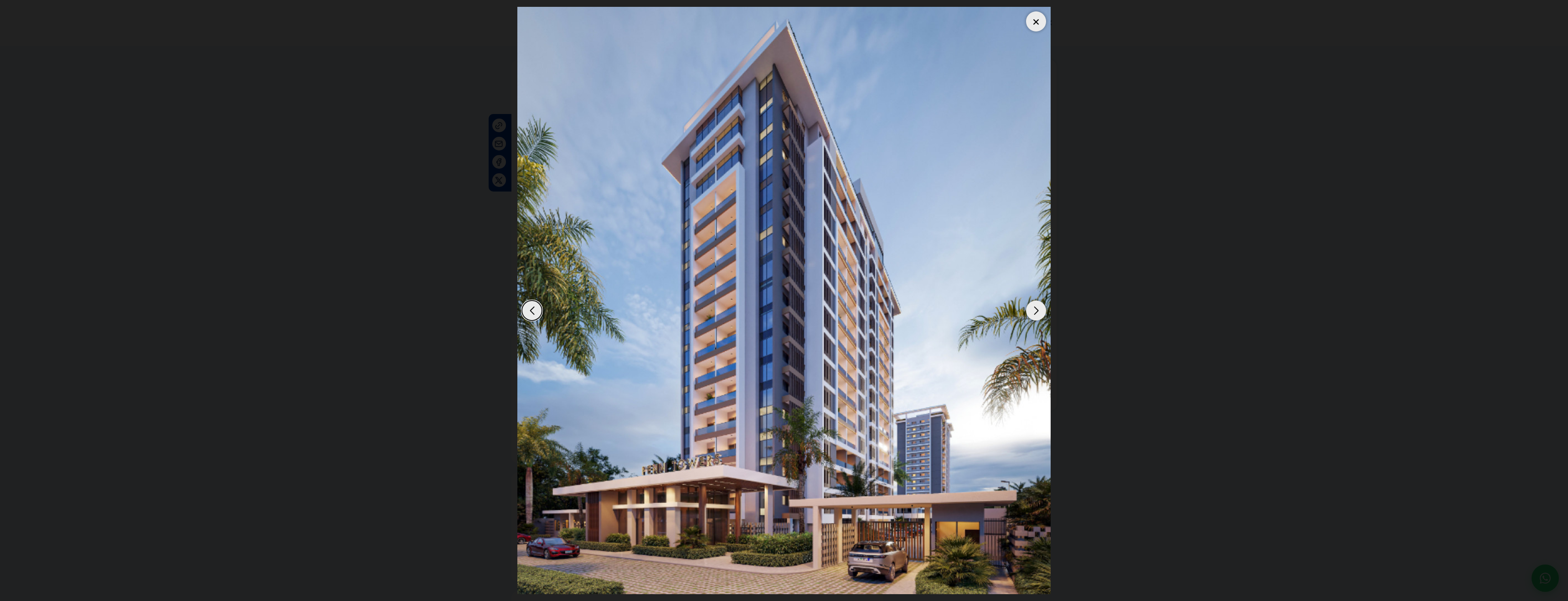
click at [1041, 309] on div "Next slide" at bounding box center [1036, 310] width 20 height 20
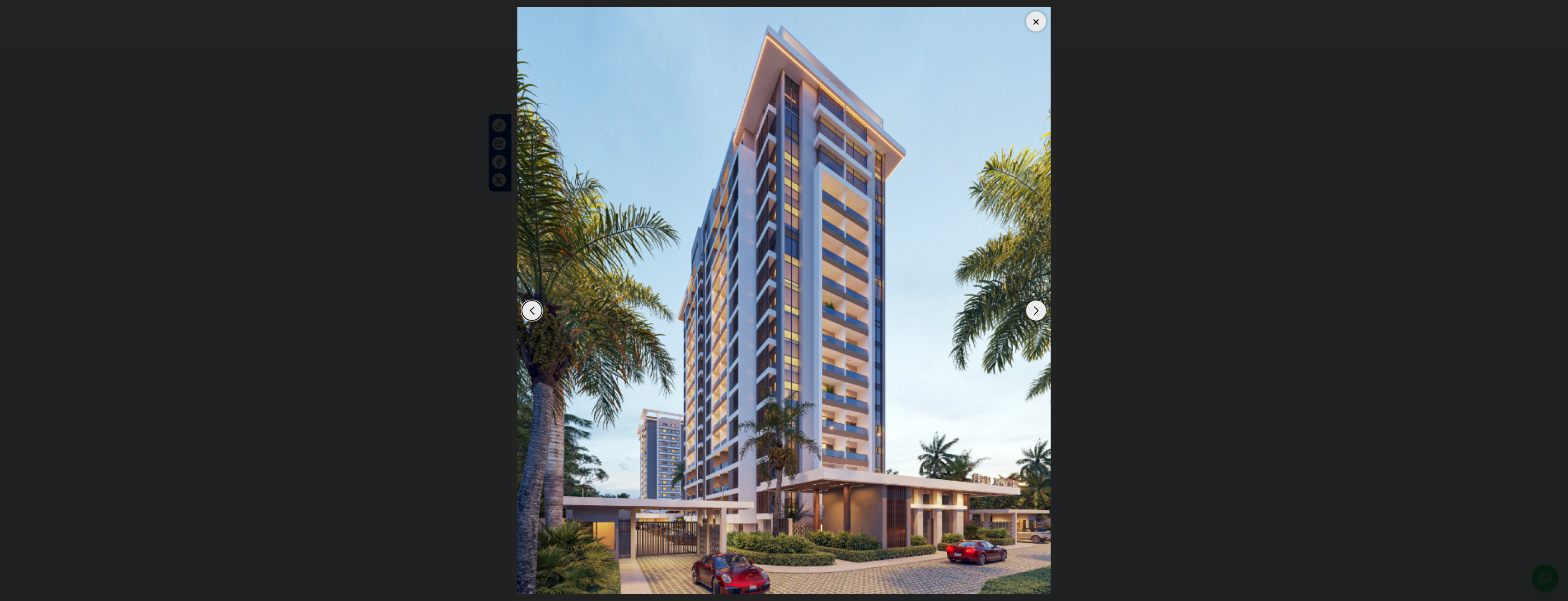
click at [1038, 309] on div "Next slide" at bounding box center [1036, 310] width 20 height 20
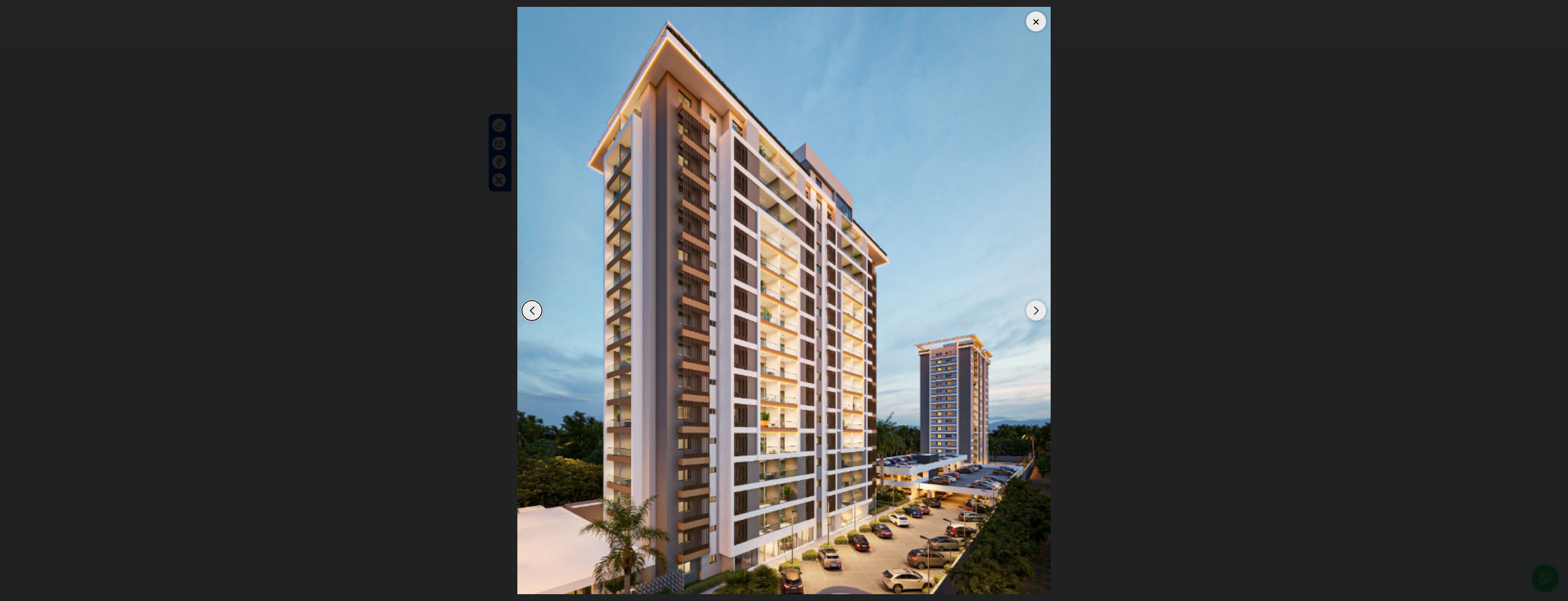
click at [1038, 309] on div "Next slide" at bounding box center [1036, 310] width 20 height 20
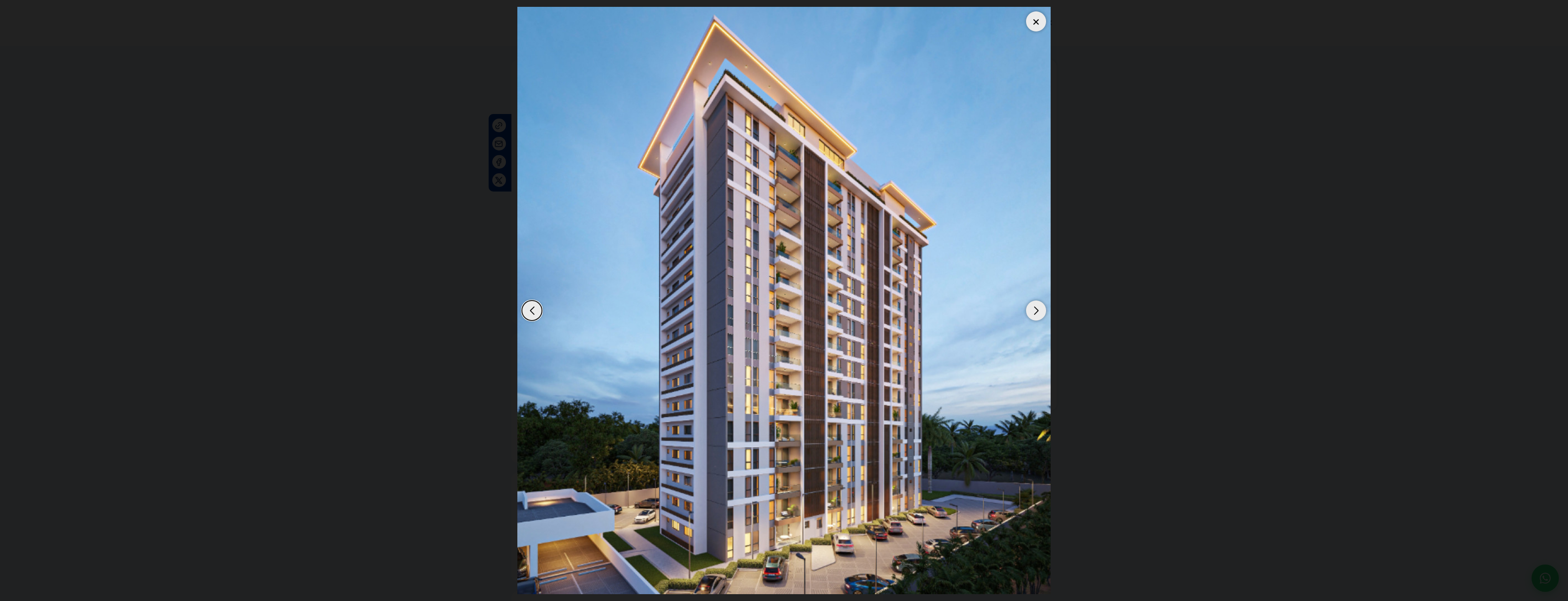
click at [1038, 309] on div "Next slide" at bounding box center [1036, 310] width 20 height 20
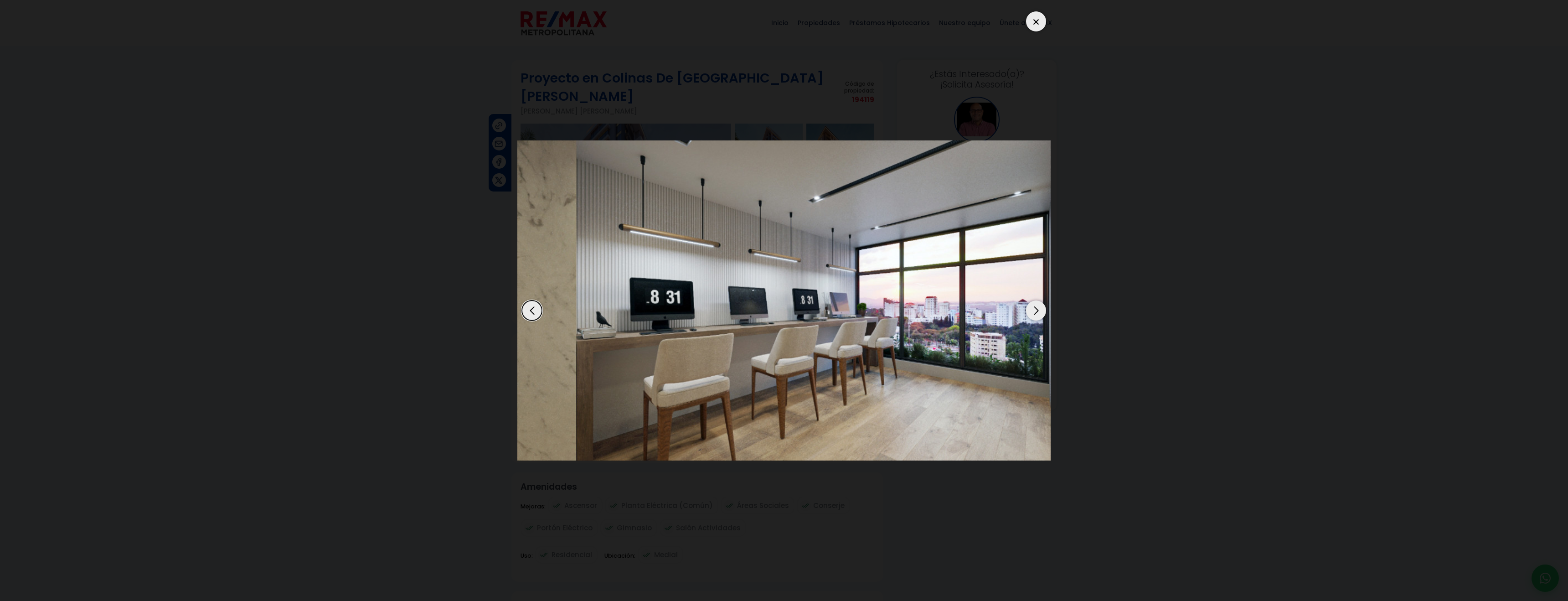
click at [1038, 309] on div "Next slide" at bounding box center [1036, 310] width 20 height 20
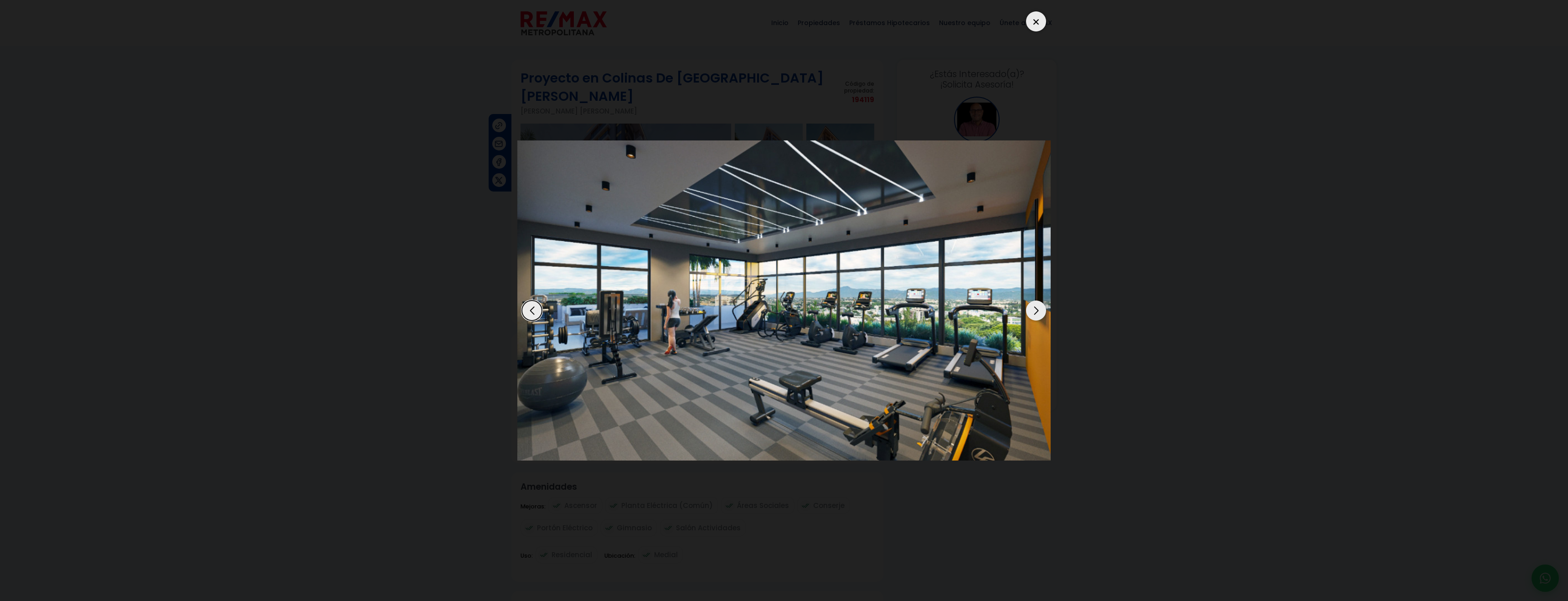
click at [1041, 22] on div at bounding box center [1036, 21] width 20 height 20
